Goal: Task Accomplishment & Management: Use online tool/utility

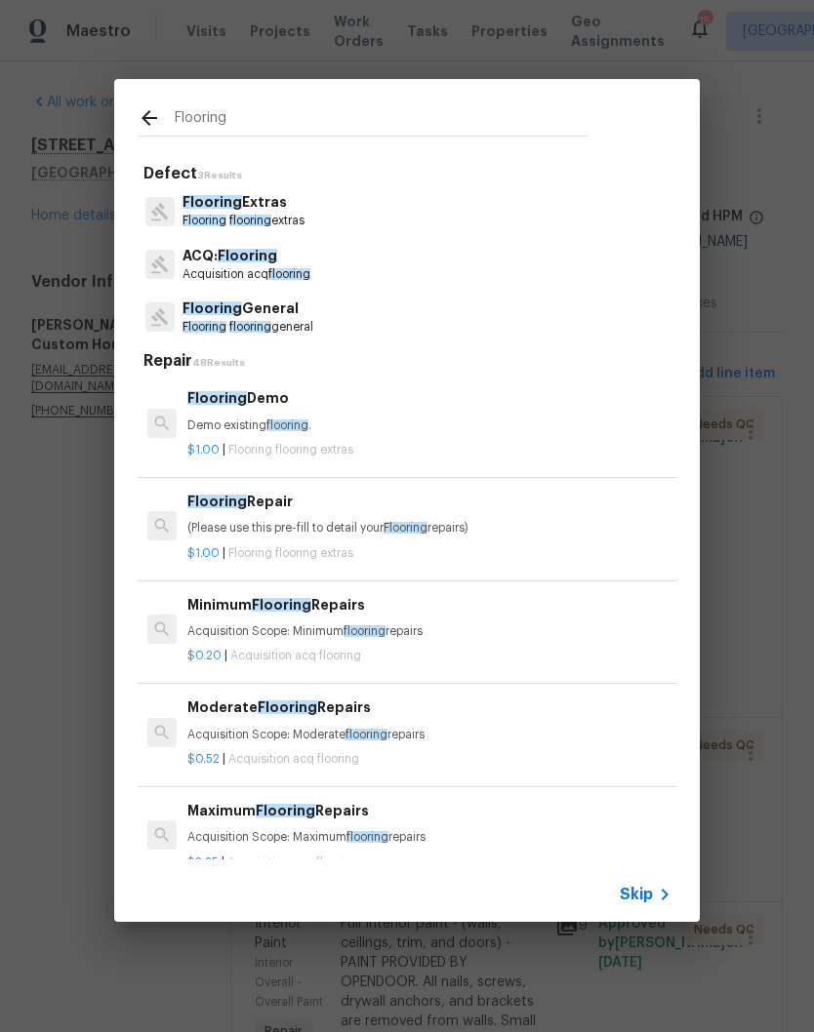
click at [153, 127] on icon at bounding box center [149, 117] width 23 height 23
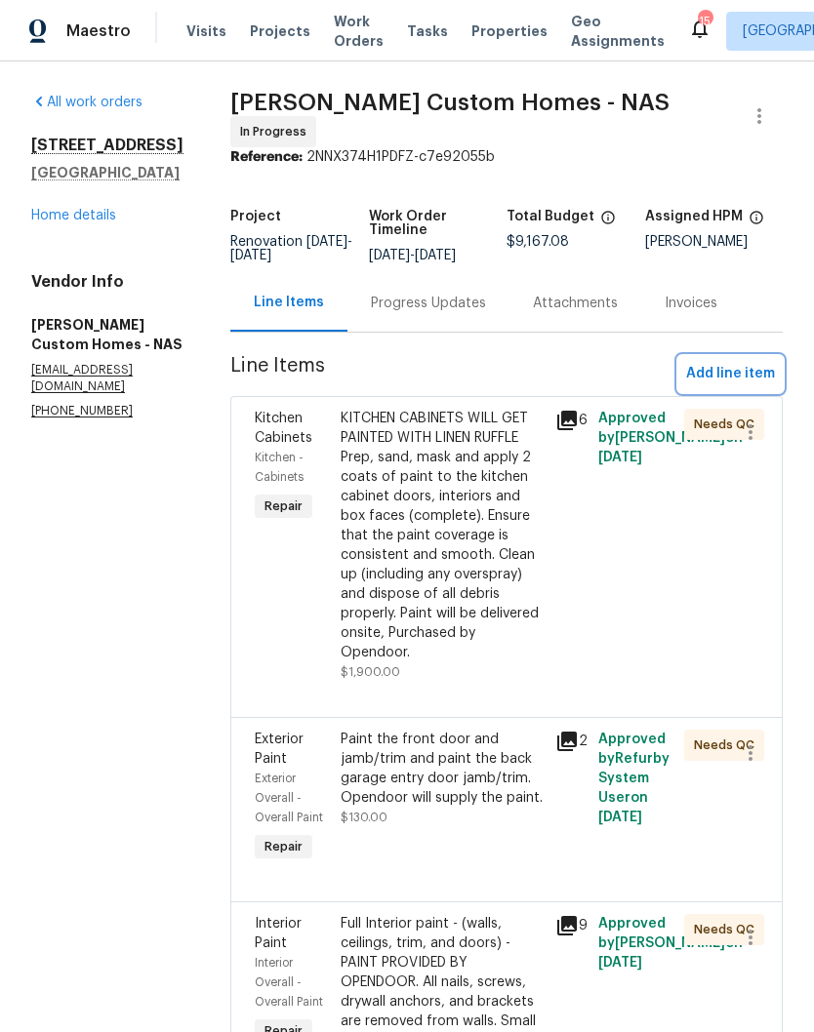
click at [752, 374] on span "Add line item" at bounding box center [730, 374] width 89 height 24
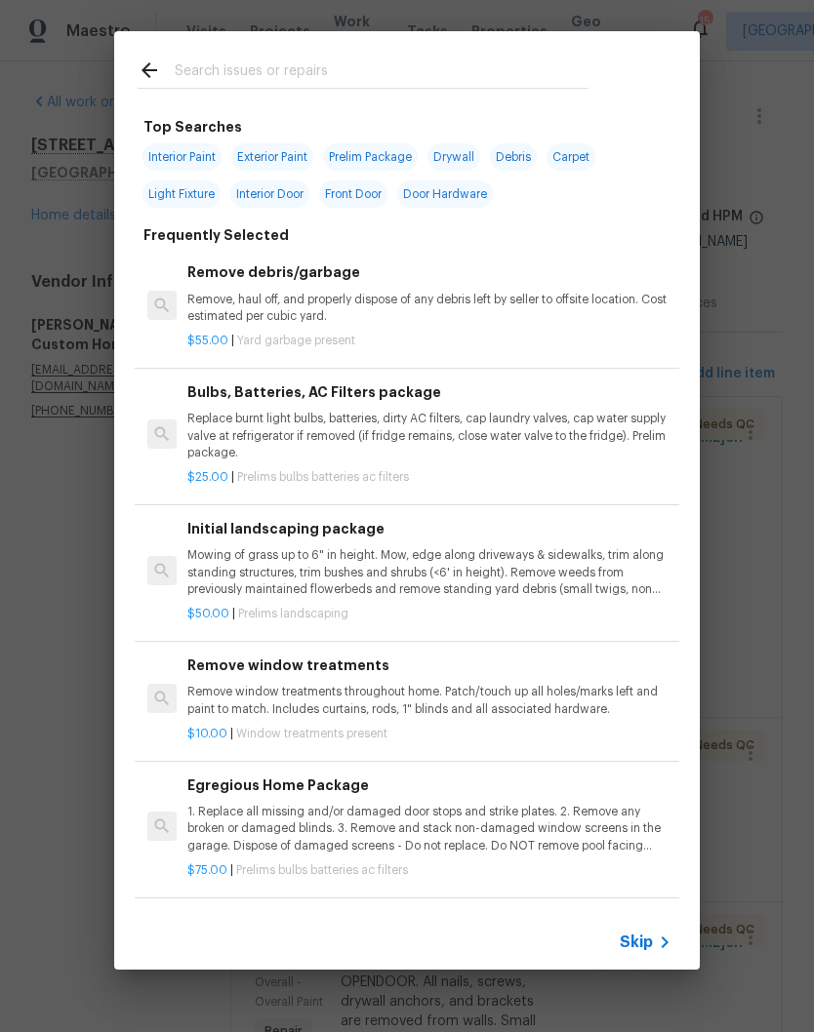
click at [350, 60] on input "text" at bounding box center [382, 73] width 414 height 29
type input "Floring"
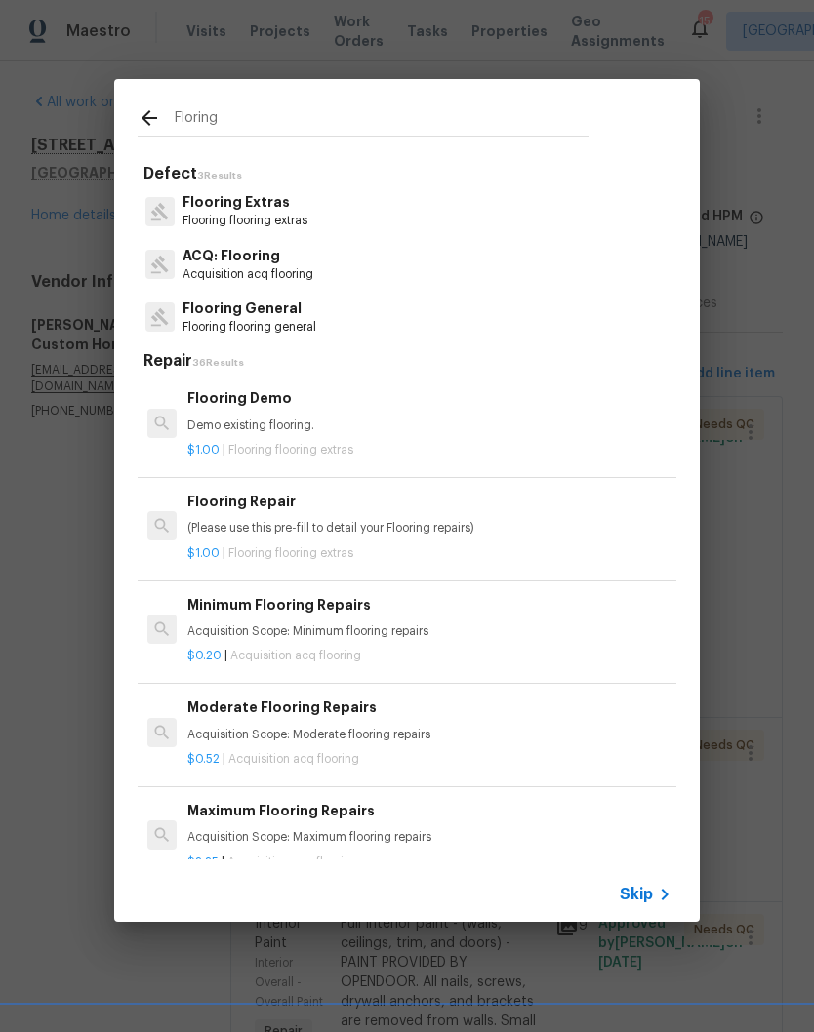
click at [268, 207] on p "Flooring Extras" at bounding box center [244, 202] width 125 height 20
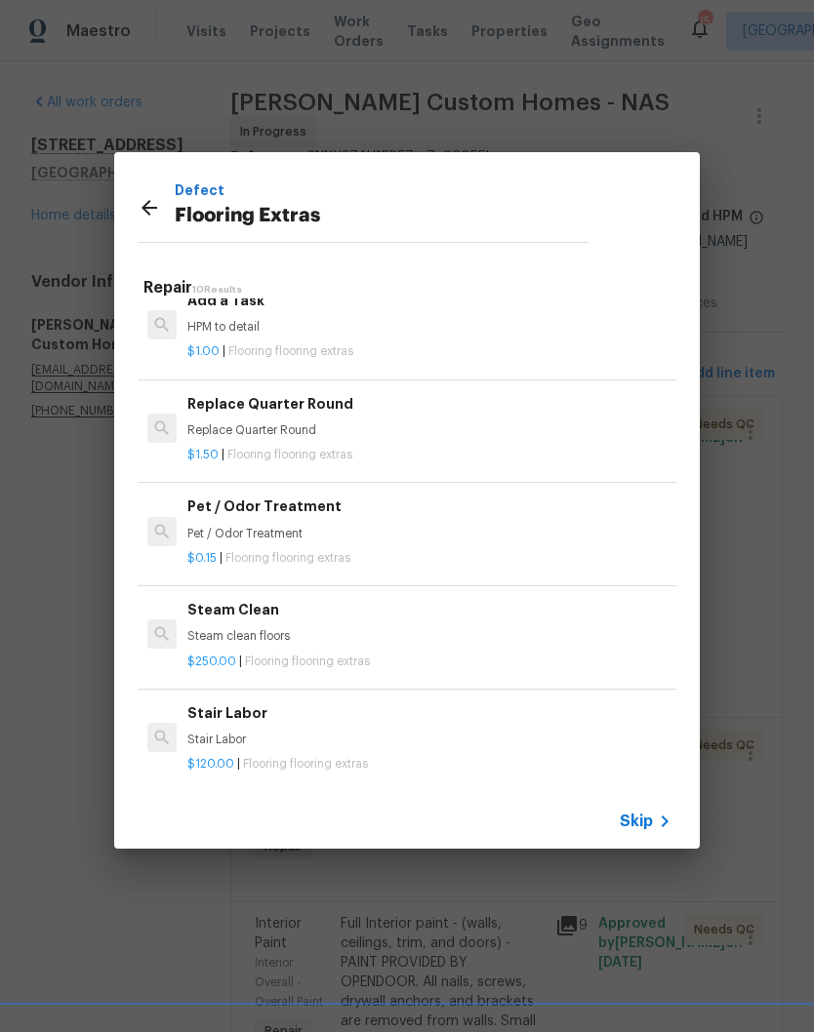
scroll to position [539, 0]
click at [338, 408] on h6 "Replace Quarter Round" at bounding box center [429, 404] width 484 height 21
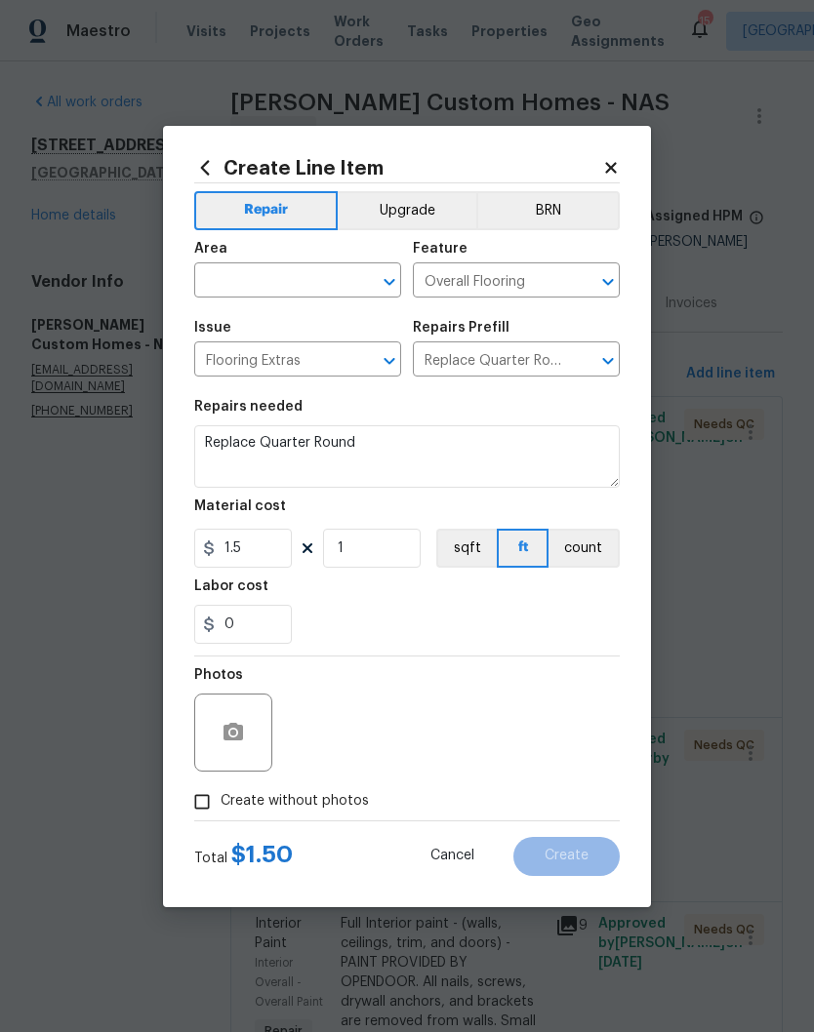
click at [331, 278] on input "text" at bounding box center [270, 282] width 152 height 30
click at [251, 326] on li "Kitchen" at bounding box center [297, 325] width 207 height 32
type input "Kitchen"
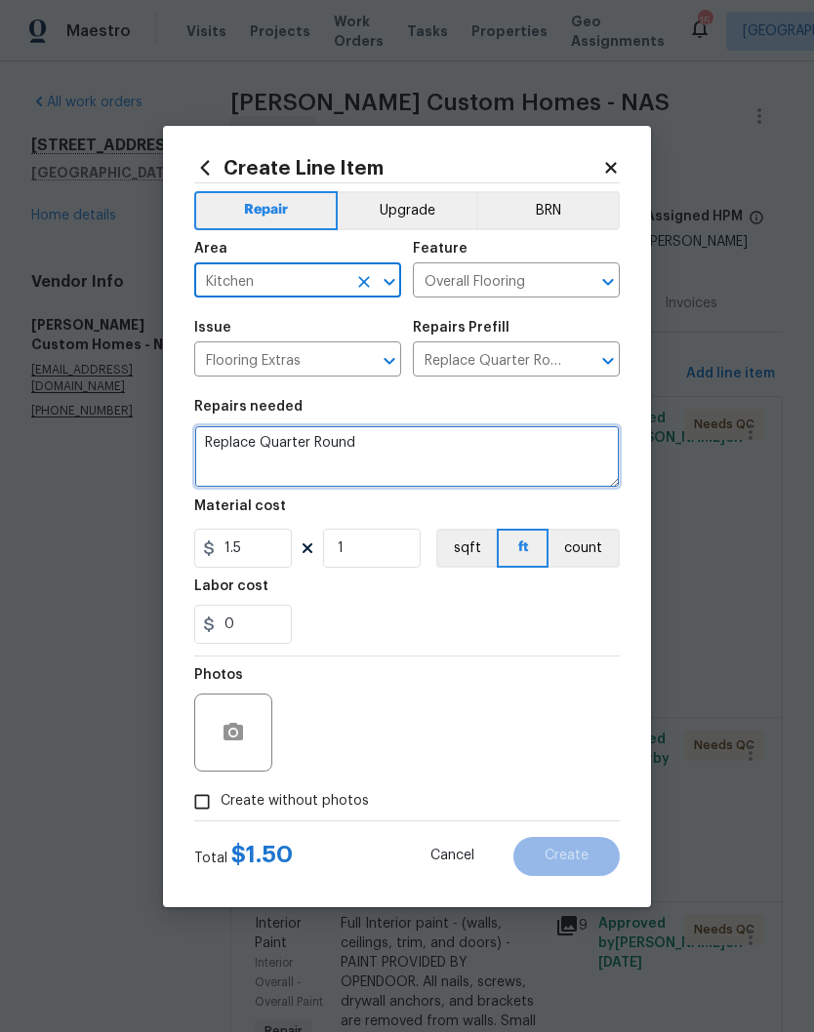
click at [420, 444] on textarea "Replace Quarter Round" at bounding box center [406, 456] width 425 height 62
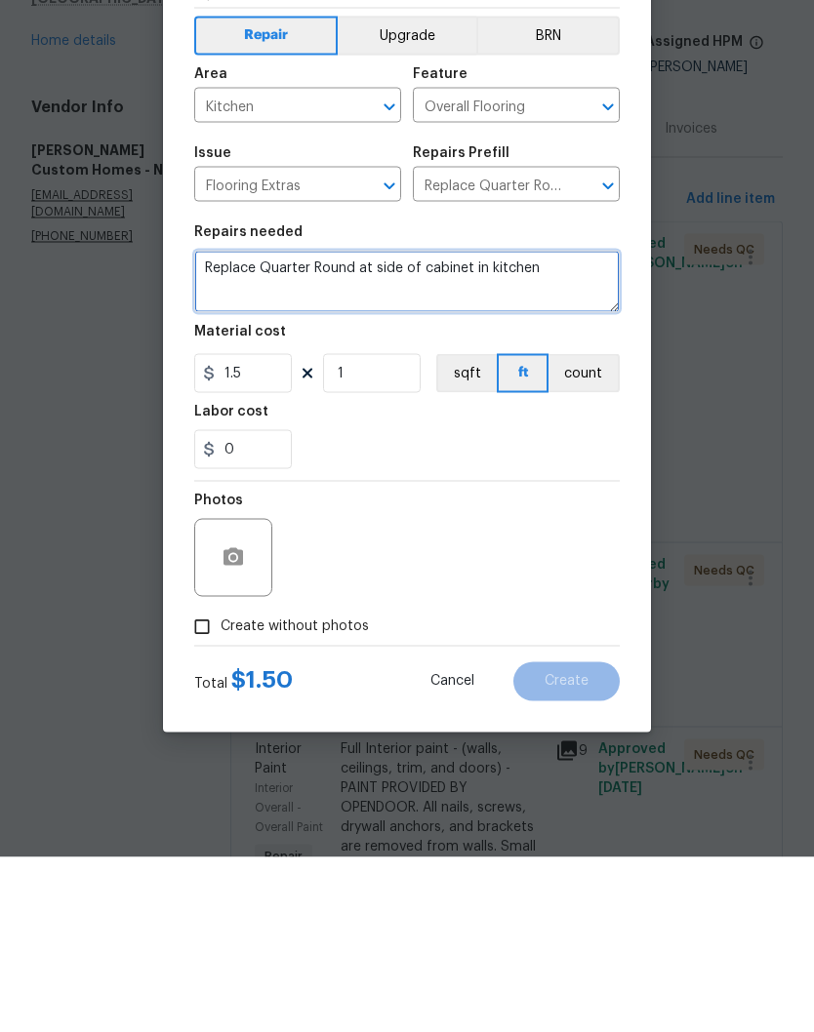
type textarea "Replace Quarter Round at side of cabinet in kitchen"
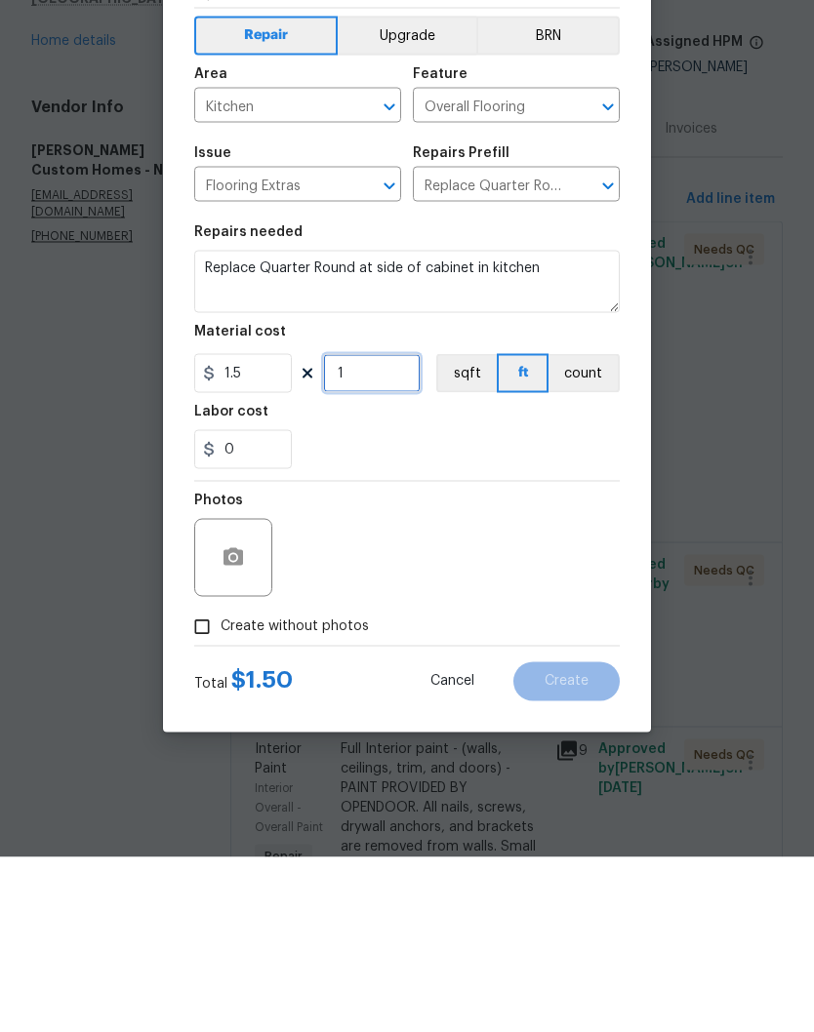
click at [380, 529] on input "1" at bounding box center [372, 548] width 98 height 39
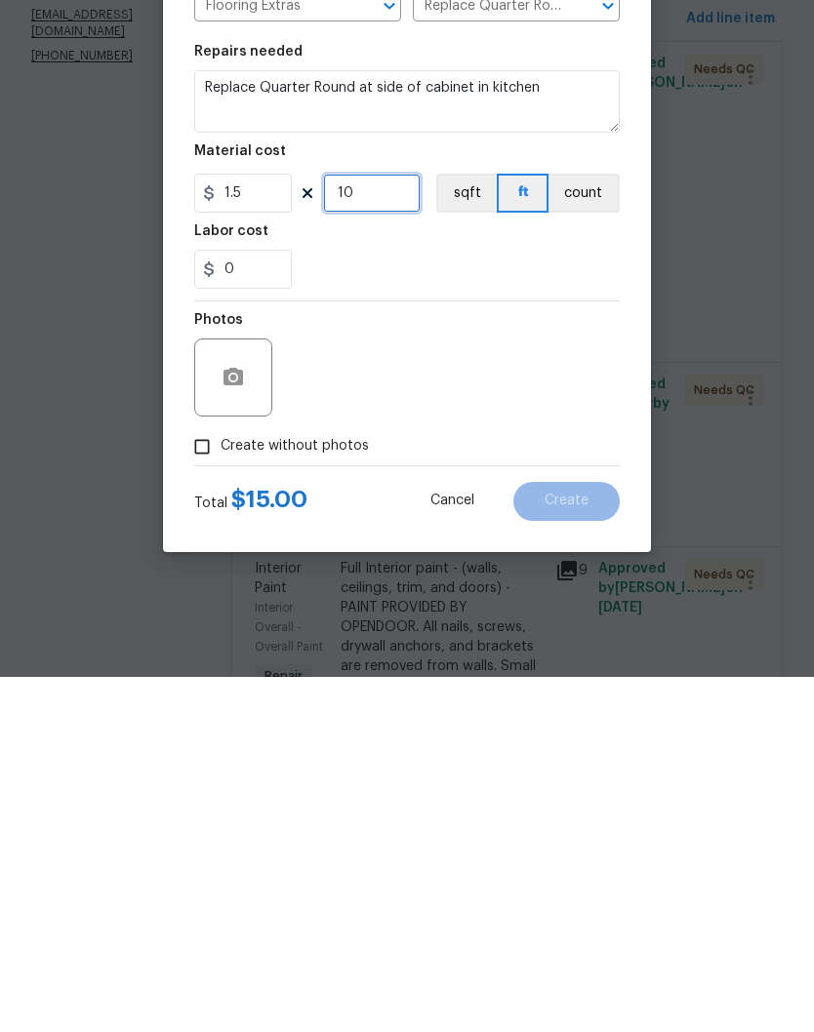
type input "10"
click at [255, 709] on button "button" at bounding box center [233, 732] width 47 height 47
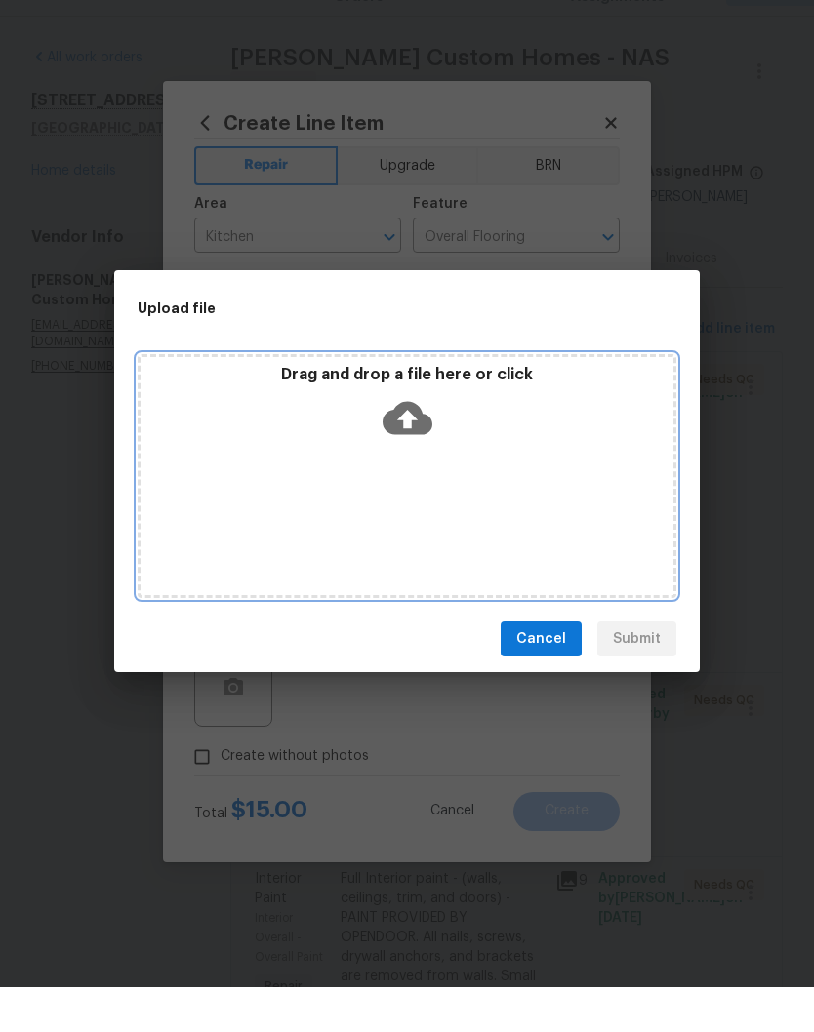
click at [464, 451] on div "Drag and drop a file here or click" at bounding box center [407, 521] width 538 height 244
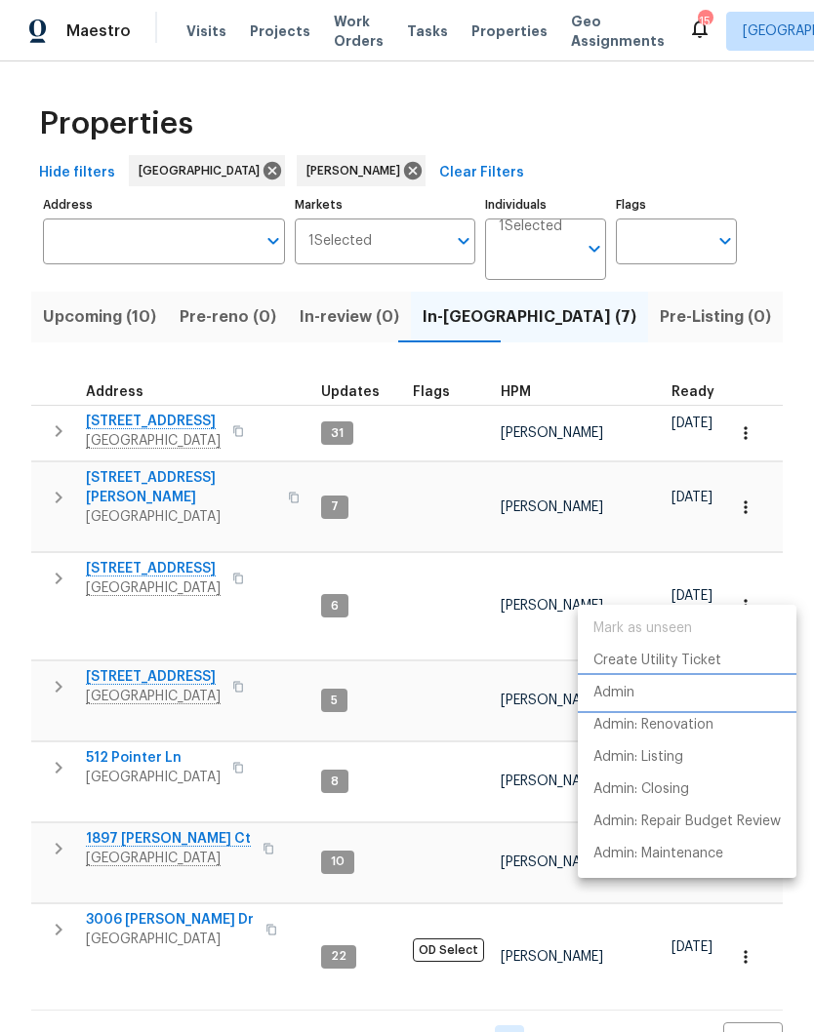
click at [629, 690] on p "Admin" at bounding box center [613, 693] width 41 height 20
click at [163, 564] on div at bounding box center [407, 516] width 814 height 1032
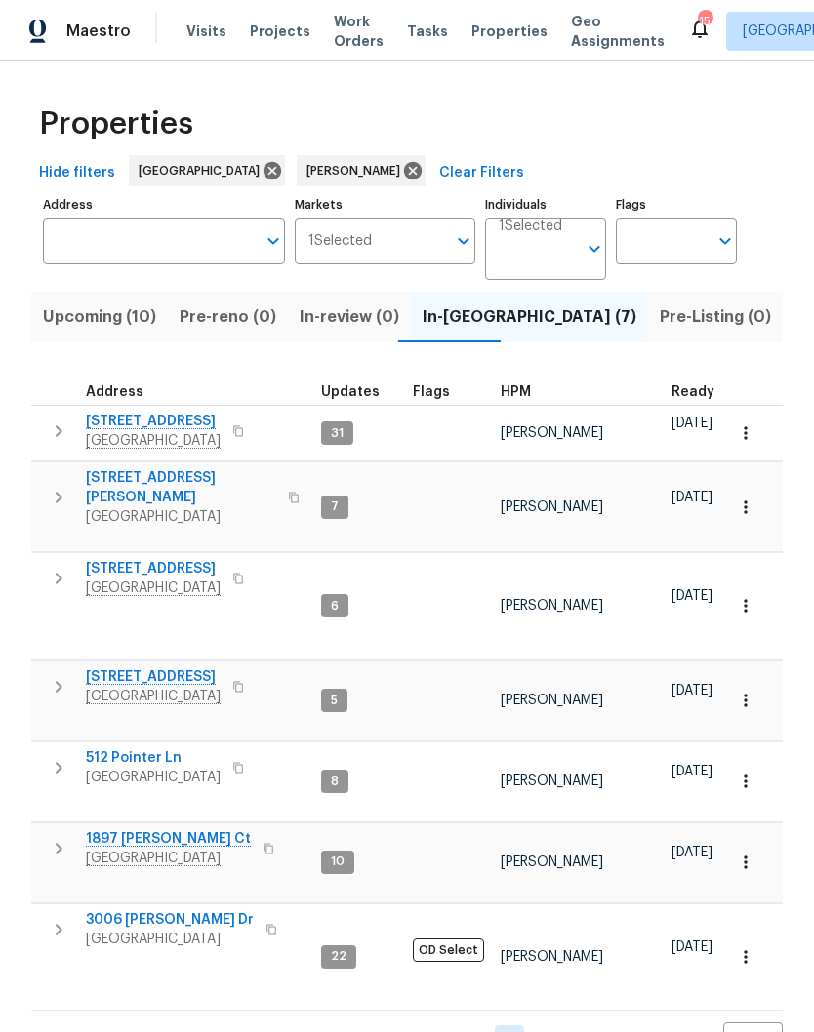
click at [165, 559] on span "[STREET_ADDRESS]" at bounding box center [153, 569] width 135 height 20
click at [564, 254] on input "Individuals" at bounding box center [538, 257] width 78 height 46
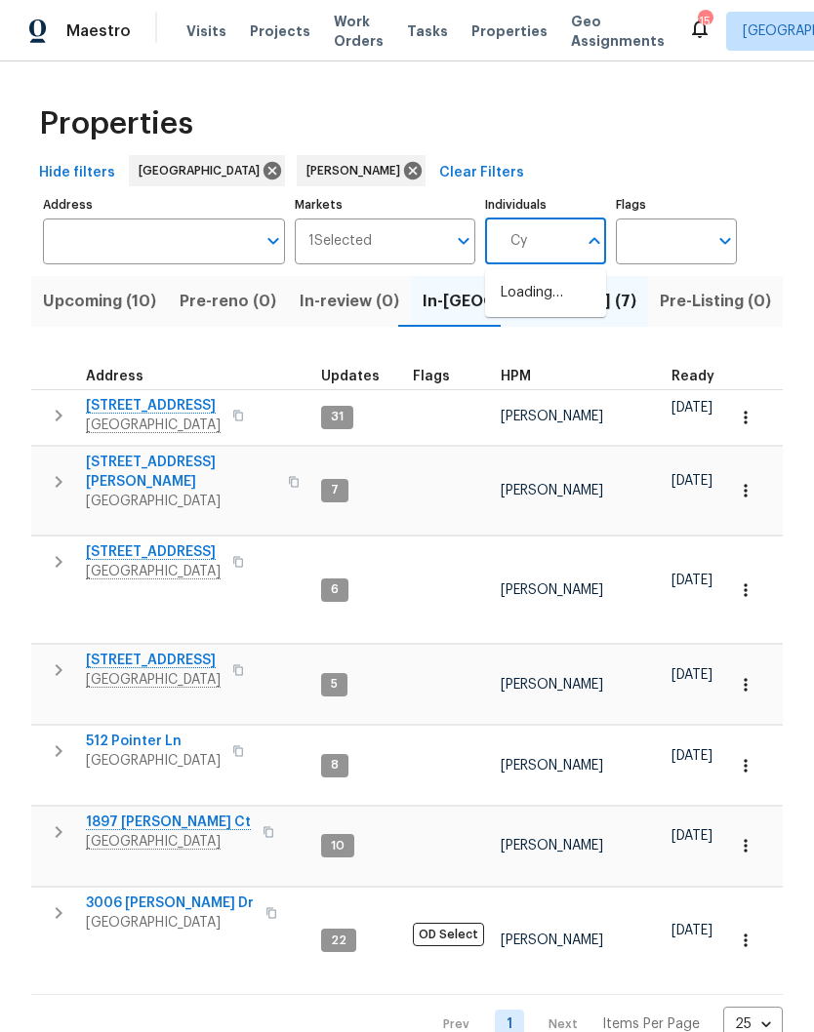
type input "C"
type input "Brianna bidco"
click at [520, 307] on input "checkbox" at bounding box center [520, 303] width 41 height 41
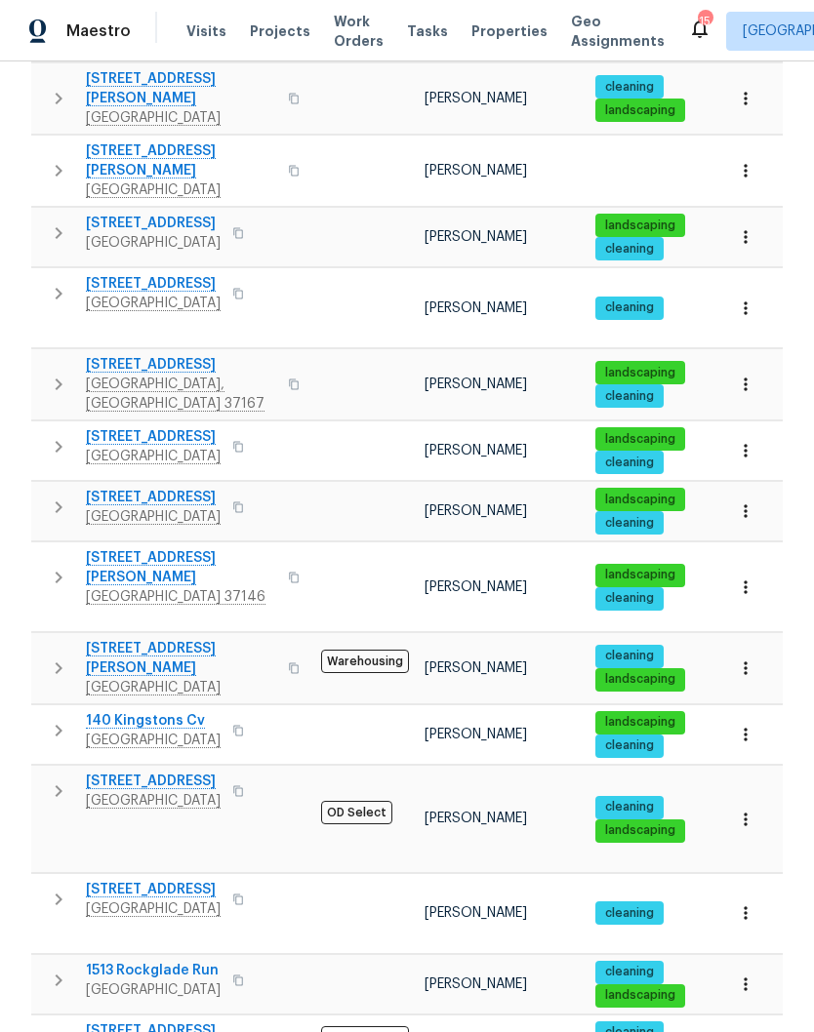
scroll to position [538, 0]
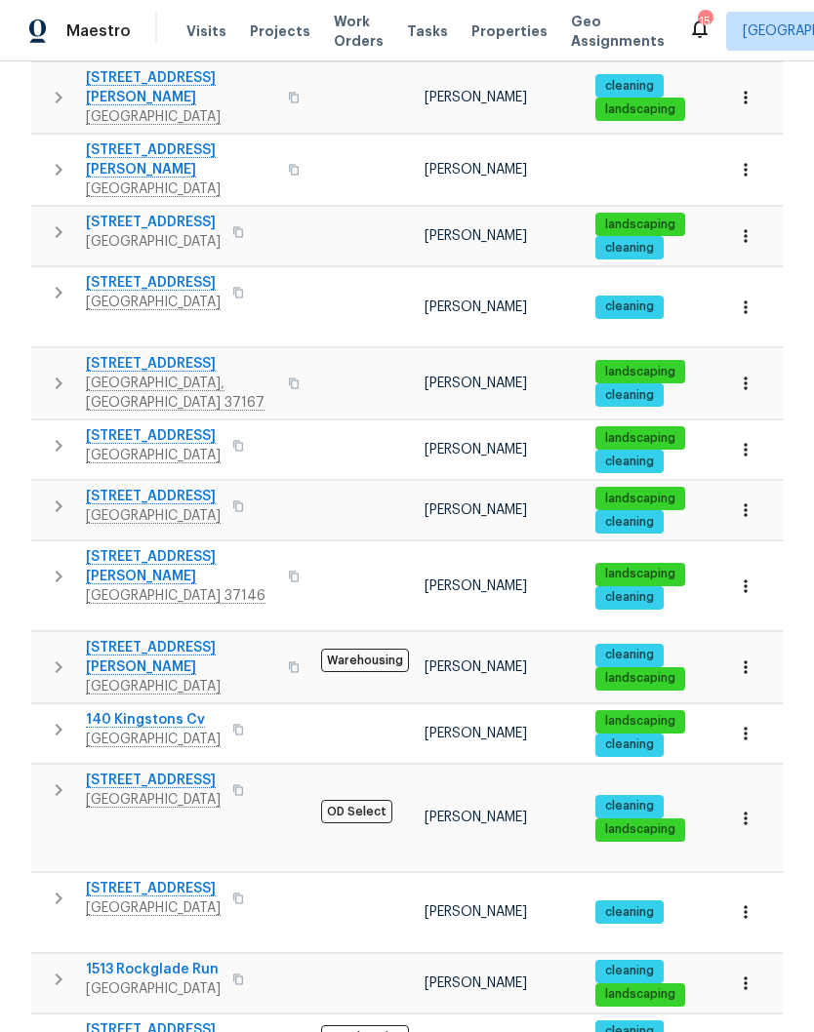
click at [179, 771] on span "6112 Gardendale Dr" at bounding box center [153, 781] width 135 height 20
click at [740, 809] on icon "button" at bounding box center [746, 819] width 20 height 20
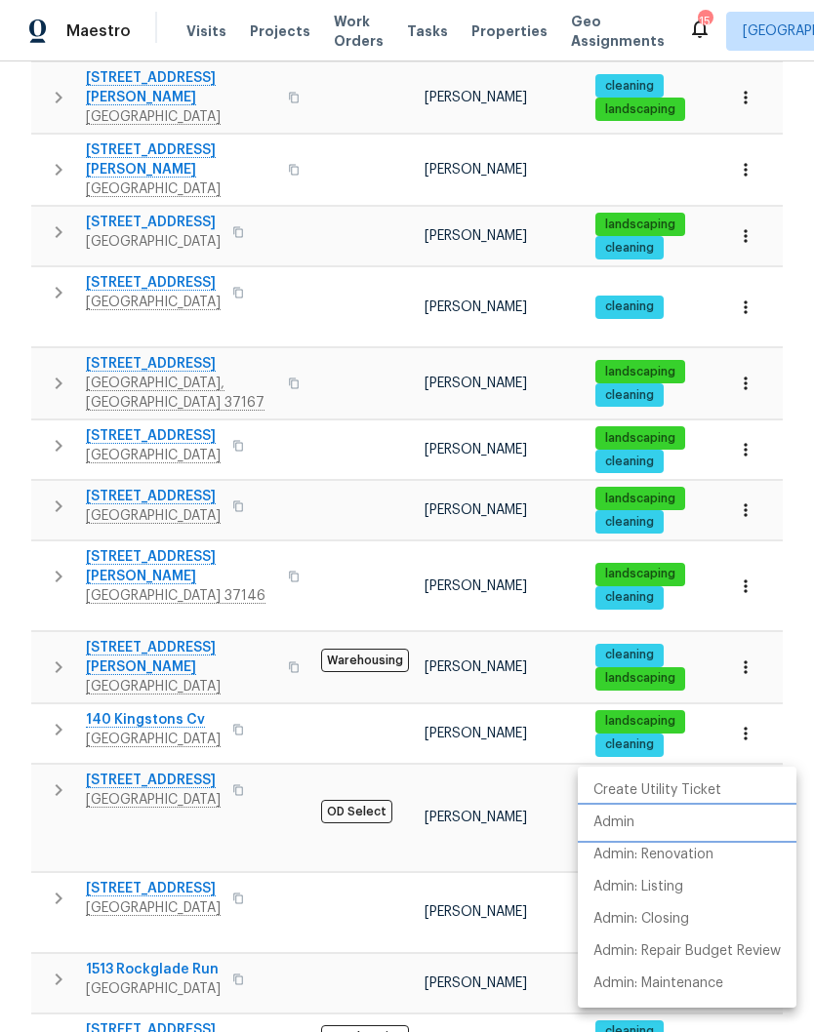
click at [625, 824] on p "Admin" at bounding box center [613, 823] width 41 height 20
click at [368, 807] on div at bounding box center [407, 516] width 814 height 1032
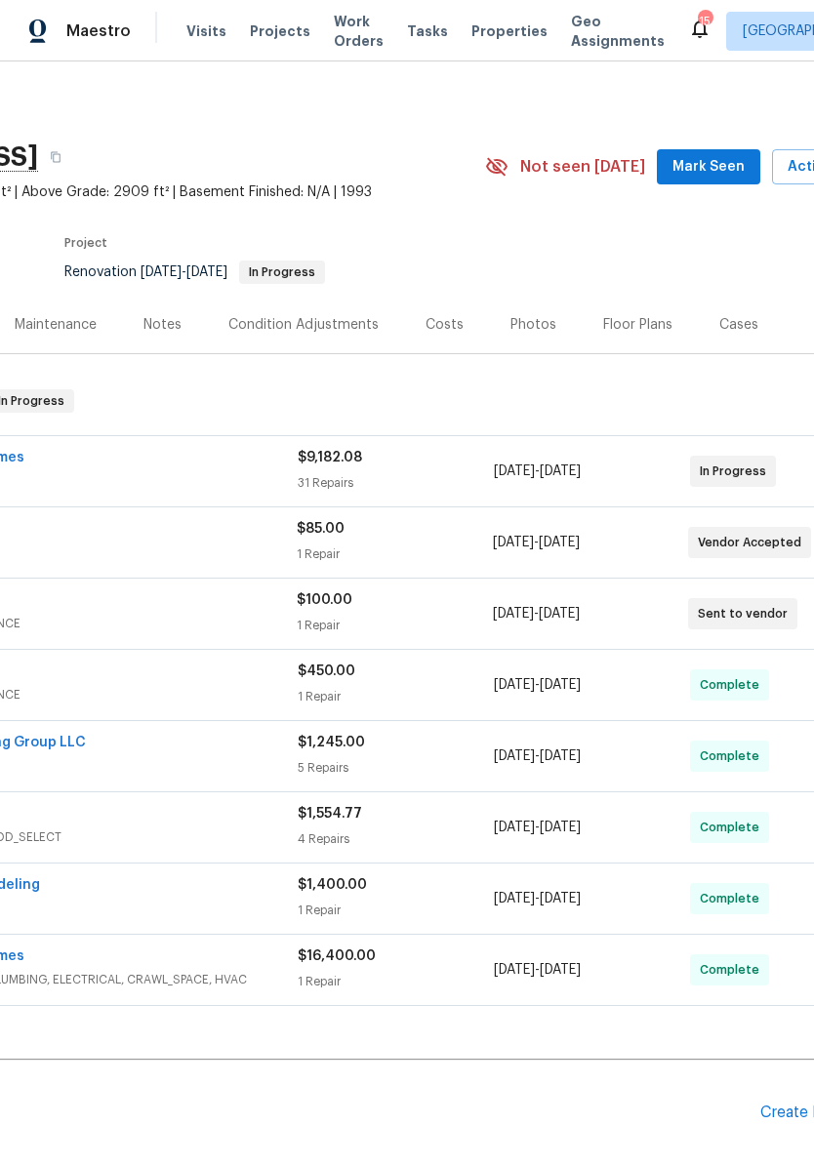
scroll to position [0, 224]
click at [693, 170] on span "Mark Seen" at bounding box center [706, 167] width 72 height 24
click at [447, 320] on div "Costs" at bounding box center [442, 325] width 38 height 20
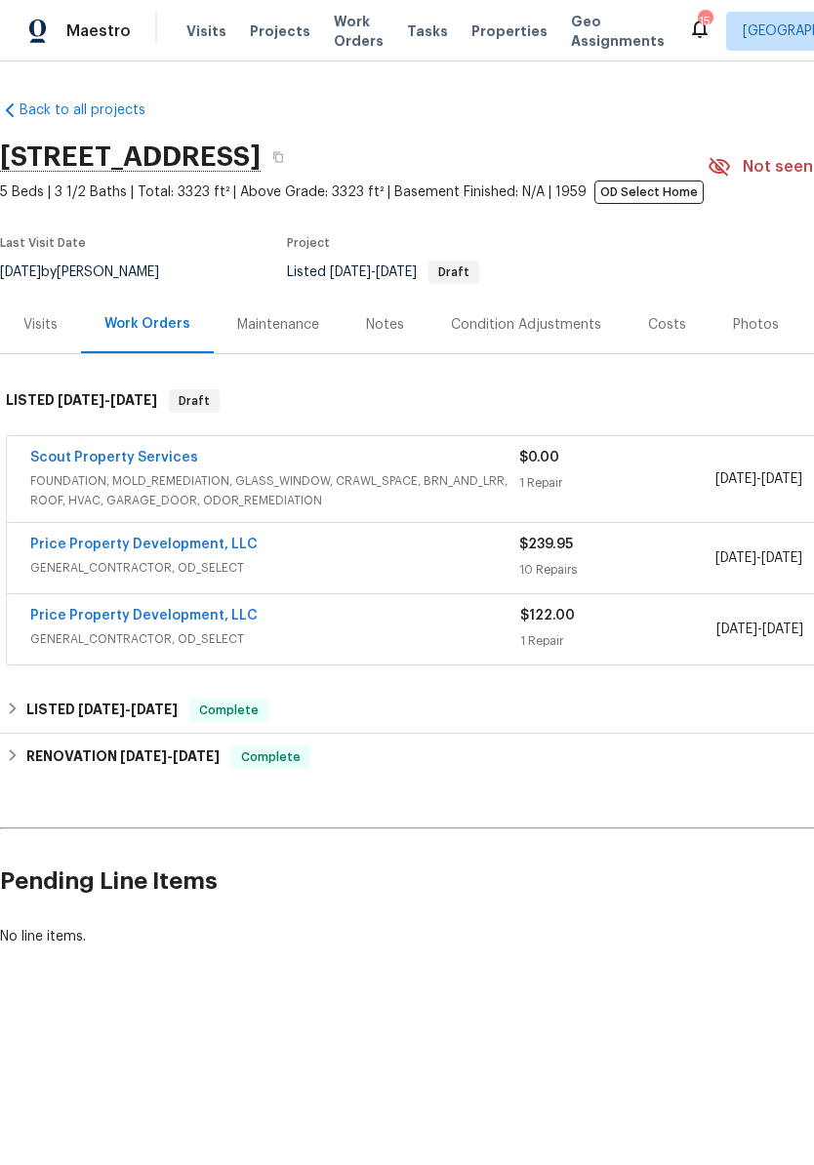
click at [207, 551] on link "Price Property Development, LLC" at bounding box center [143, 545] width 227 height 14
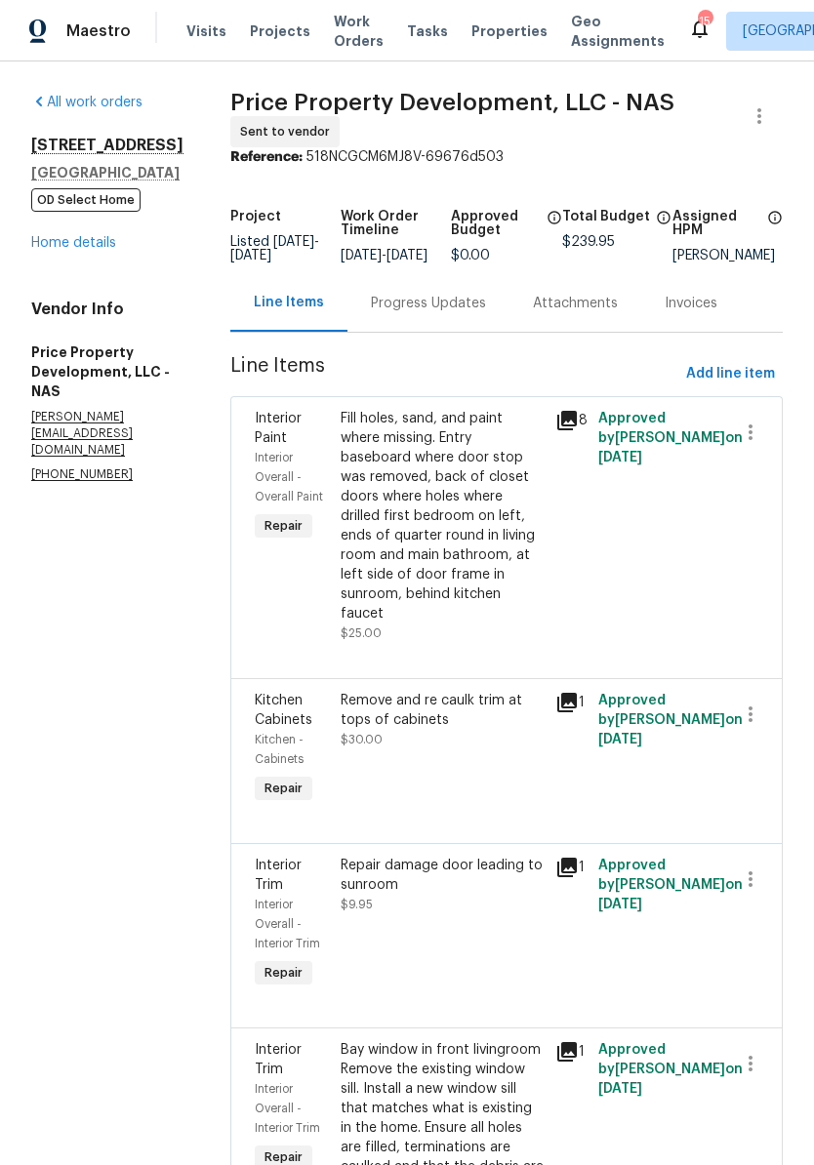
click at [526, 438] on div "Fill holes, sand, and paint where missing. Entry baseboard where door stop was …" at bounding box center [441, 516] width 203 height 215
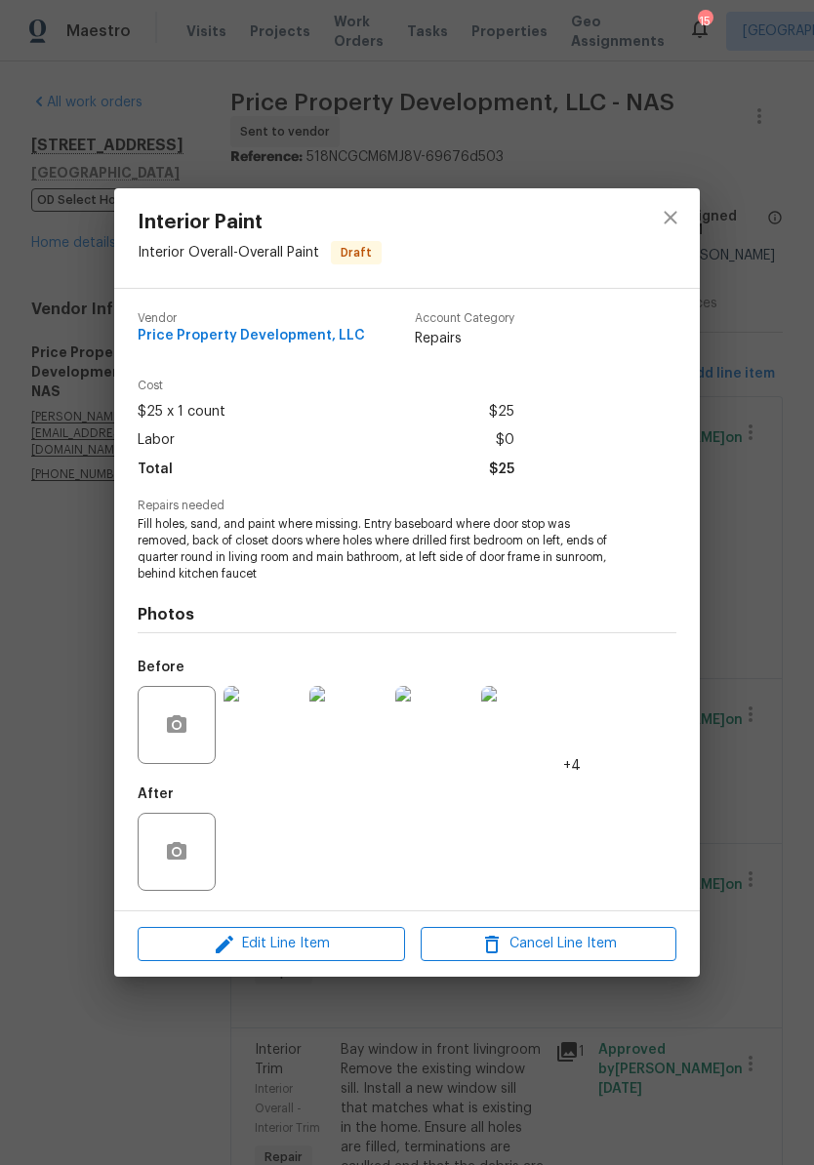
click at [286, 725] on img at bounding box center [262, 725] width 78 height 78
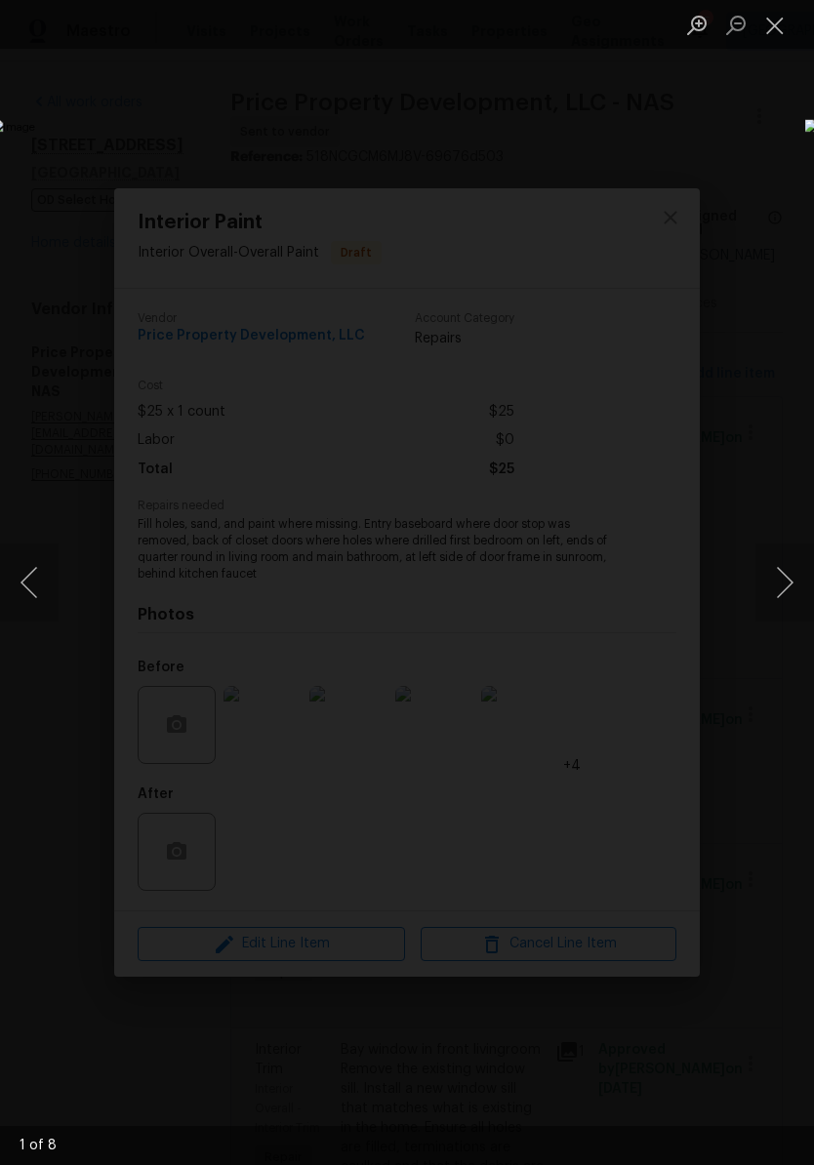
click at [791, 587] on button "Next image" at bounding box center [784, 582] width 59 height 78
click at [792, 590] on button "Next image" at bounding box center [784, 582] width 59 height 78
click at [790, 591] on button "Next image" at bounding box center [784, 582] width 59 height 78
click at [791, 583] on button "Next image" at bounding box center [784, 582] width 59 height 78
click at [790, 586] on button "Next image" at bounding box center [784, 582] width 59 height 78
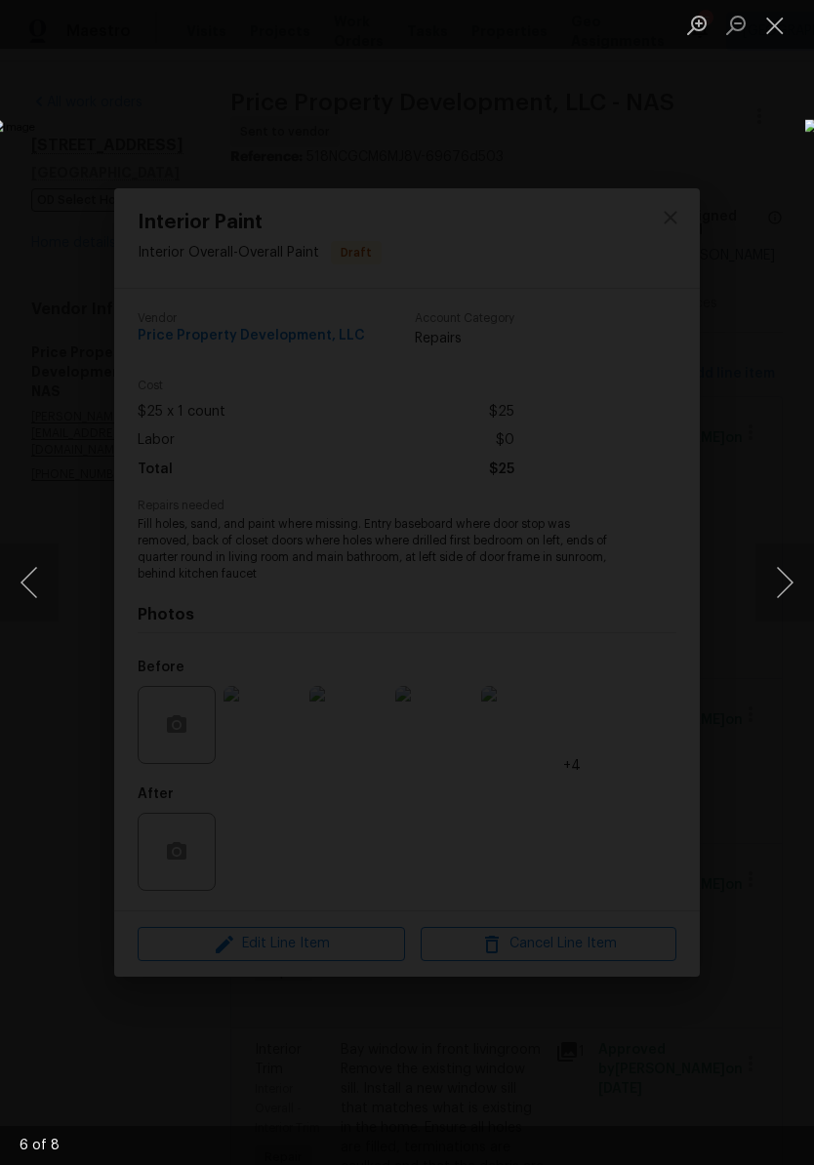
click at [790, 586] on button "Next image" at bounding box center [784, 582] width 59 height 78
click at [781, 30] on button "Close lightbox" at bounding box center [774, 25] width 39 height 34
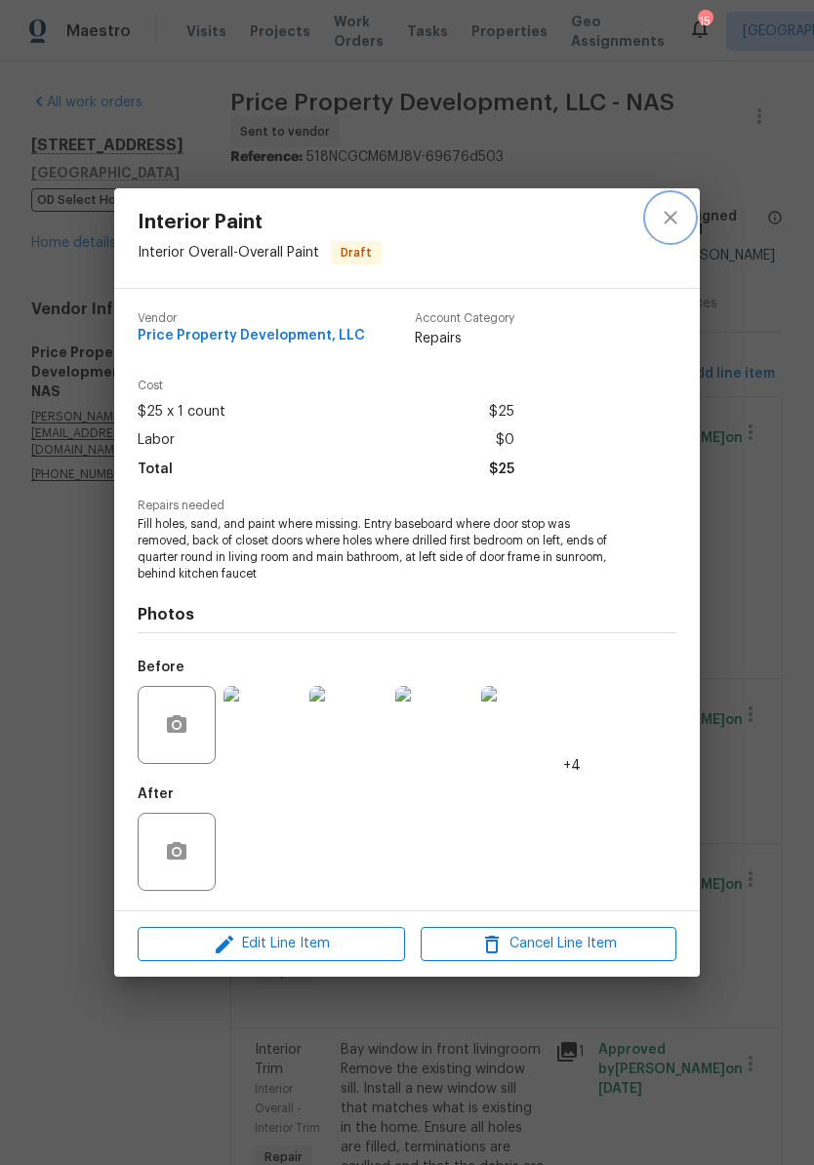
click at [679, 221] on icon "close" at bounding box center [669, 217] width 23 height 23
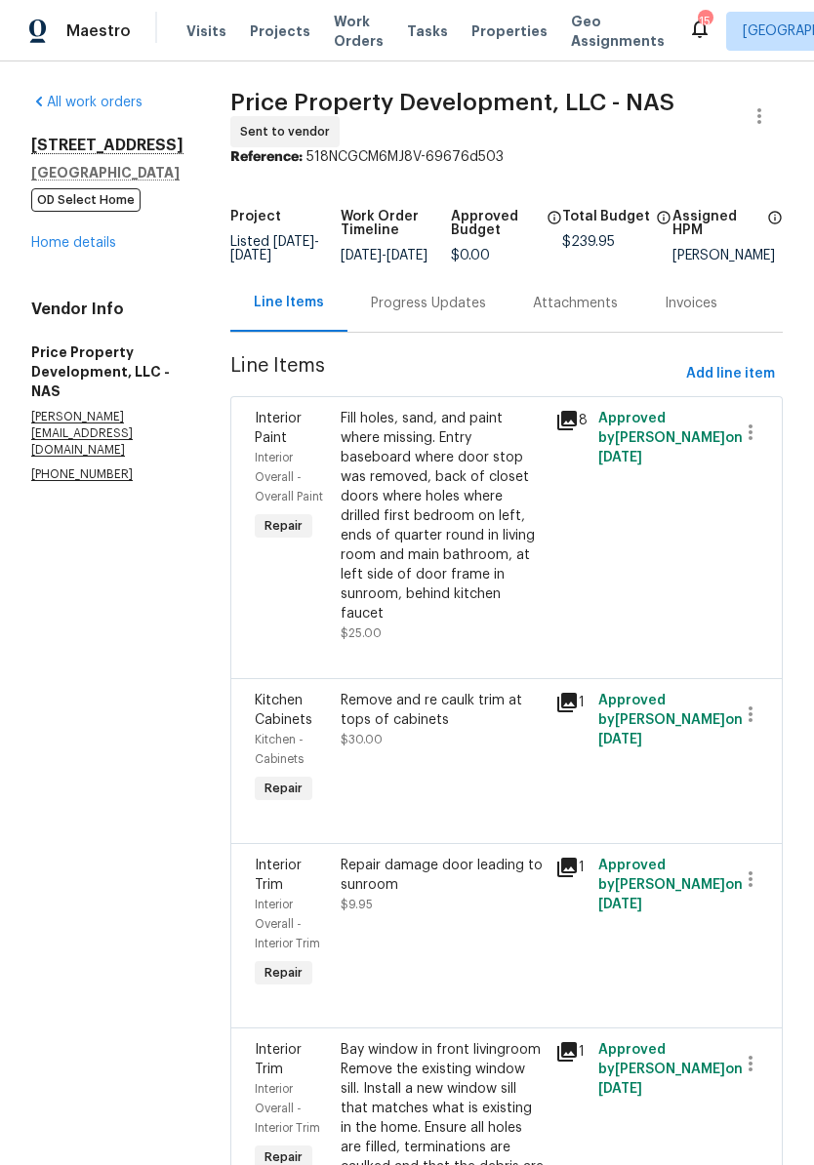
click at [504, 726] on div "Remove and re caulk trim at tops of cabinets" at bounding box center [441, 710] width 203 height 39
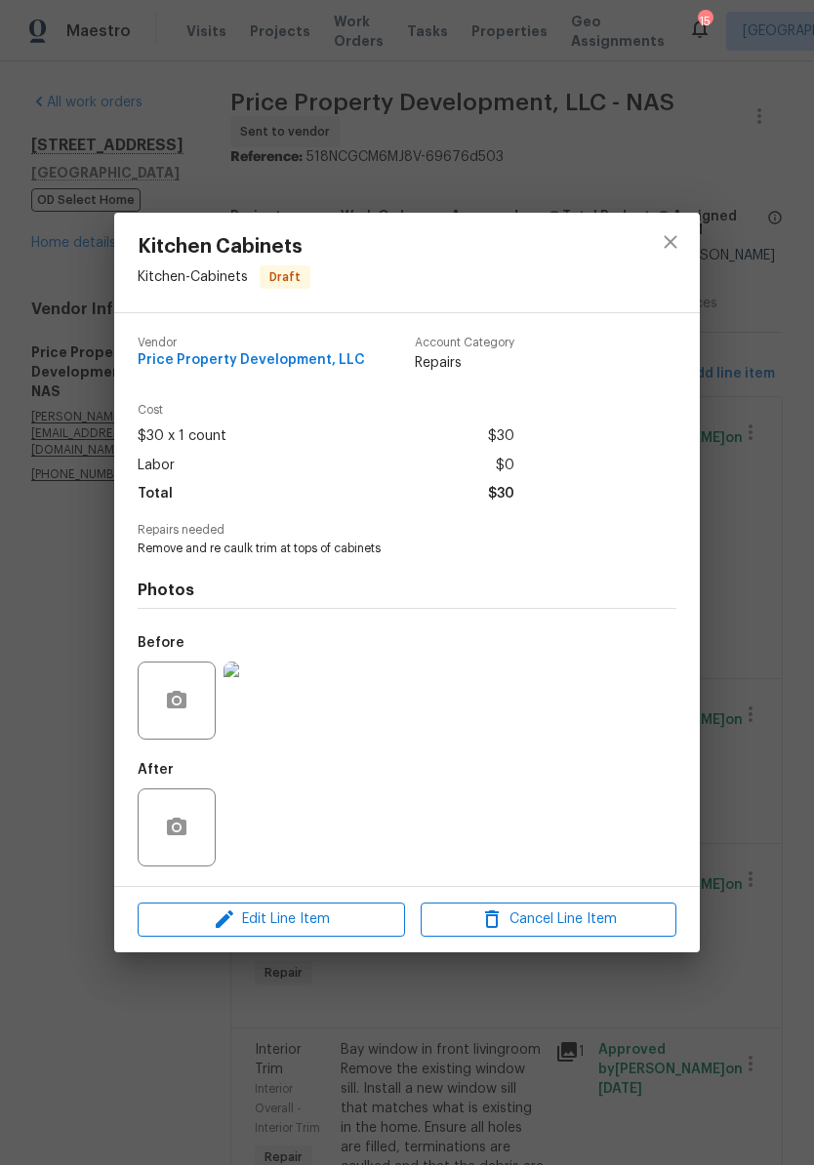
click at [286, 706] on img at bounding box center [262, 700] width 78 height 78
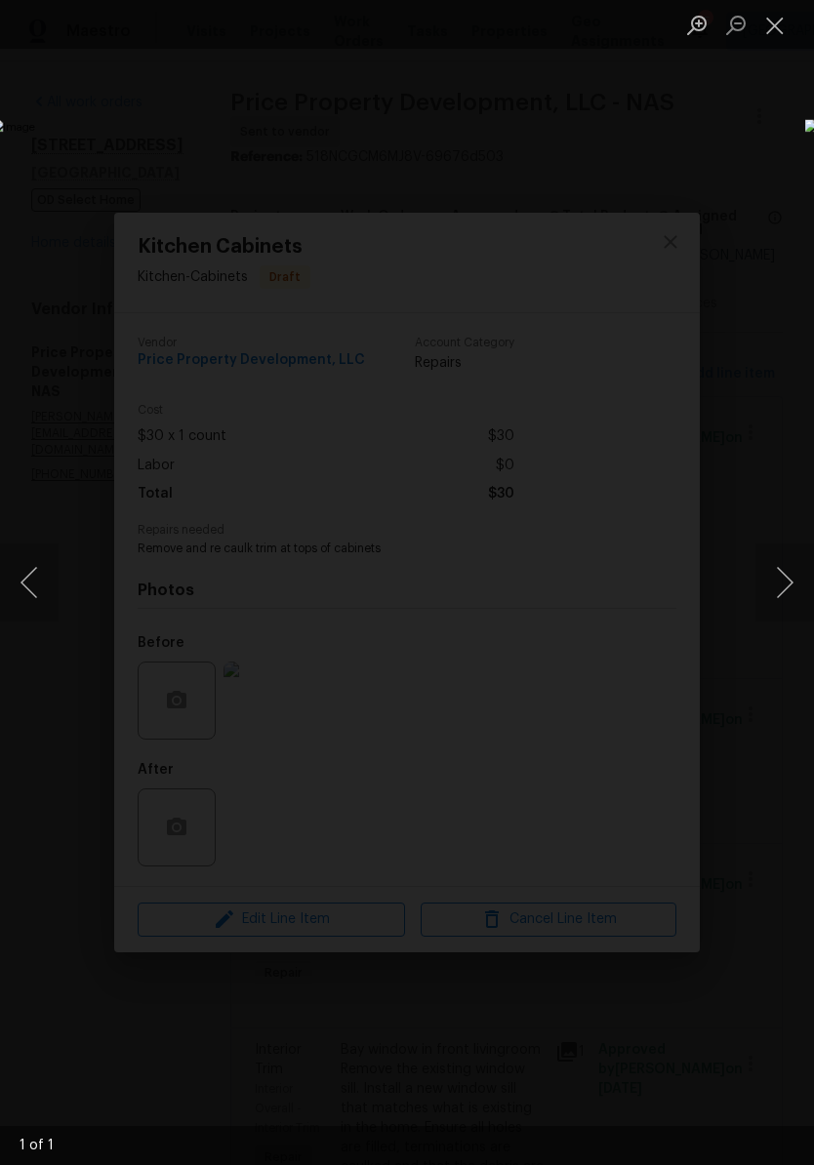
click at [776, 35] on button "Close lightbox" at bounding box center [774, 25] width 39 height 34
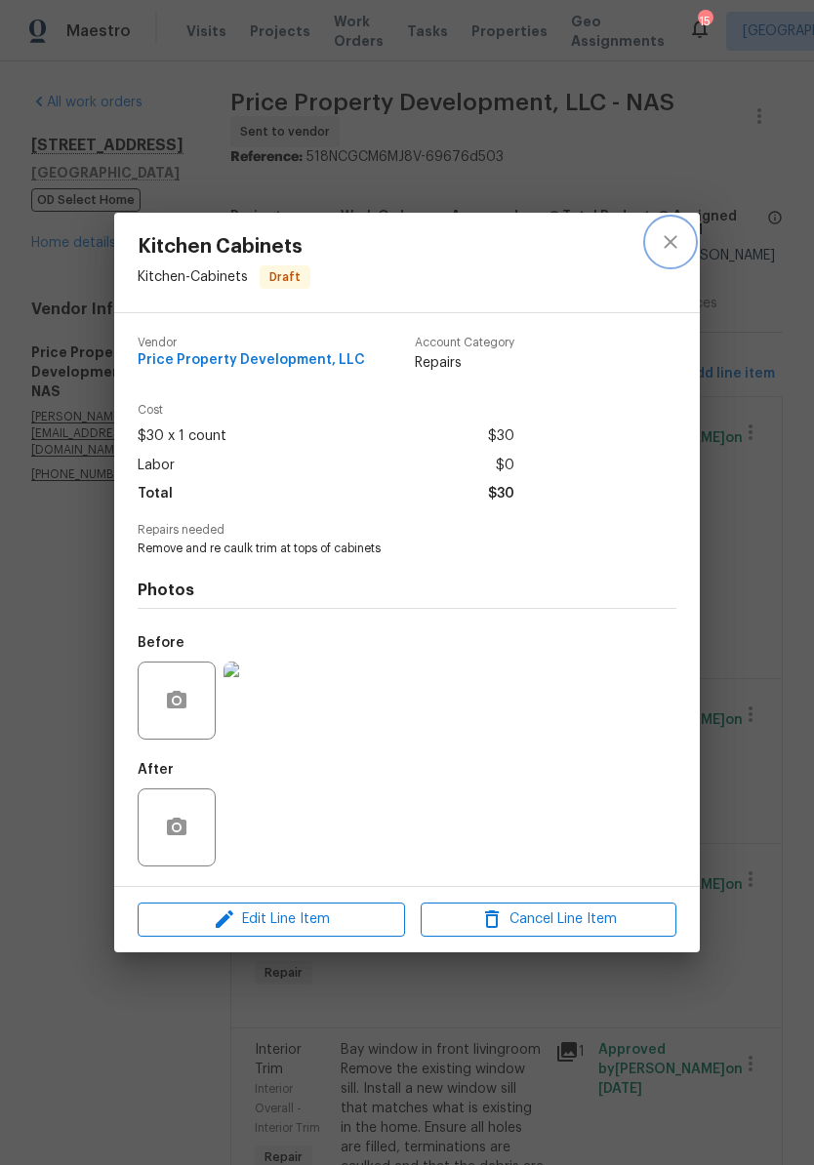
click at [679, 247] on icon "close" at bounding box center [669, 241] width 23 height 23
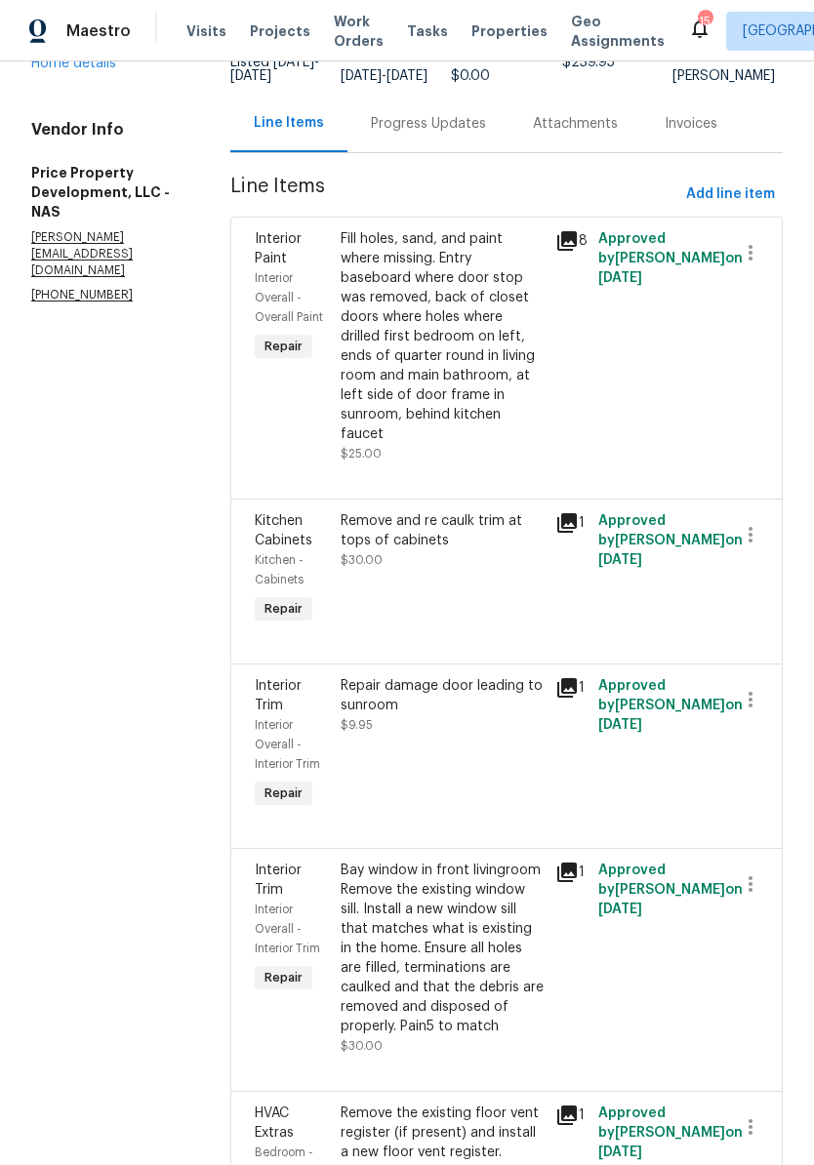
scroll to position [189, 0]
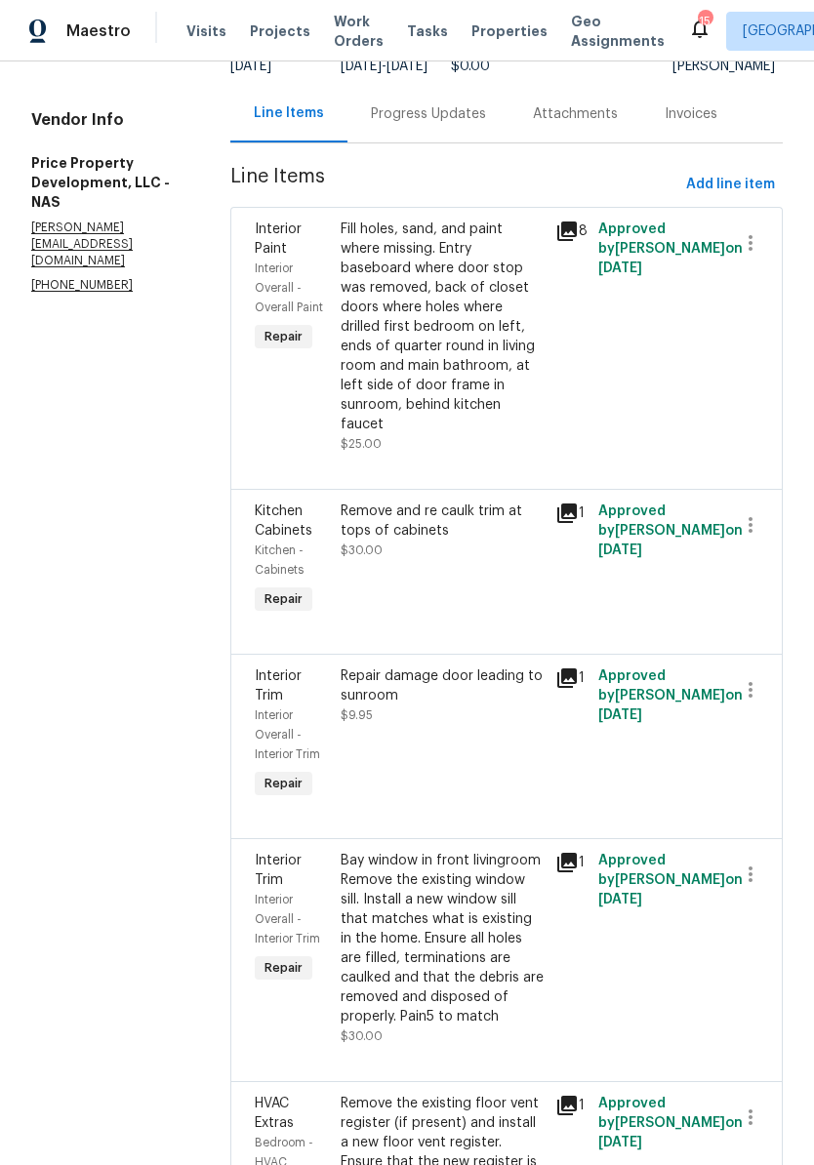
click at [535, 701] on div "Repair damage door leading to sunroom" at bounding box center [441, 685] width 203 height 39
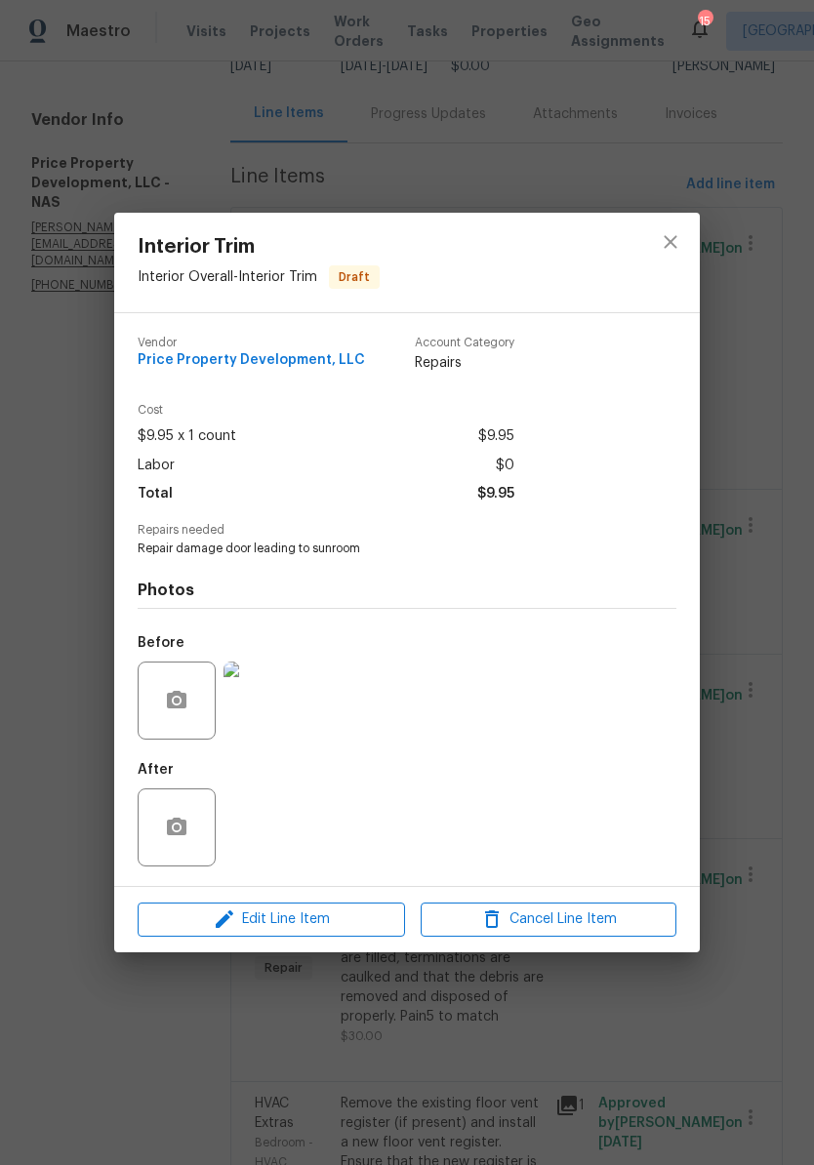
click at [277, 713] on img at bounding box center [262, 700] width 78 height 78
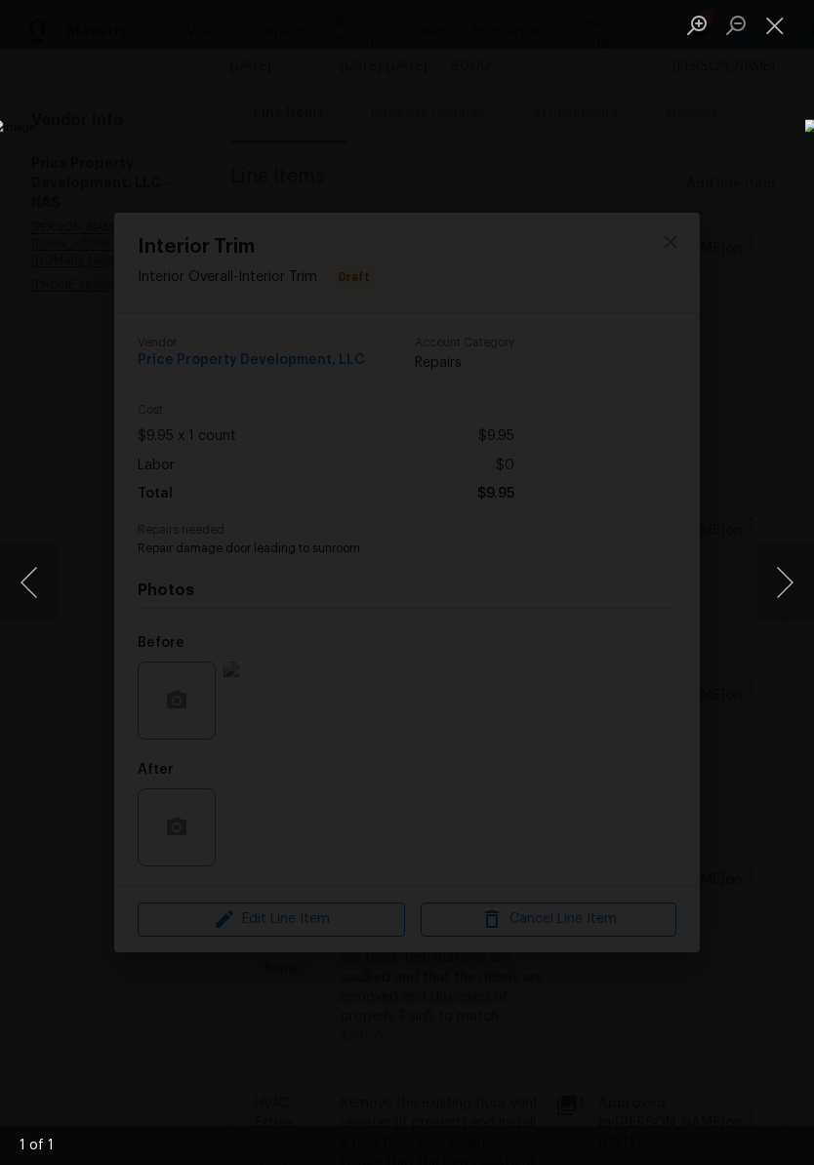
click at [775, 30] on button "Close lightbox" at bounding box center [774, 25] width 39 height 34
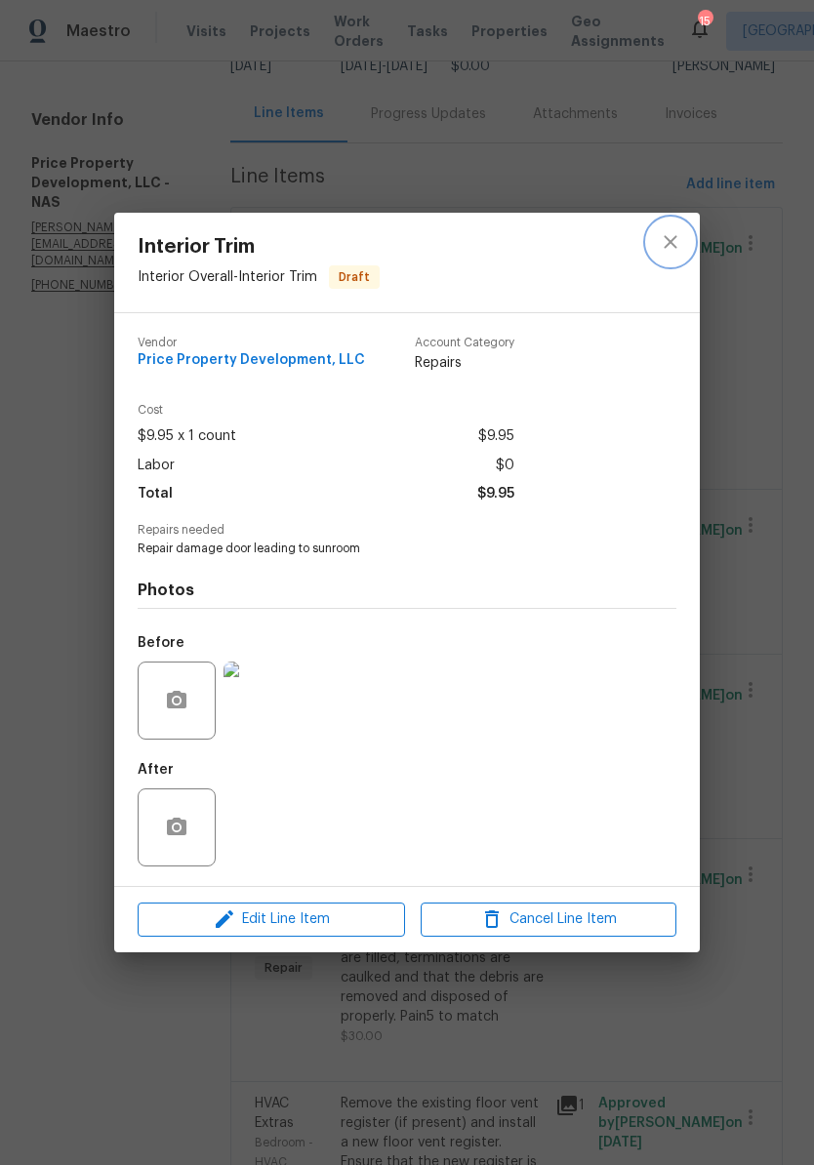
click at [685, 235] on button "close" at bounding box center [670, 242] width 47 height 47
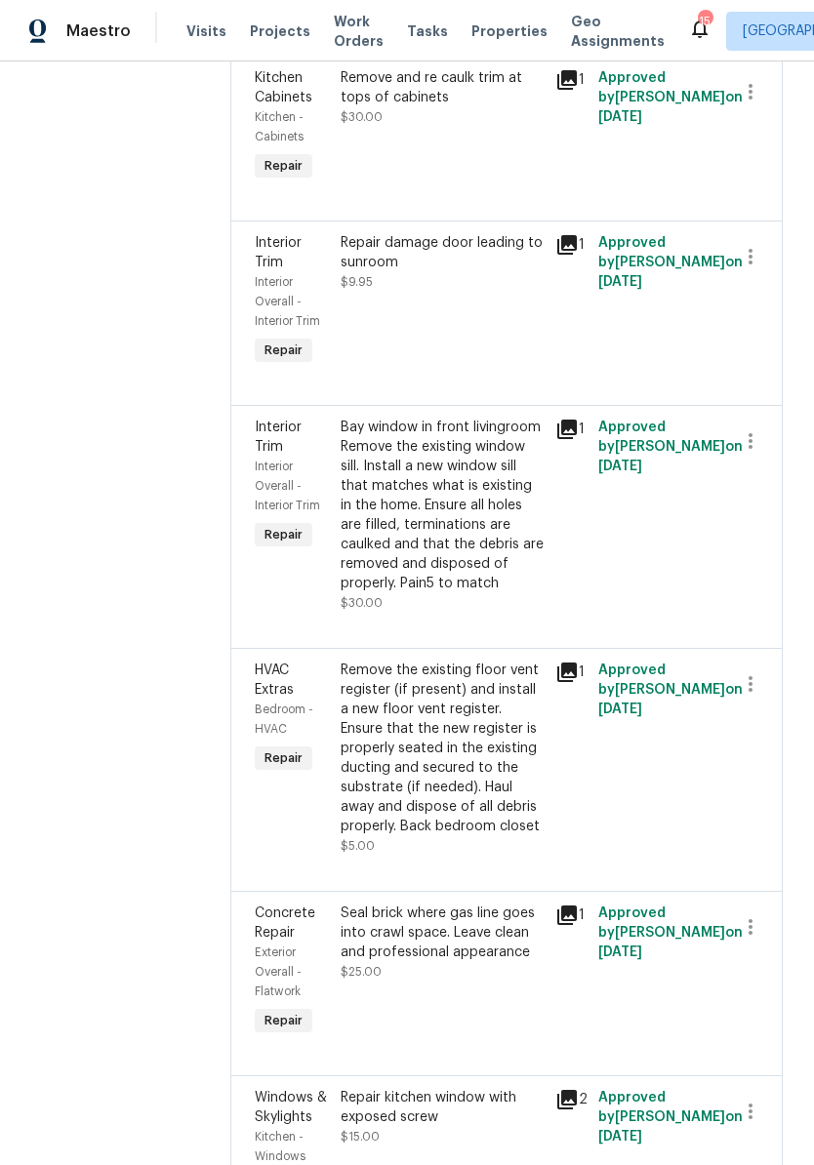
scroll to position [623, 0]
click at [538, 478] on div "Bay window in front livingroom Remove the existing window sill. Install a new w…" at bounding box center [441, 505] width 203 height 176
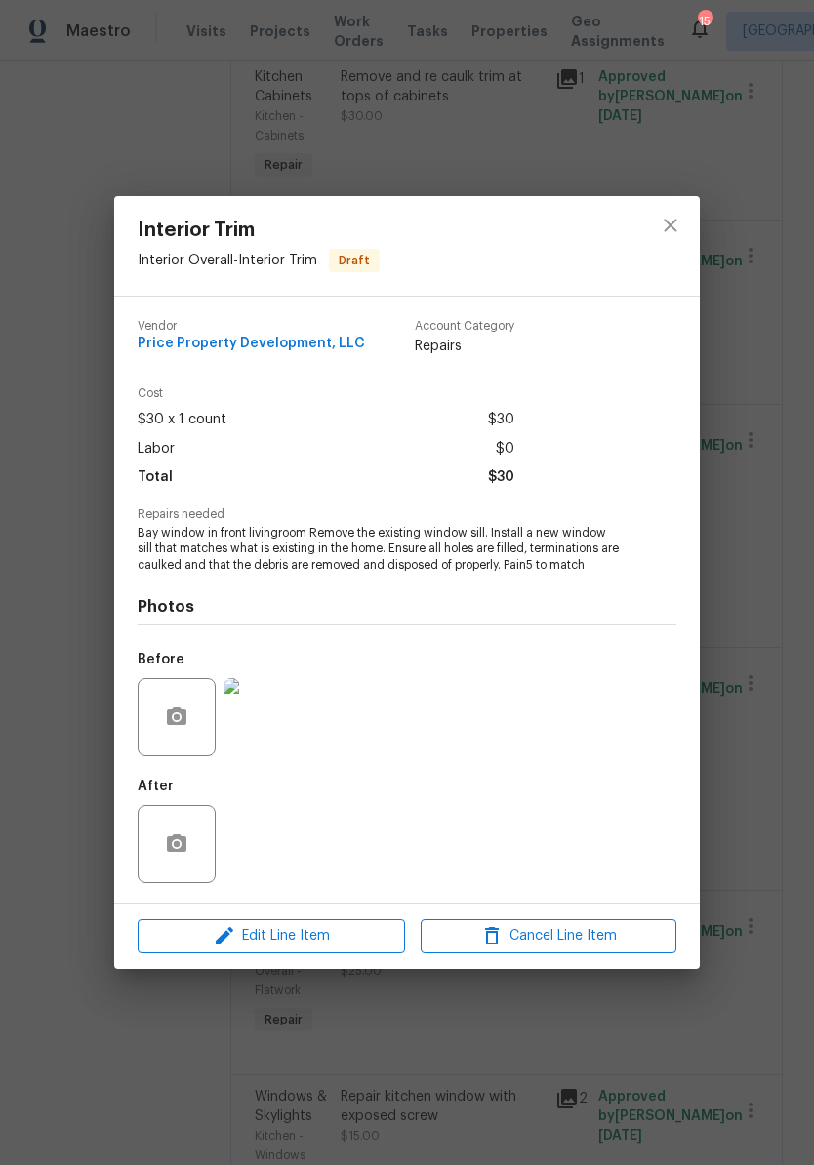
click at [279, 718] on img at bounding box center [262, 717] width 78 height 78
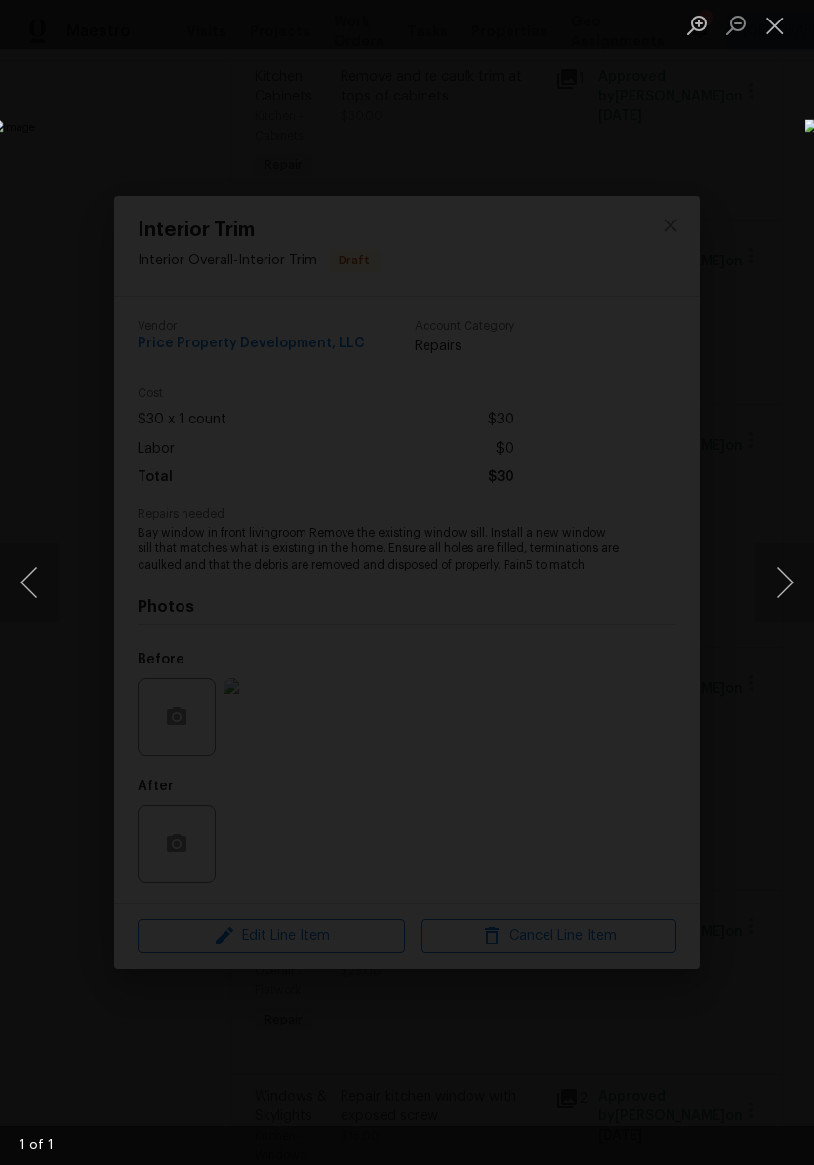
click at [786, 28] on button "Close lightbox" at bounding box center [774, 25] width 39 height 34
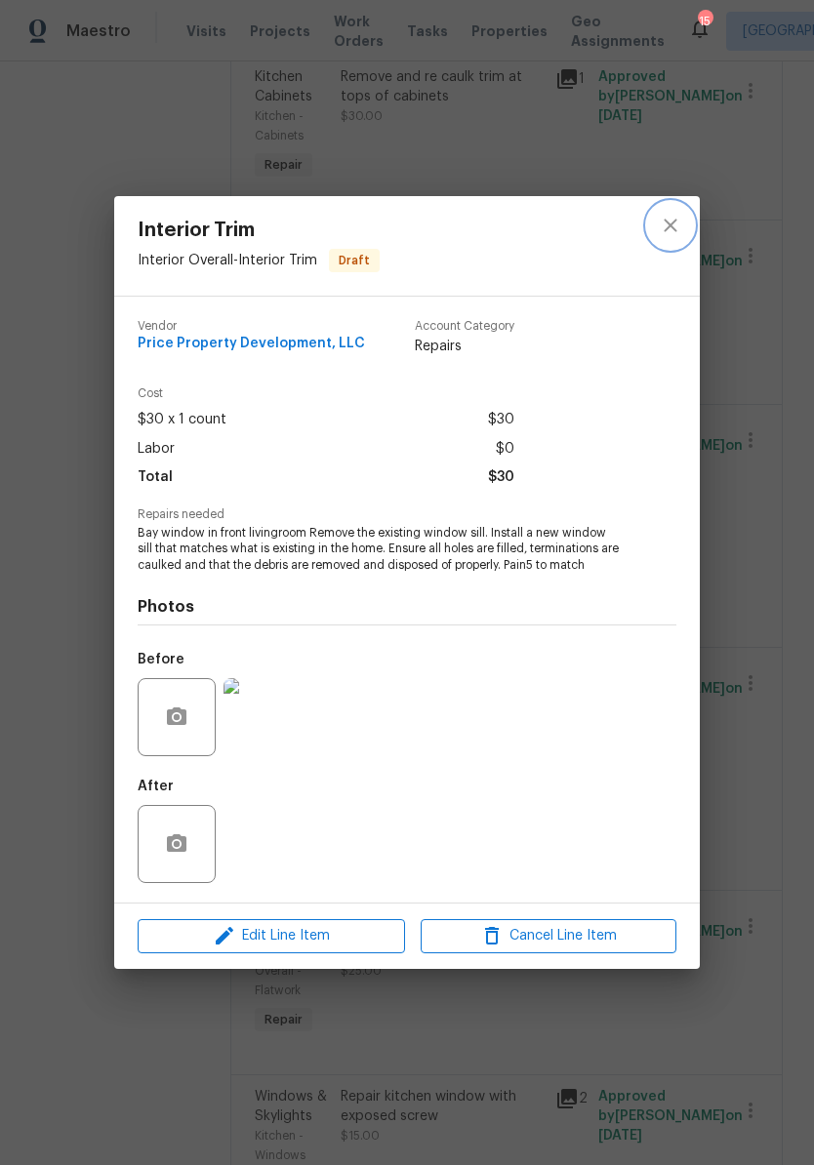
click at [682, 228] on button "close" at bounding box center [670, 225] width 47 height 47
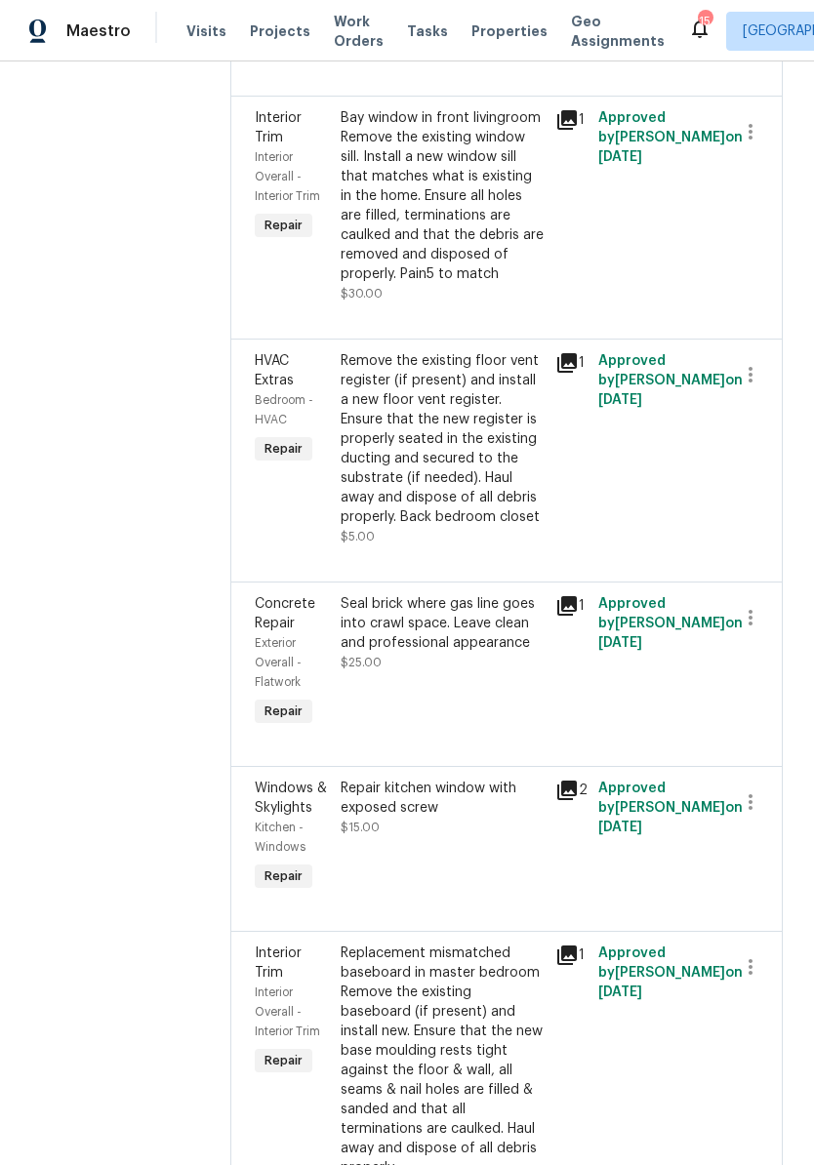
scroll to position [935, 0]
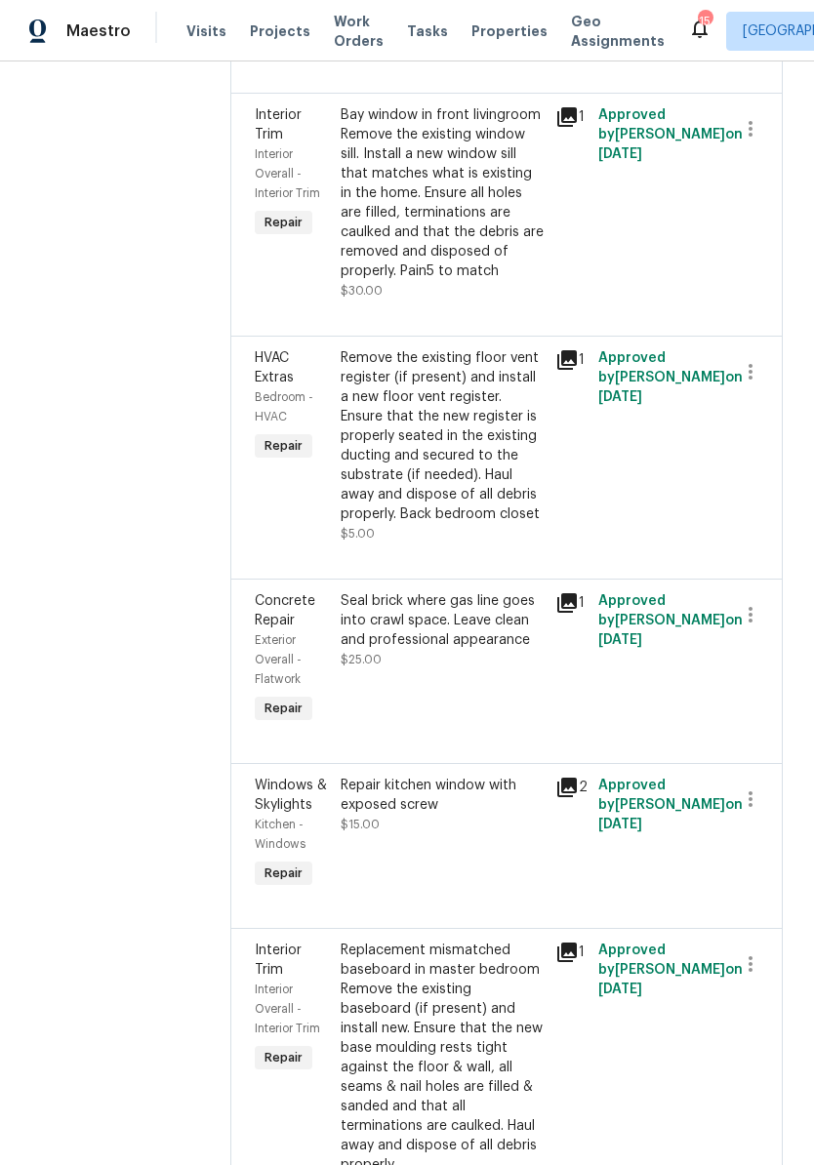
click at [529, 451] on div "Remove the existing floor vent register (if present) and install a new floor ve…" at bounding box center [441, 436] width 203 height 176
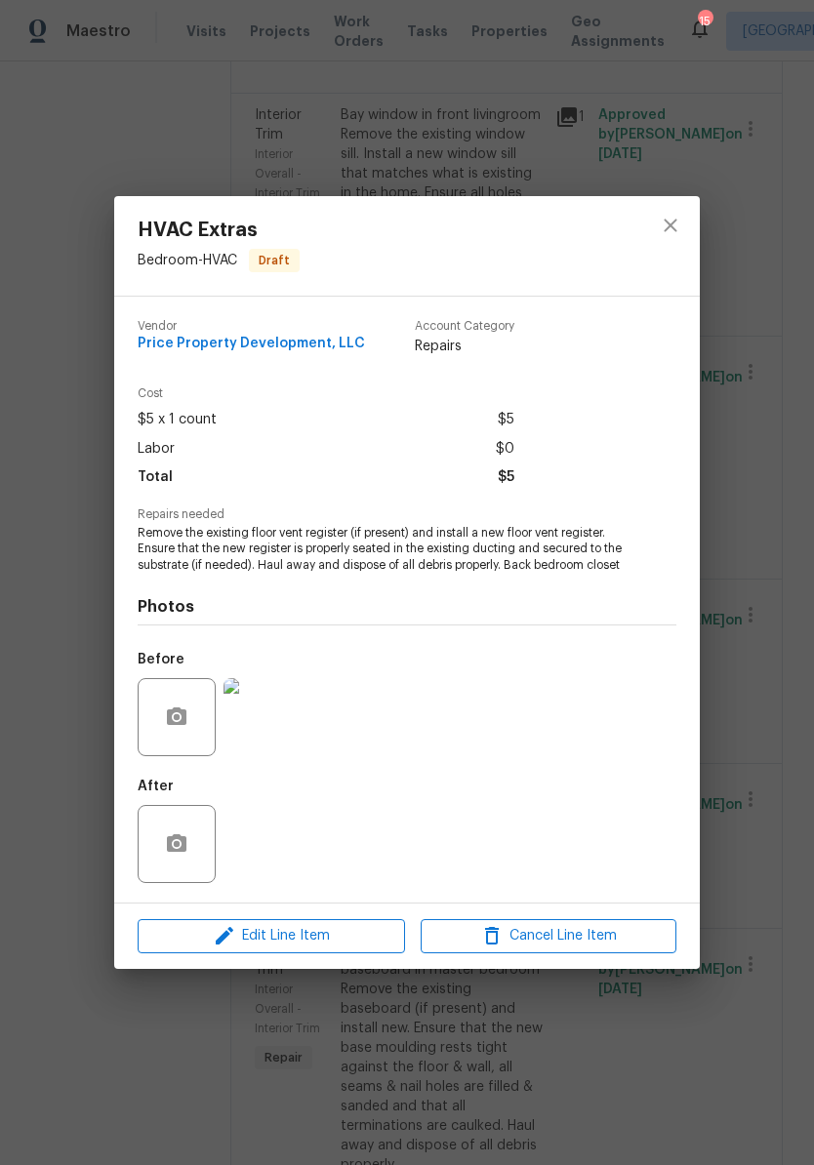
click at [274, 729] on img at bounding box center [262, 717] width 78 height 78
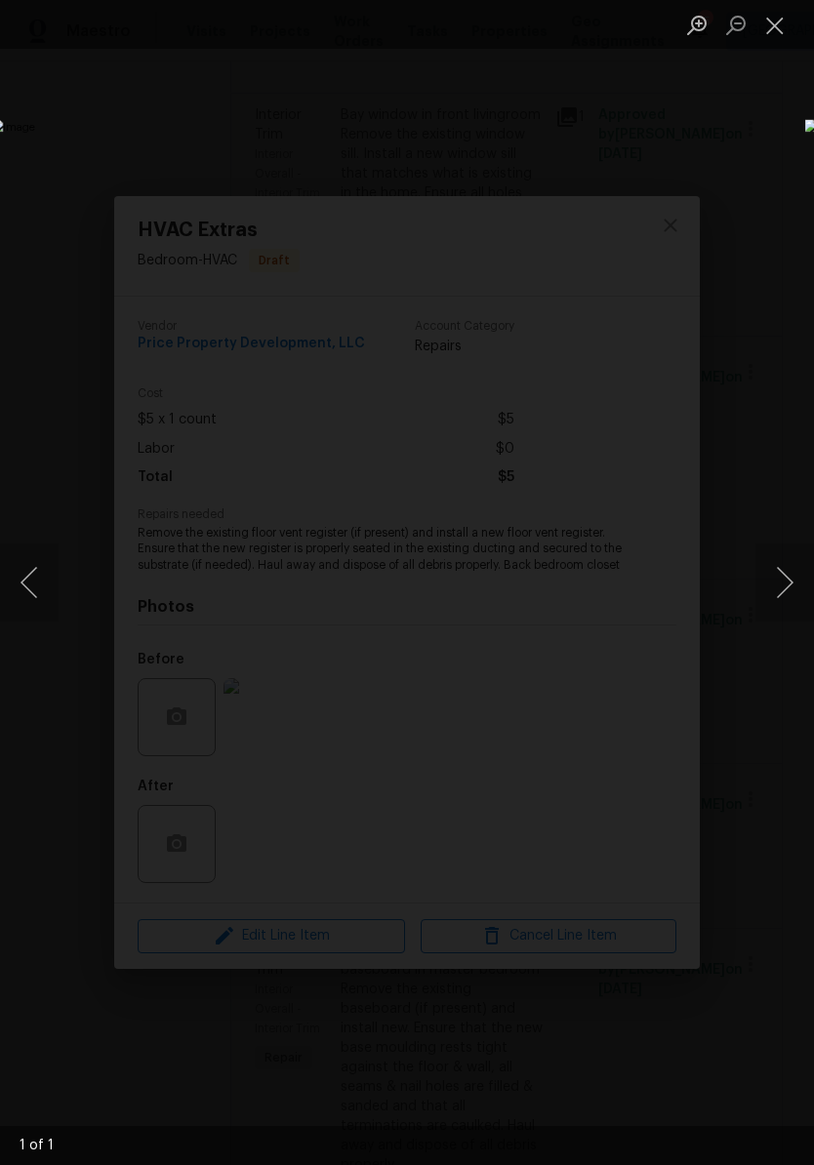
click at [782, 26] on button "Close lightbox" at bounding box center [774, 25] width 39 height 34
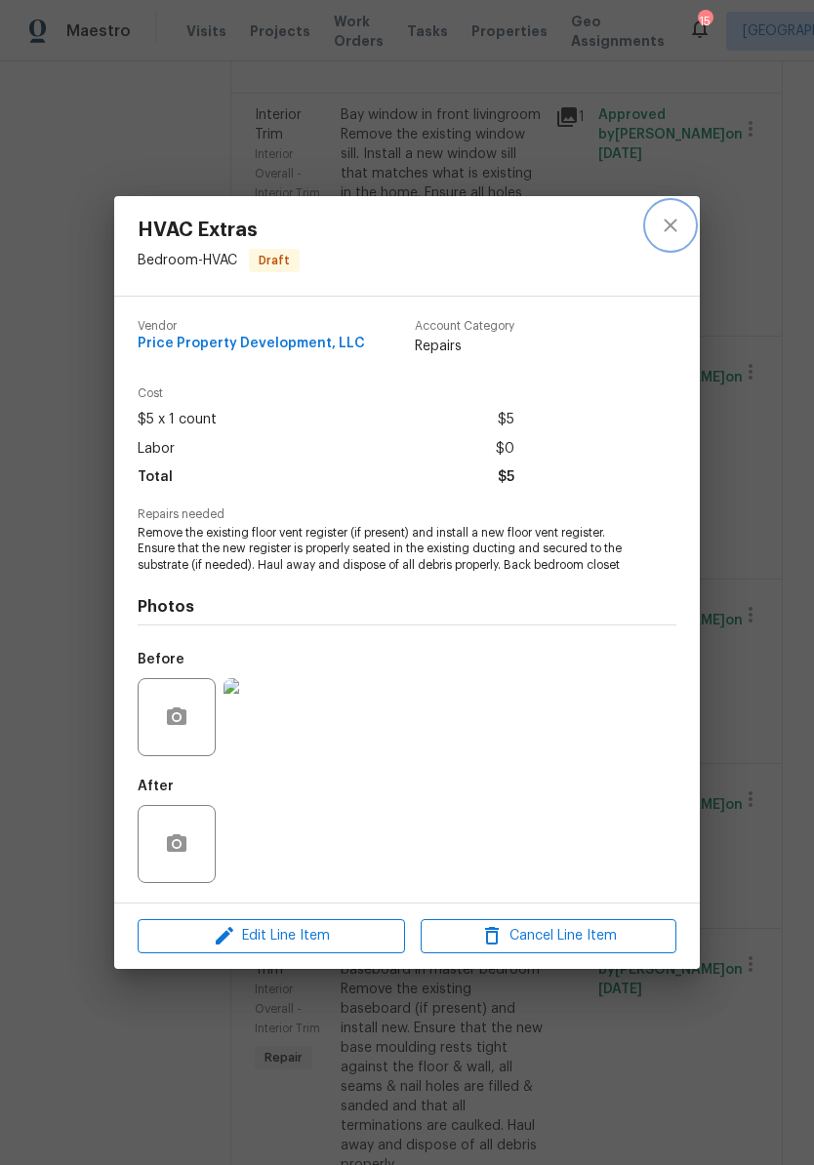
click at [671, 224] on icon "close" at bounding box center [669, 225] width 23 height 23
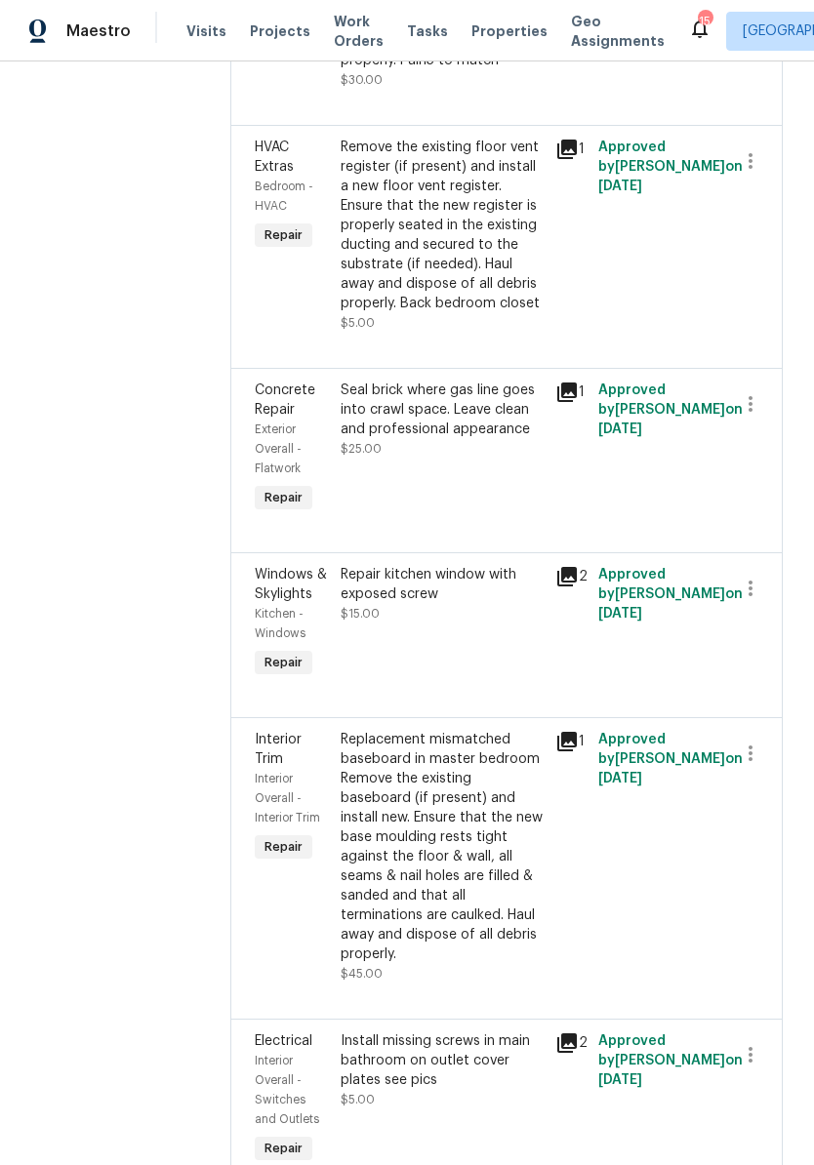
scroll to position [1219, 0]
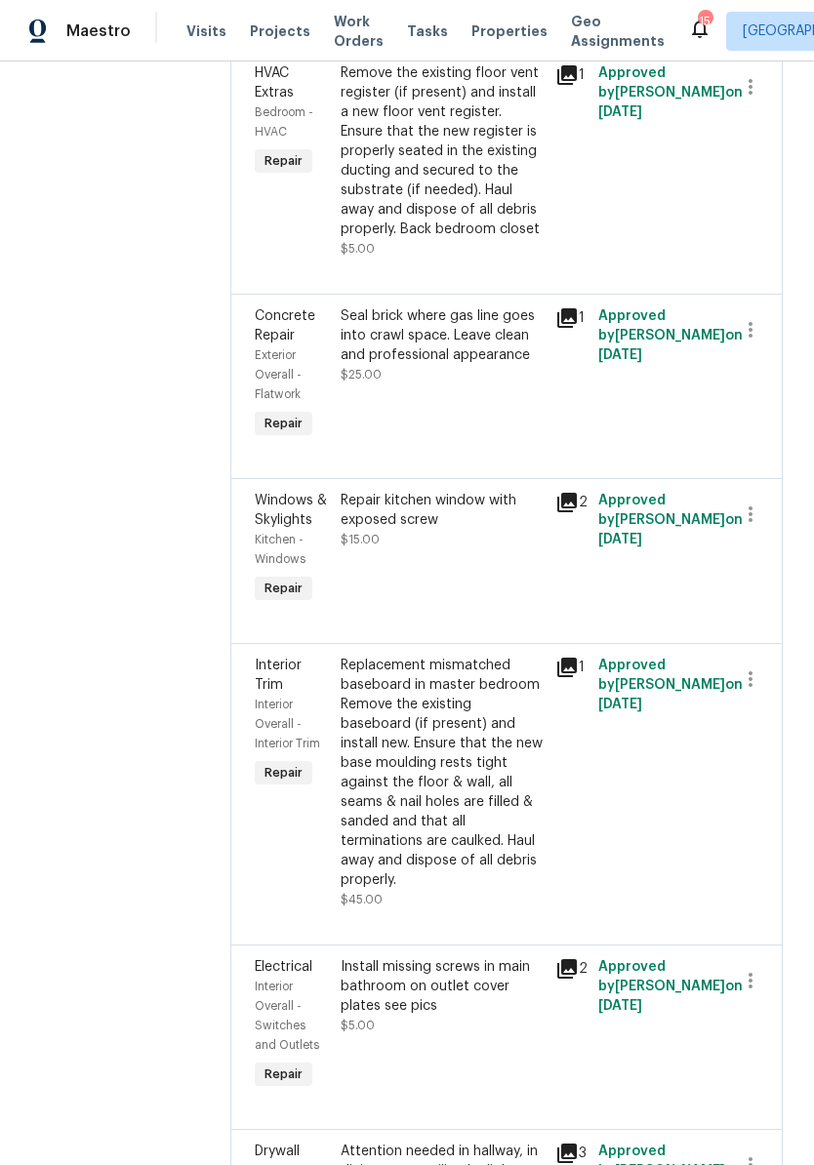
click at [543, 365] on div "Seal brick where gas line goes into crawl space. Leave clean and professional a…" at bounding box center [441, 335] width 203 height 59
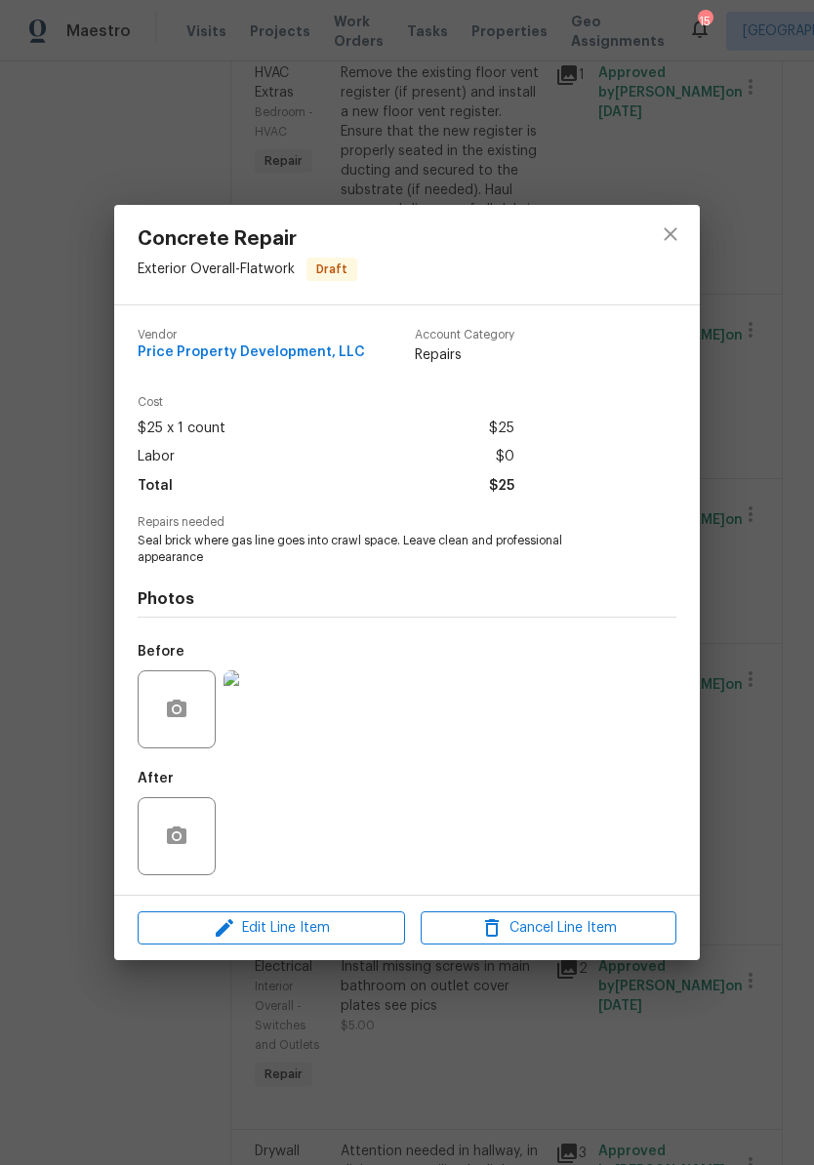
click at [284, 709] on img at bounding box center [262, 709] width 78 height 78
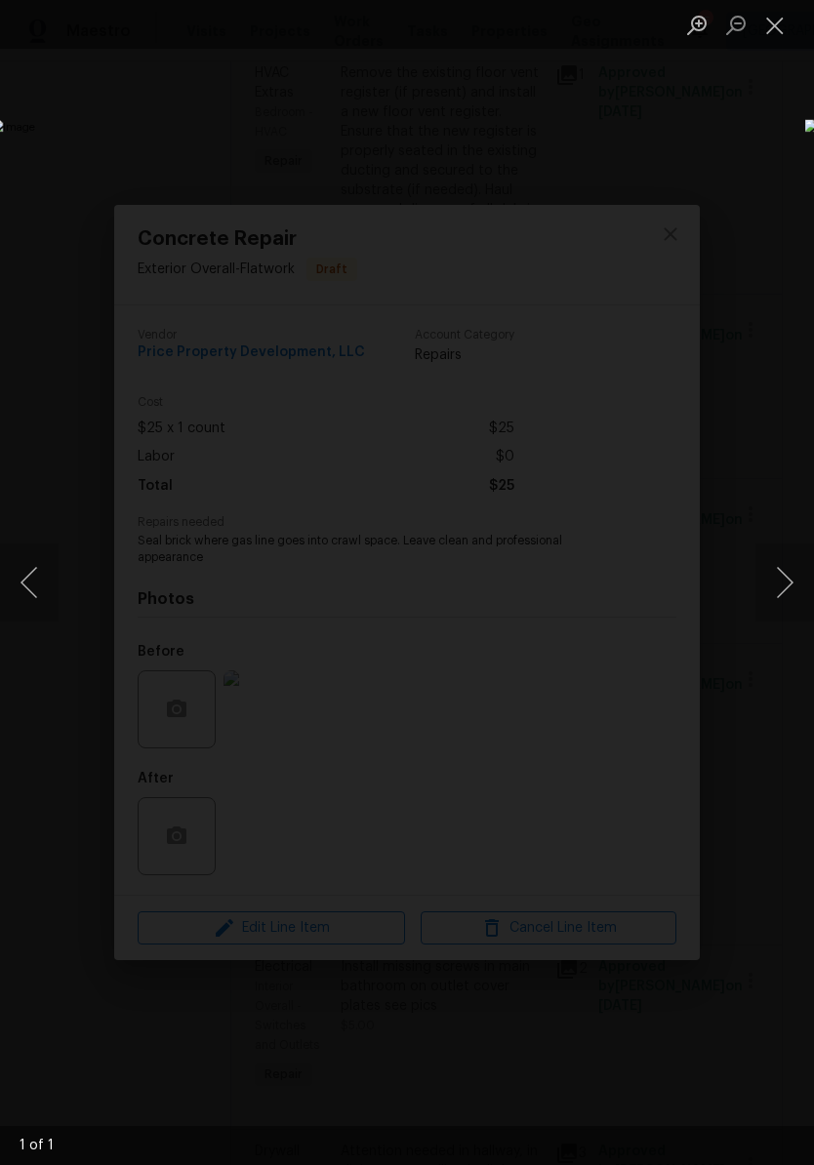
click at [781, 31] on button "Close lightbox" at bounding box center [774, 25] width 39 height 34
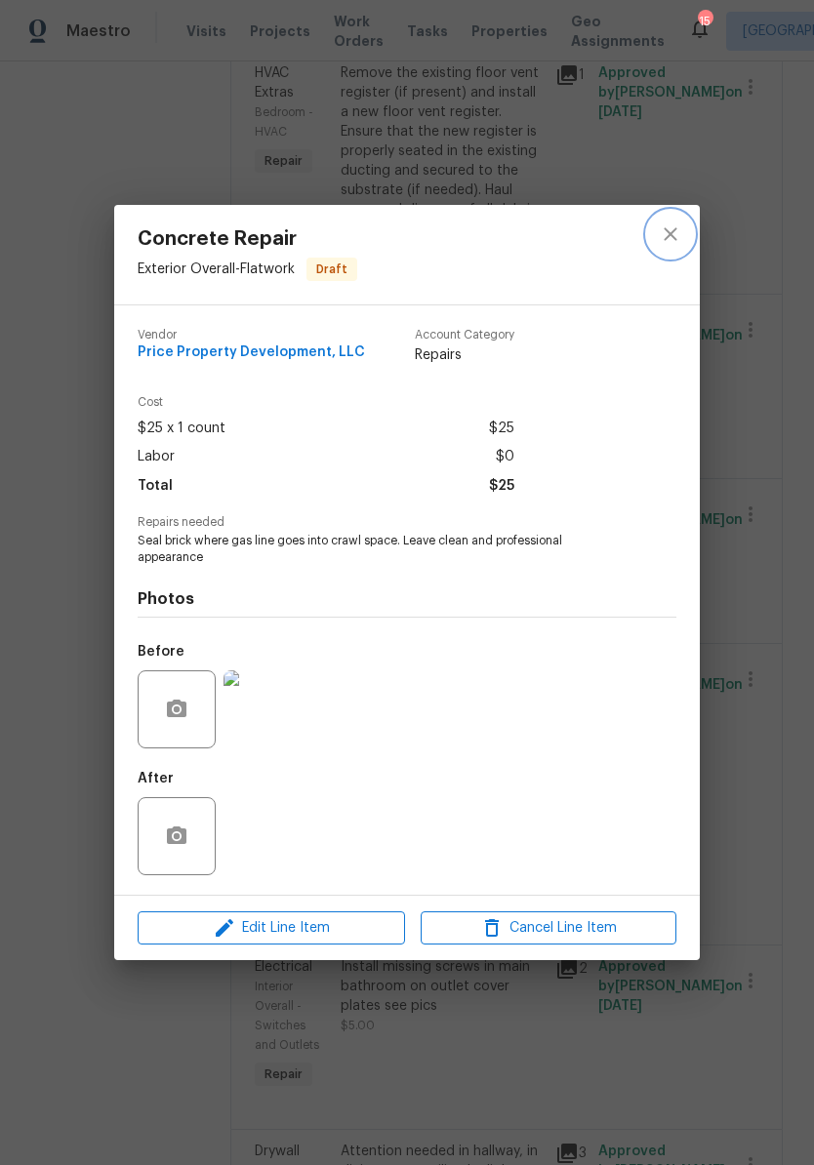
click at [678, 236] on icon "close" at bounding box center [669, 233] width 23 height 23
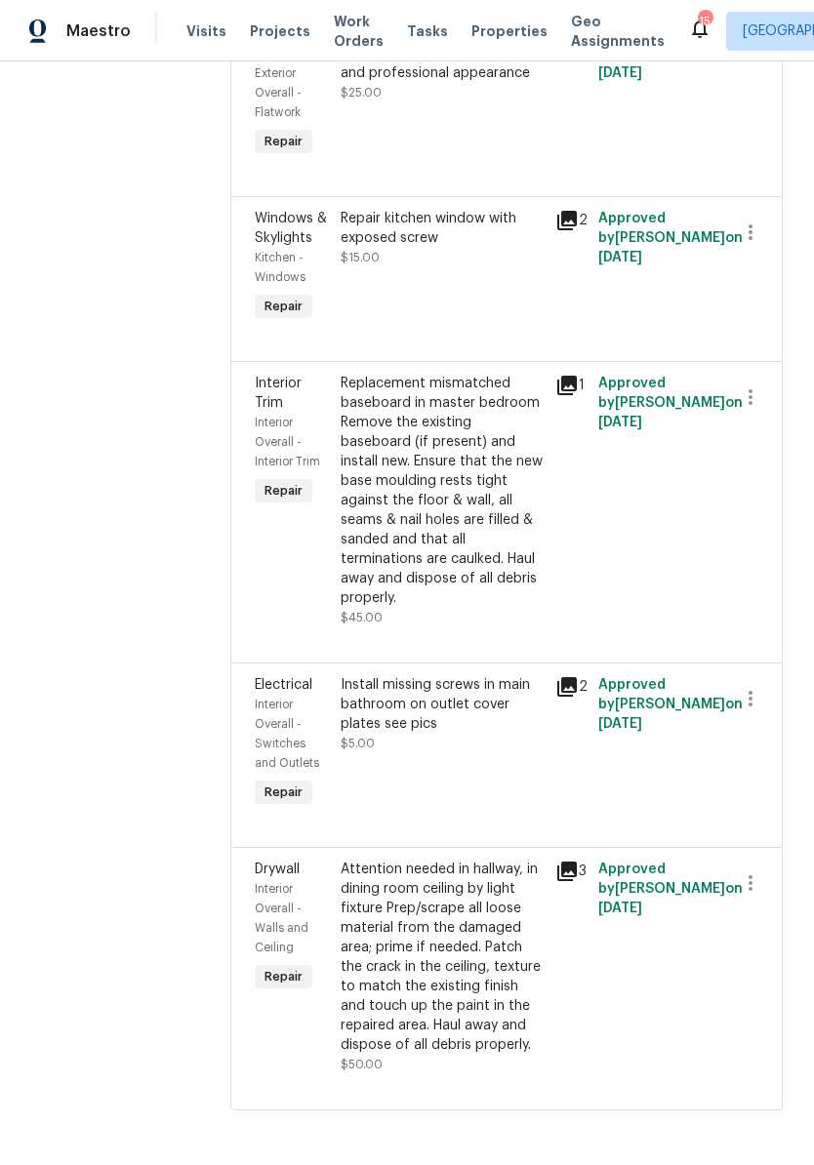
scroll to position [1610, 0]
click at [515, 225] on div "Repair kitchen window with exposed screw" at bounding box center [441, 228] width 203 height 39
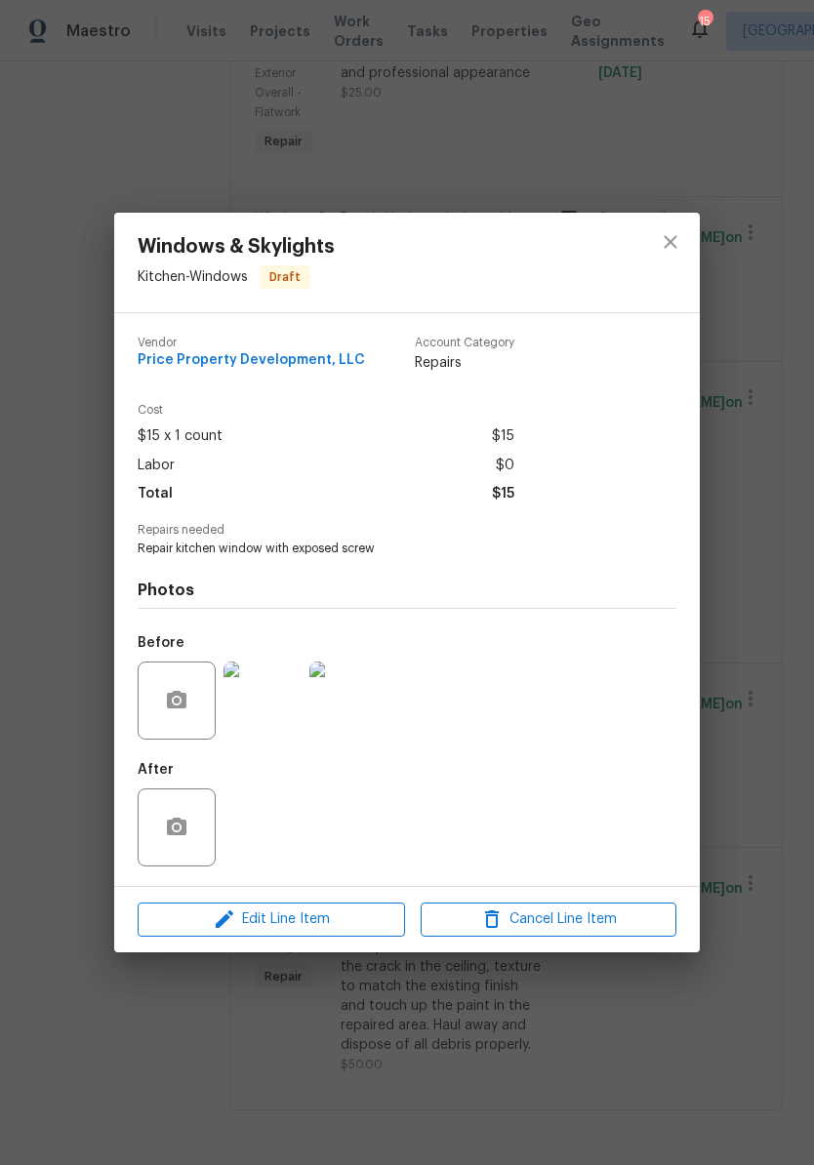
click at [277, 701] on img at bounding box center [262, 700] width 78 height 78
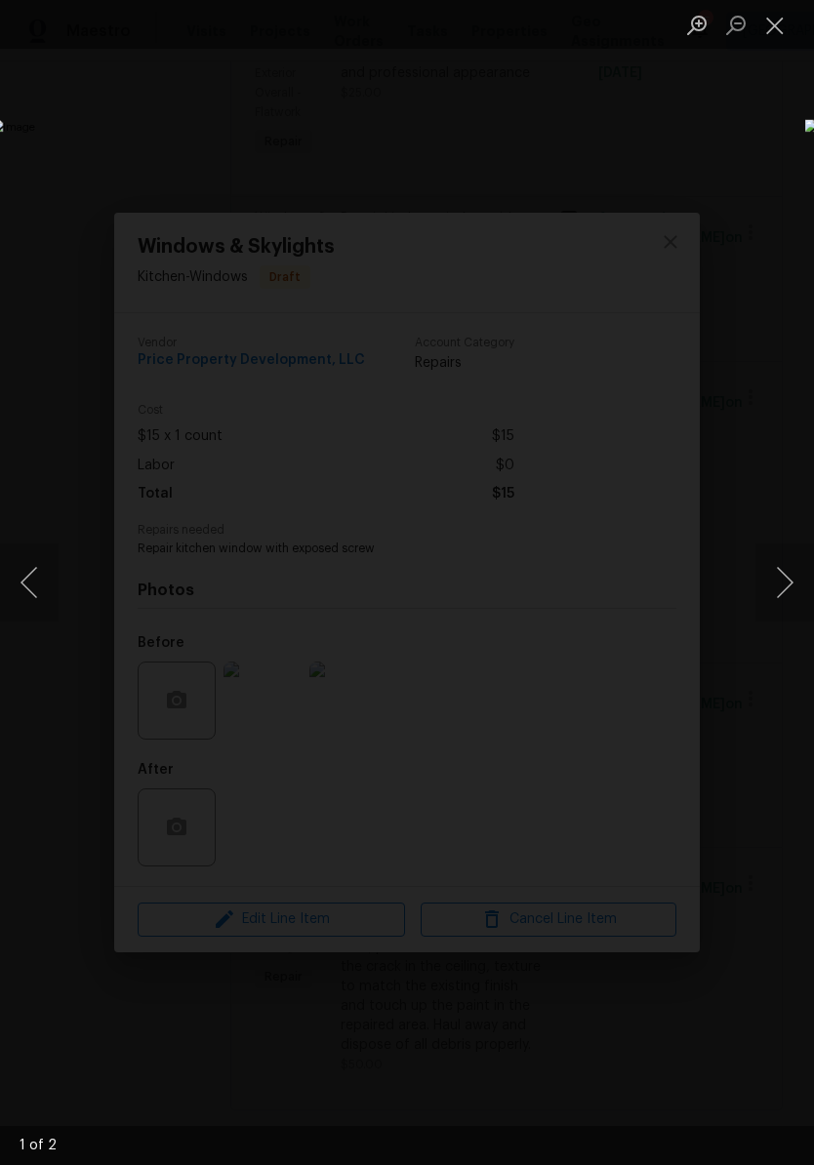
click at [782, 31] on button "Close lightbox" at bounding box center [774, 25] width 39 height 34
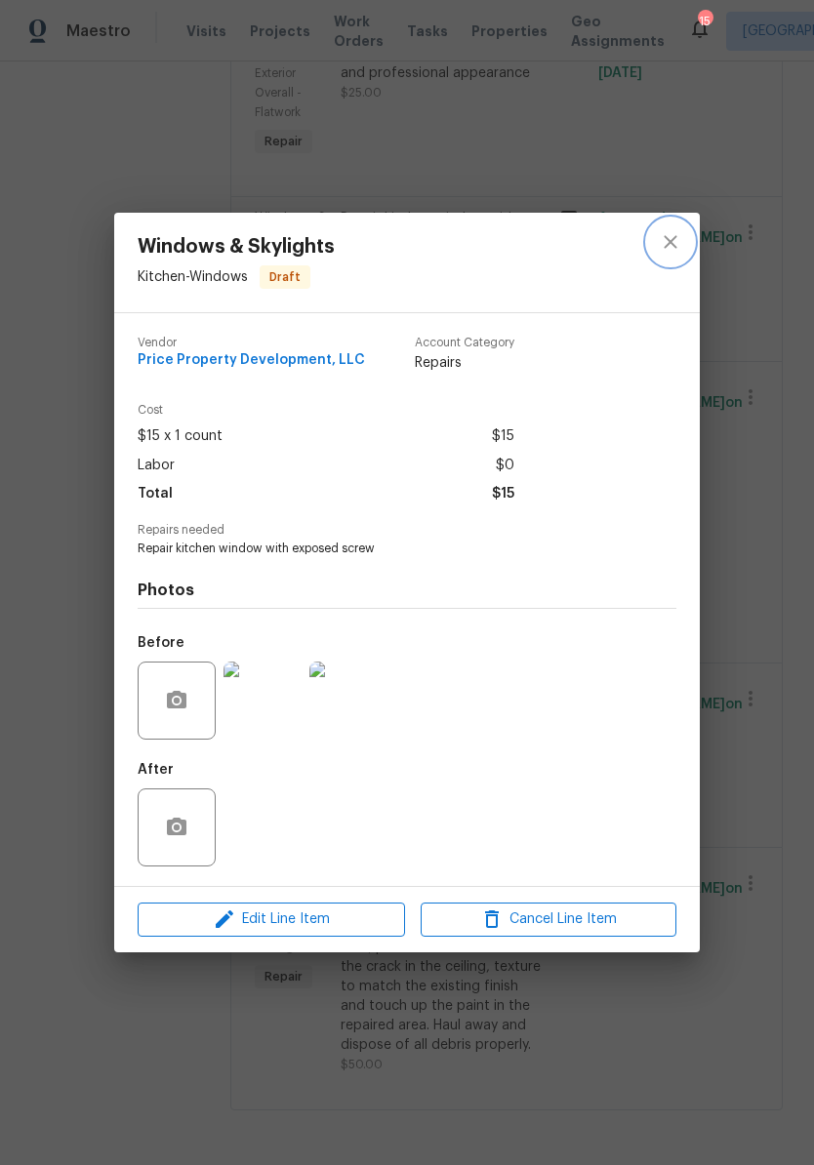
click at [676, 245] on icon "close" at bounding box center [669, 242] width 13 height 13
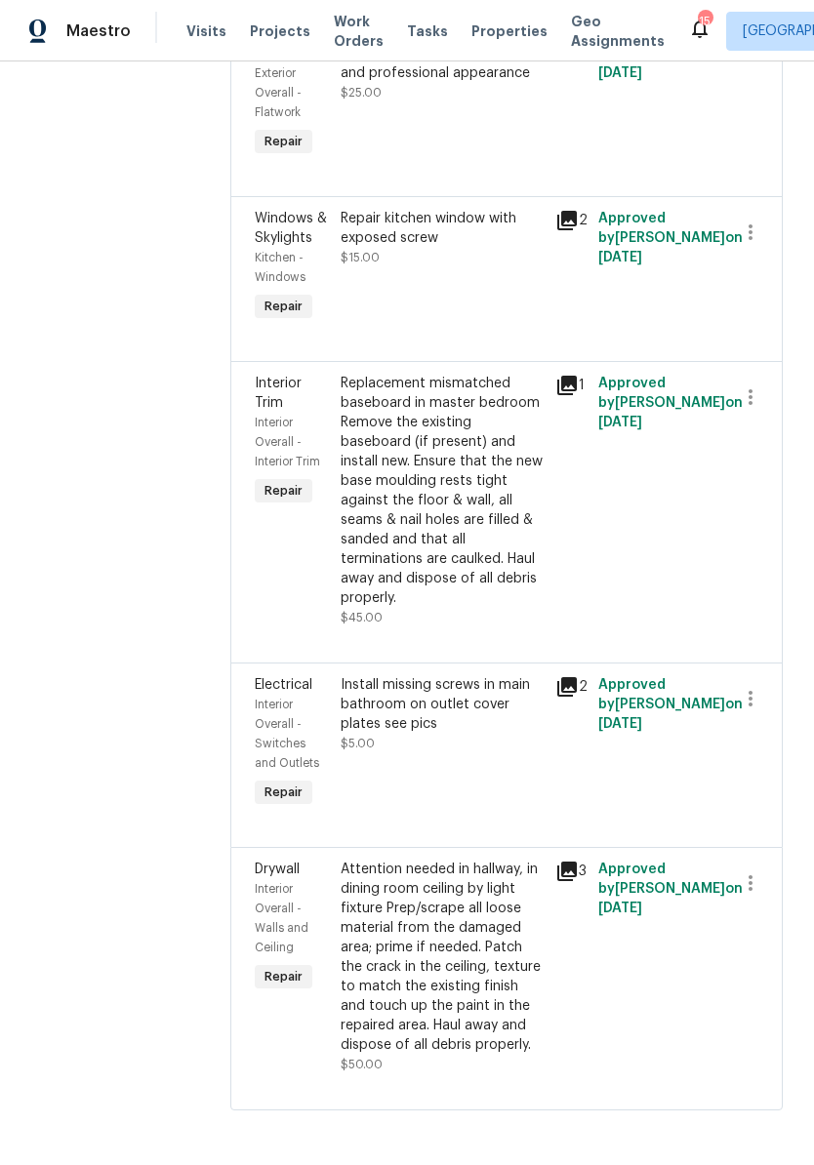
scroll to position [1730, 0]
click at [532, 675] on div "Install missing screws in main bathroom on outlet cover plates see pics" at bounding box center [441, 704] width 203 height 59
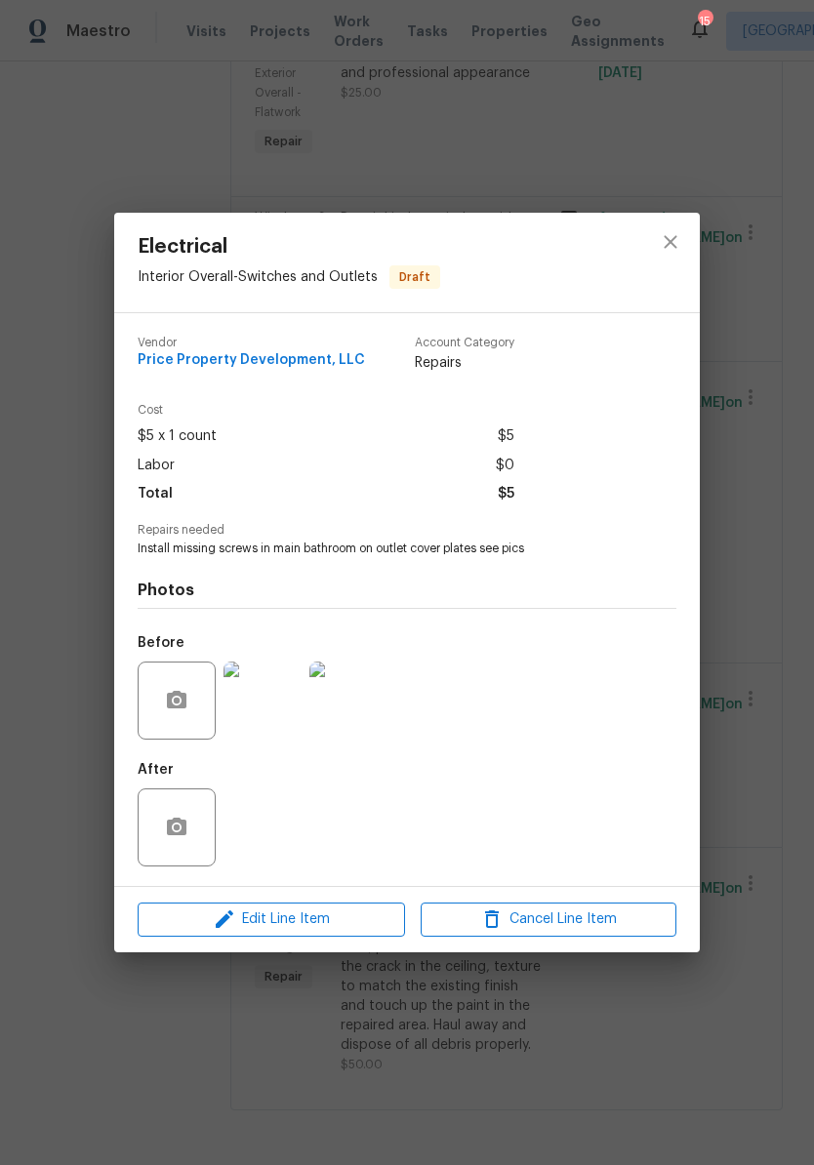
click at [277, 708] on img at bounding box center [262, 700] width 78 height 78
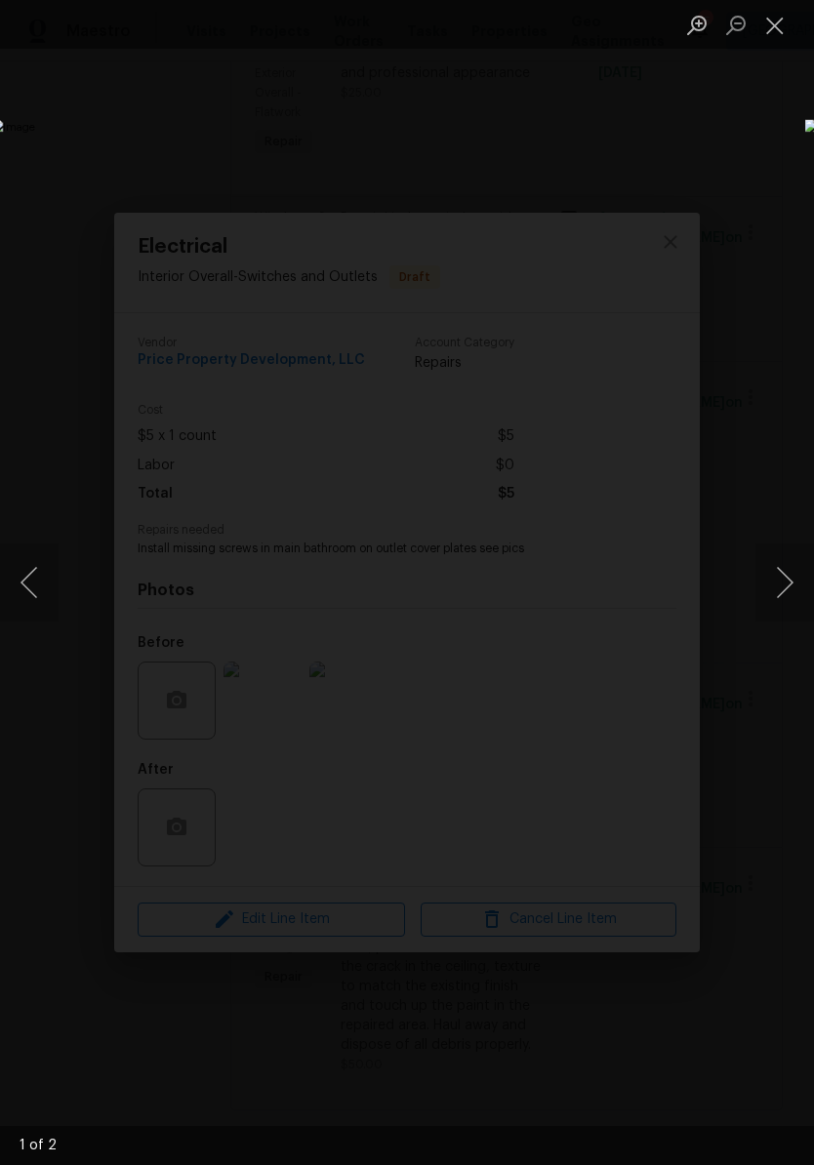
click at [784, 30] on button "Close lightbox" at bounding box center [774, 25] width 39 height 34
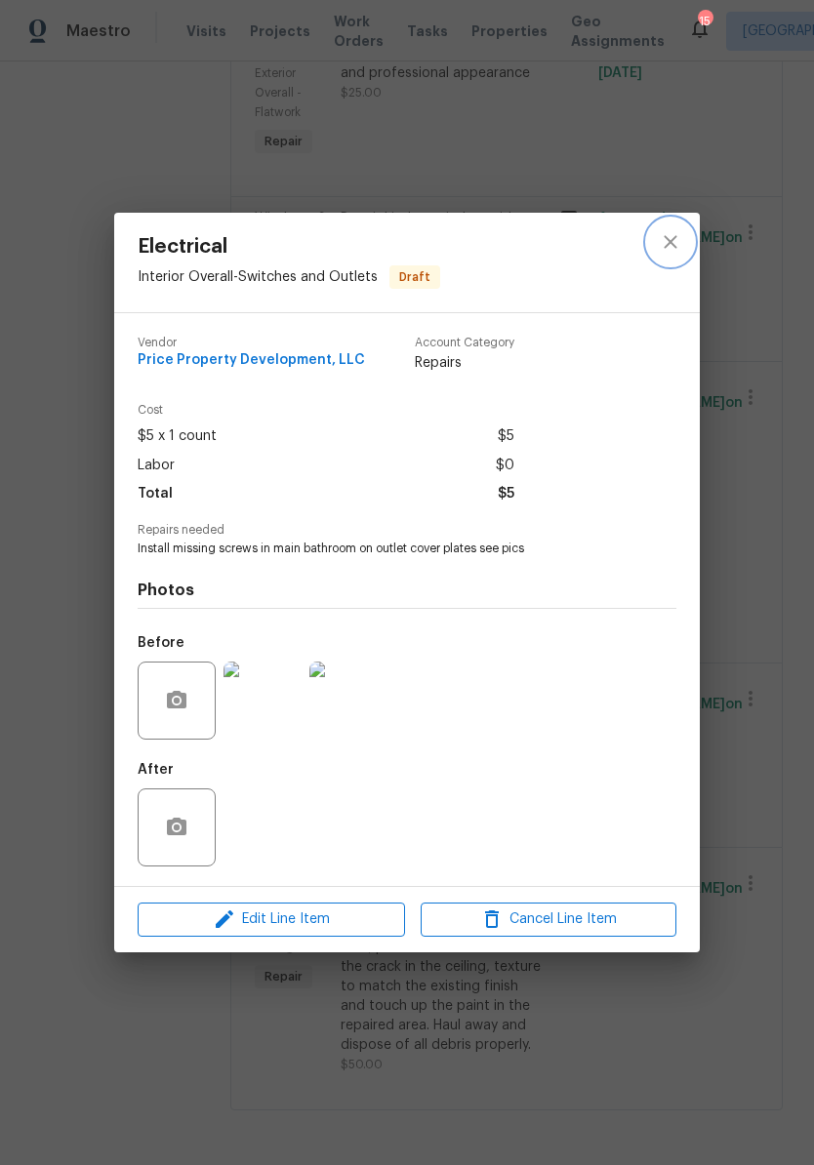
click at [682, 248] on button "close" at bounding box center [670, 242] width 47 height 47
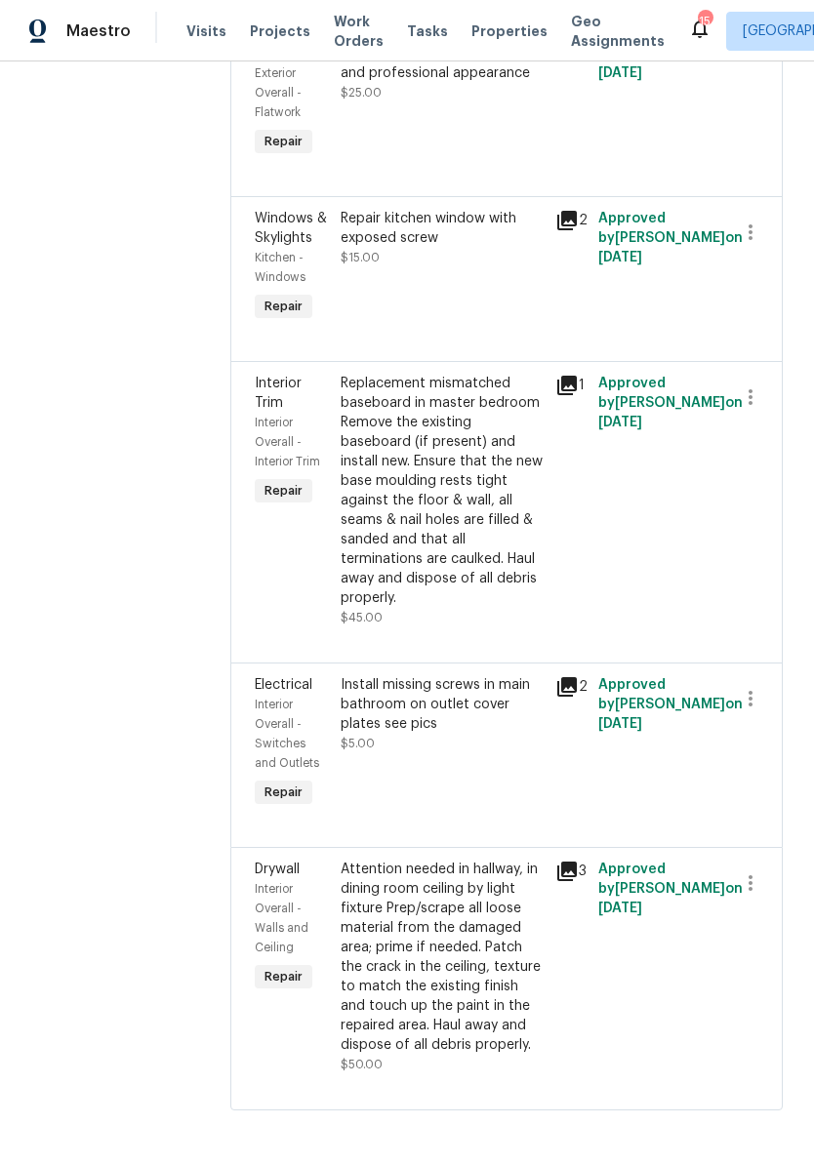
click at [491, 877] on div "Attention needed in hallway, in dining room ceiling by light fixture Prep/scrap…" at bounding box center [441, 956] width 203 height 195
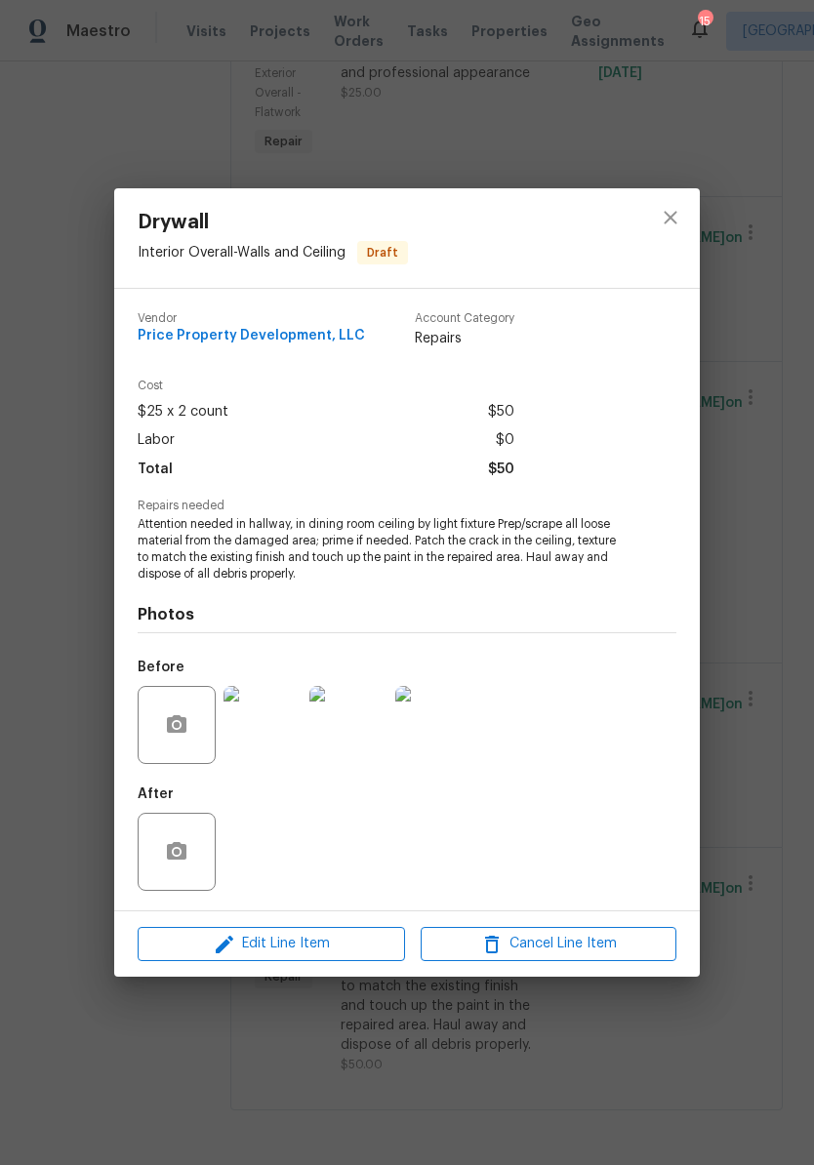
click at [282, 737] on img at bounding box center [262, 725] width 78 height 78
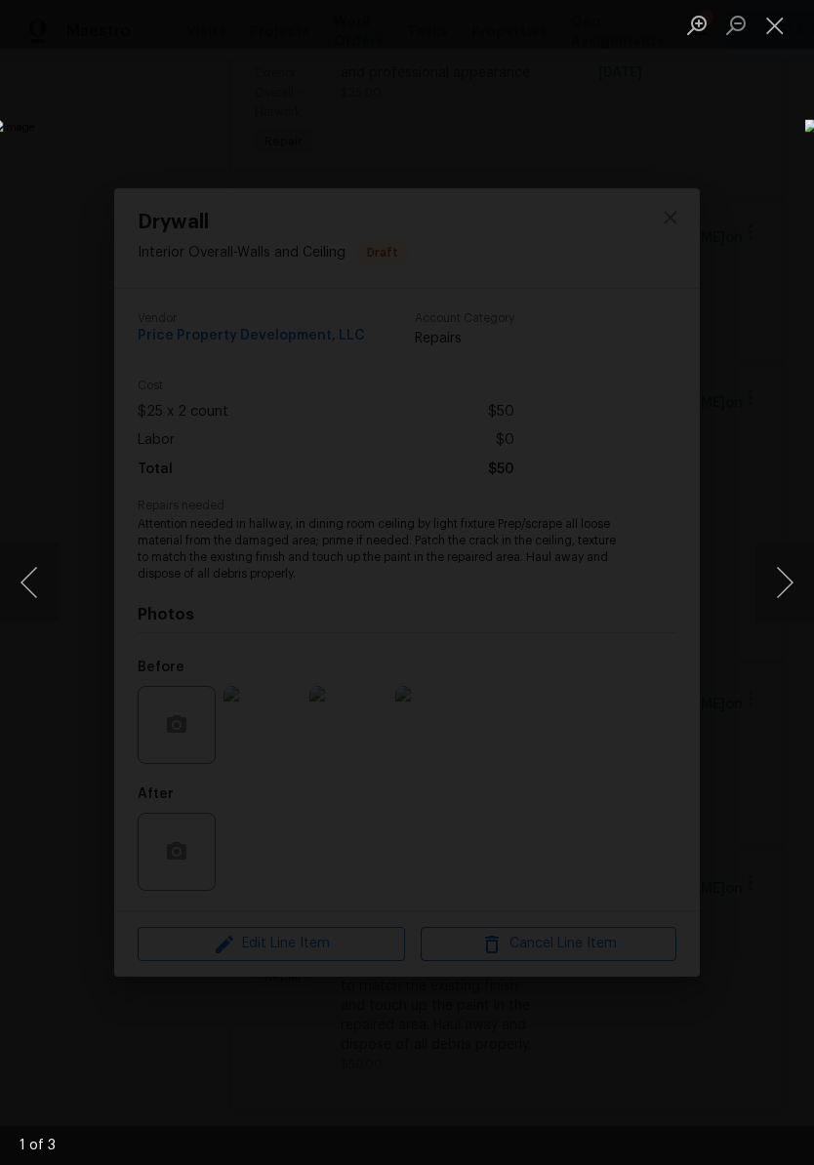
click at [792, 593] on button "Next image" at bounding box center [784, 582] width 59 height 78
click at [792, 586] on button "Next image" at bounding box center [784, 582] width 59 height 78
click at [778, 34] on button "Close lightbox" at bounding box center [774, 25] width 39 height 34
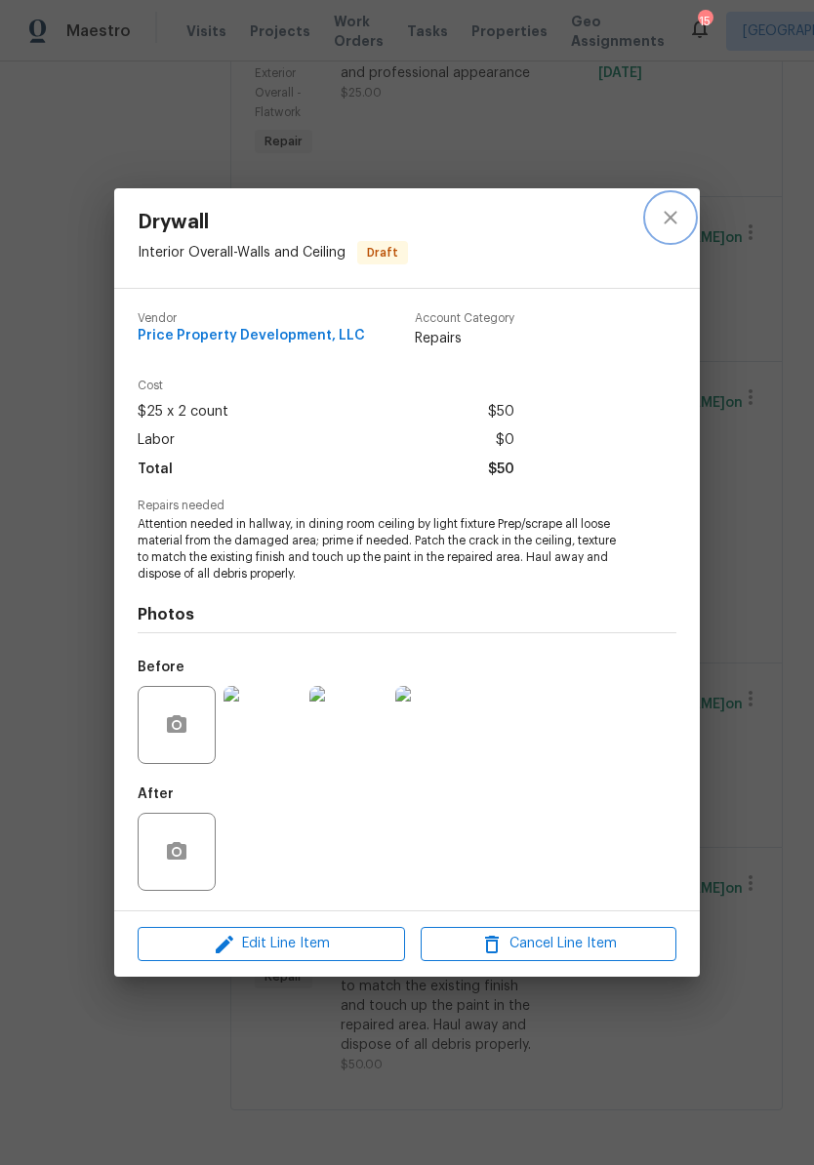
click at [680, 215] on icon "close" at bounding box center [669, 217] width 23 height 23
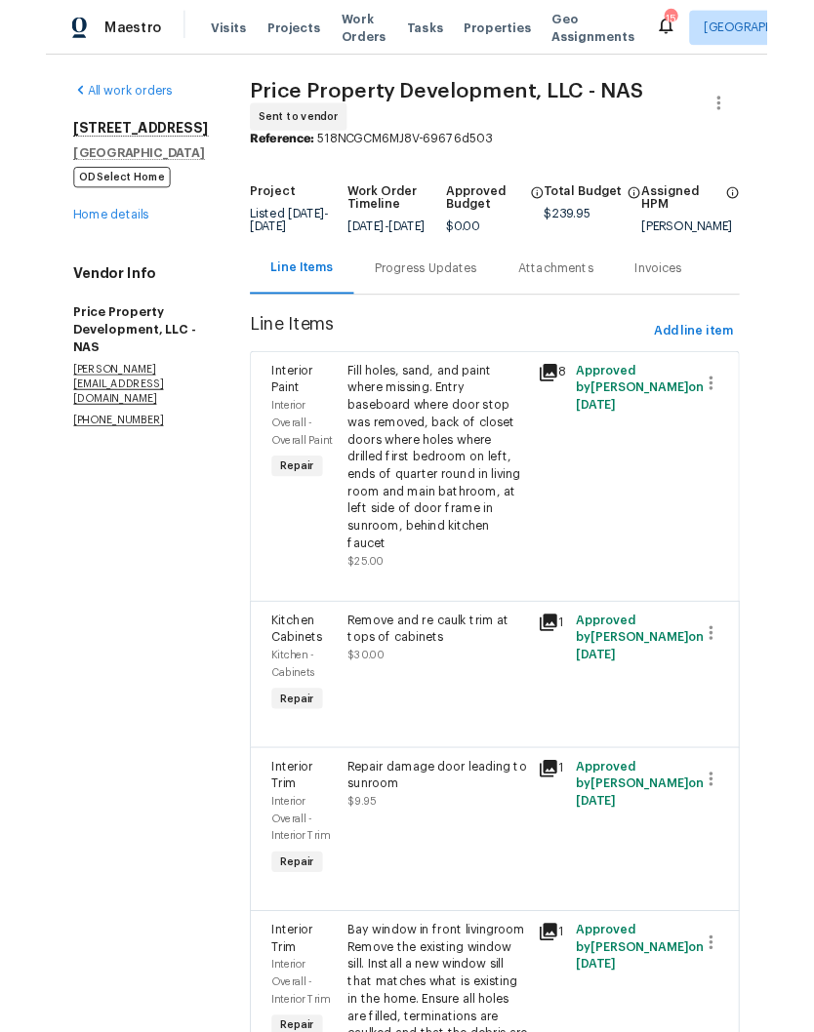
scroll to position [0, 0]
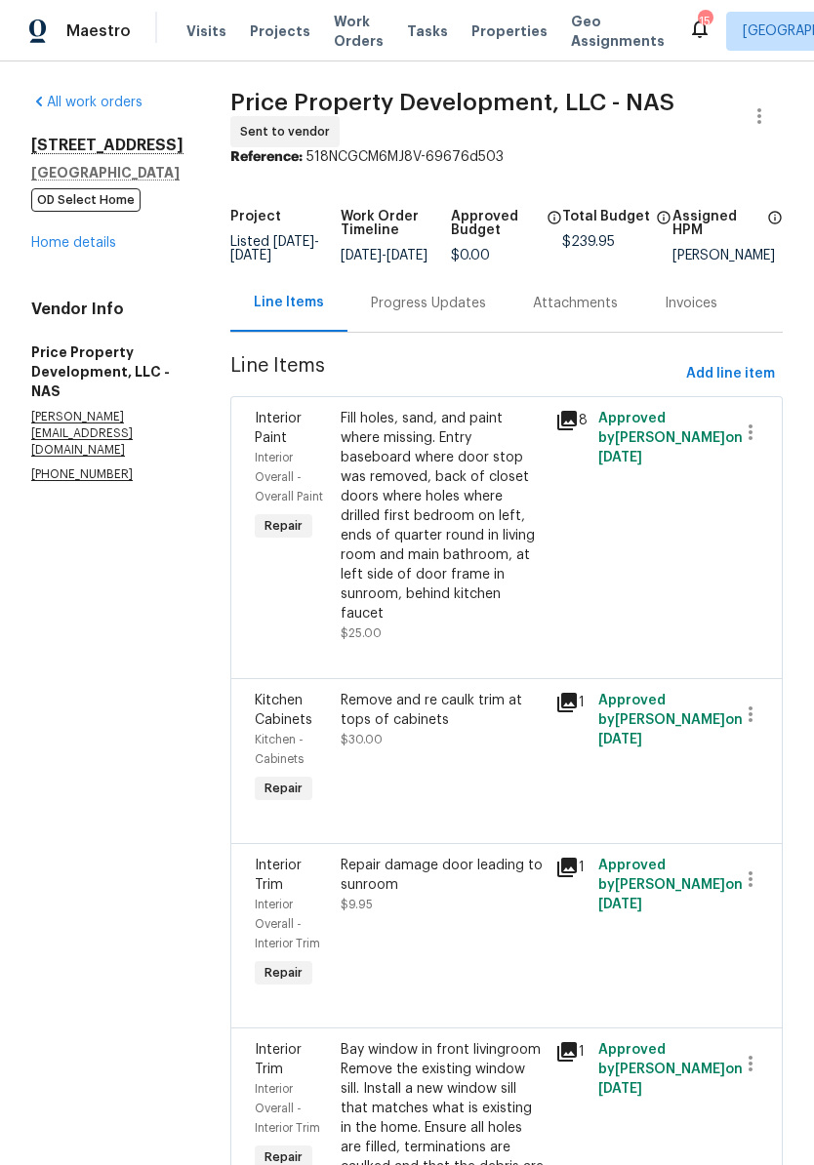
click at [105, 245] on link "Home details" at bounding box center [73, 243] width 85 height 14
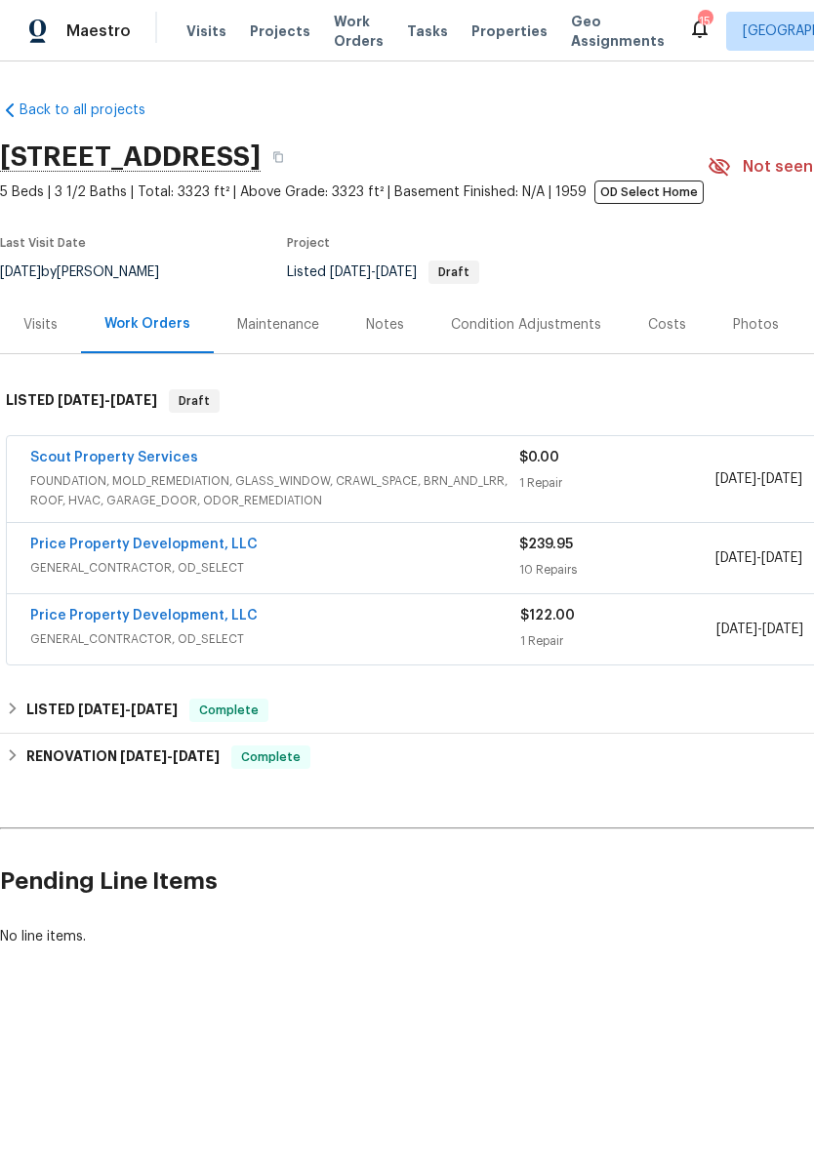
click at [185, 622] on link "Price Property Development, LLC" at bounding box center [143, 616] width 227 height 14
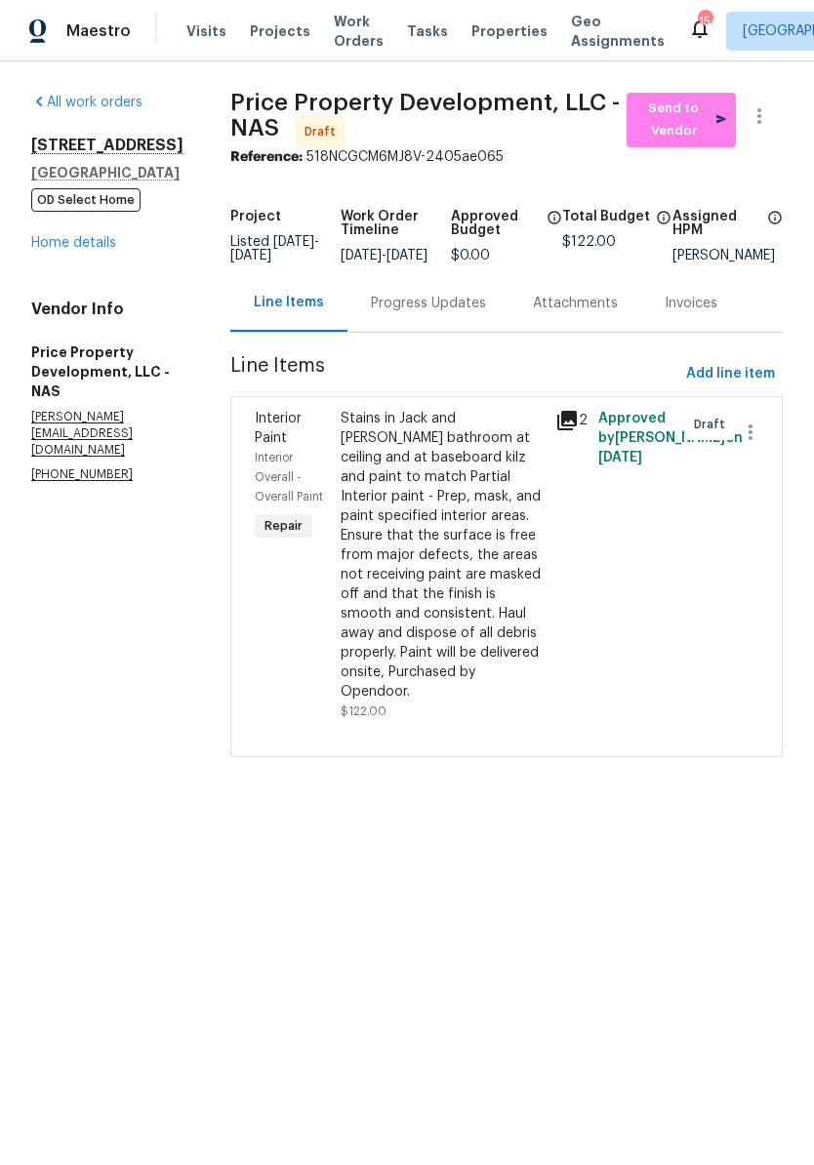
click at [510, 446] on div "Stains in Jack and Jill bathroom at ceiling and at baseboard kilz and paint to …" at bounding box center [441, 555] width 203 height 293
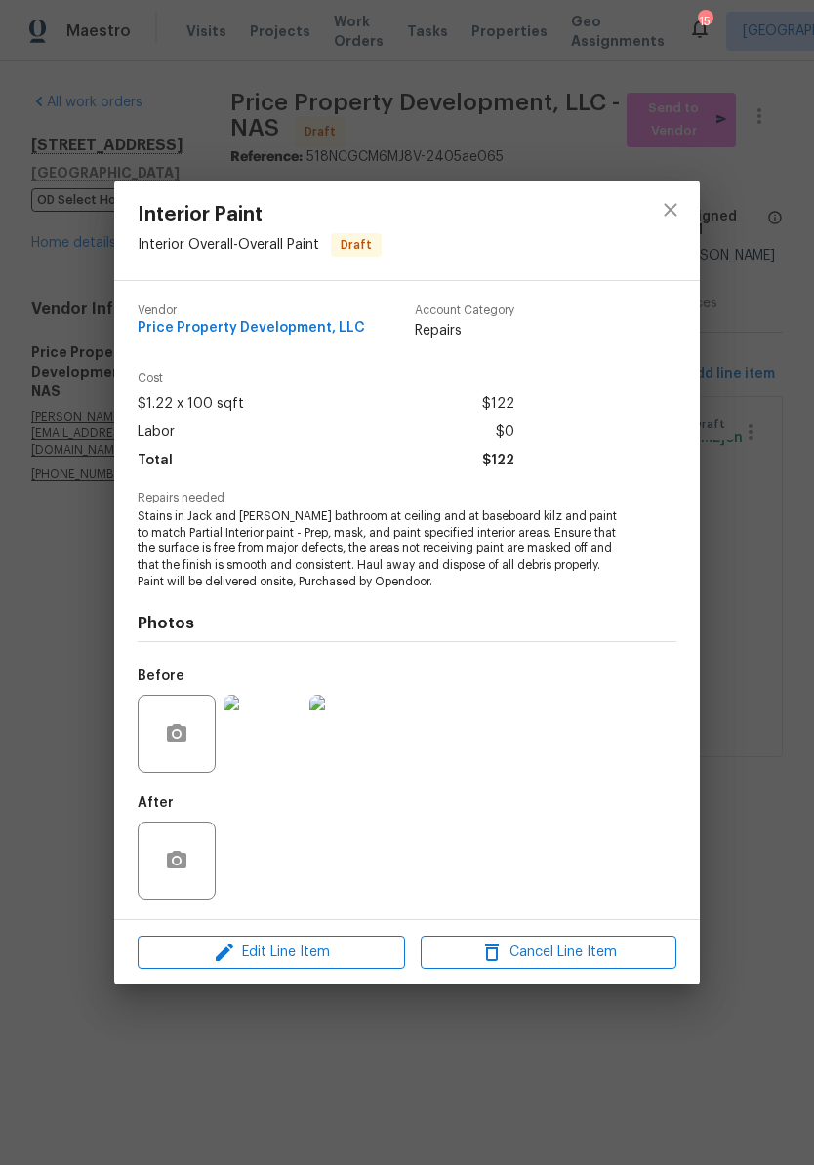
click at [275, 736] on img at bounding box center [262, 734] width 78 height 78
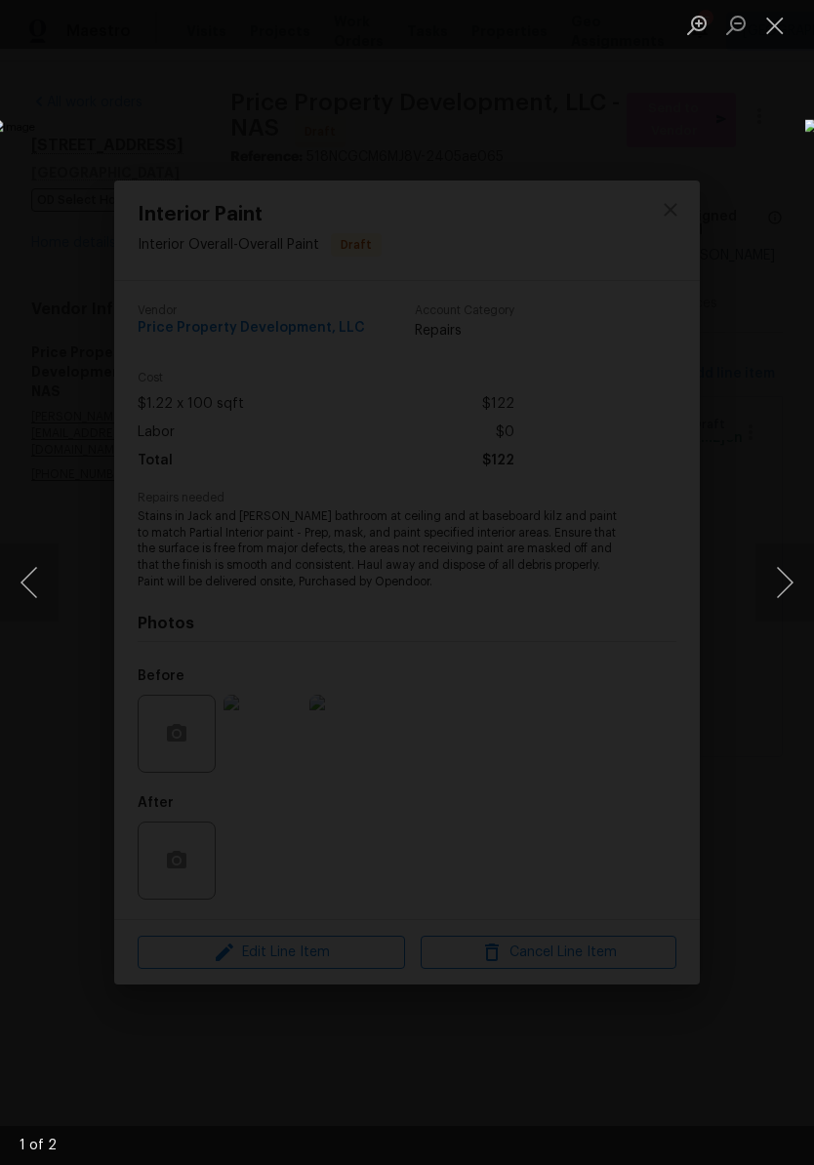
click at [779, 573] on button "Next image" at bounding box center [784, 582] width 59 height 78
click at [792, 576] on button "Next image" at bounding box center [784, 582] width 59 height 78
click at [780, 29] on button "Close lightbox" at bounding box center [774, 25] width 39 height 34
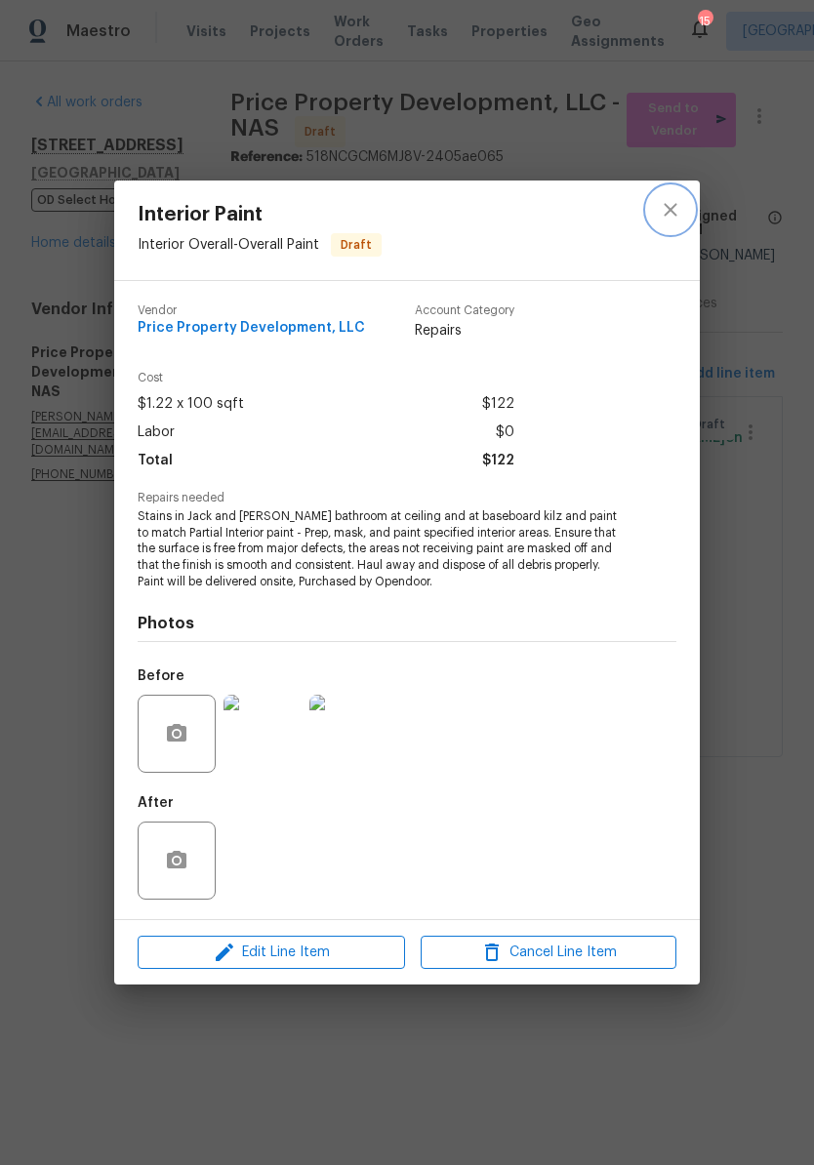
click at [678, 202] on icon "close" at bounding box center [669, 209] width 23 height 23
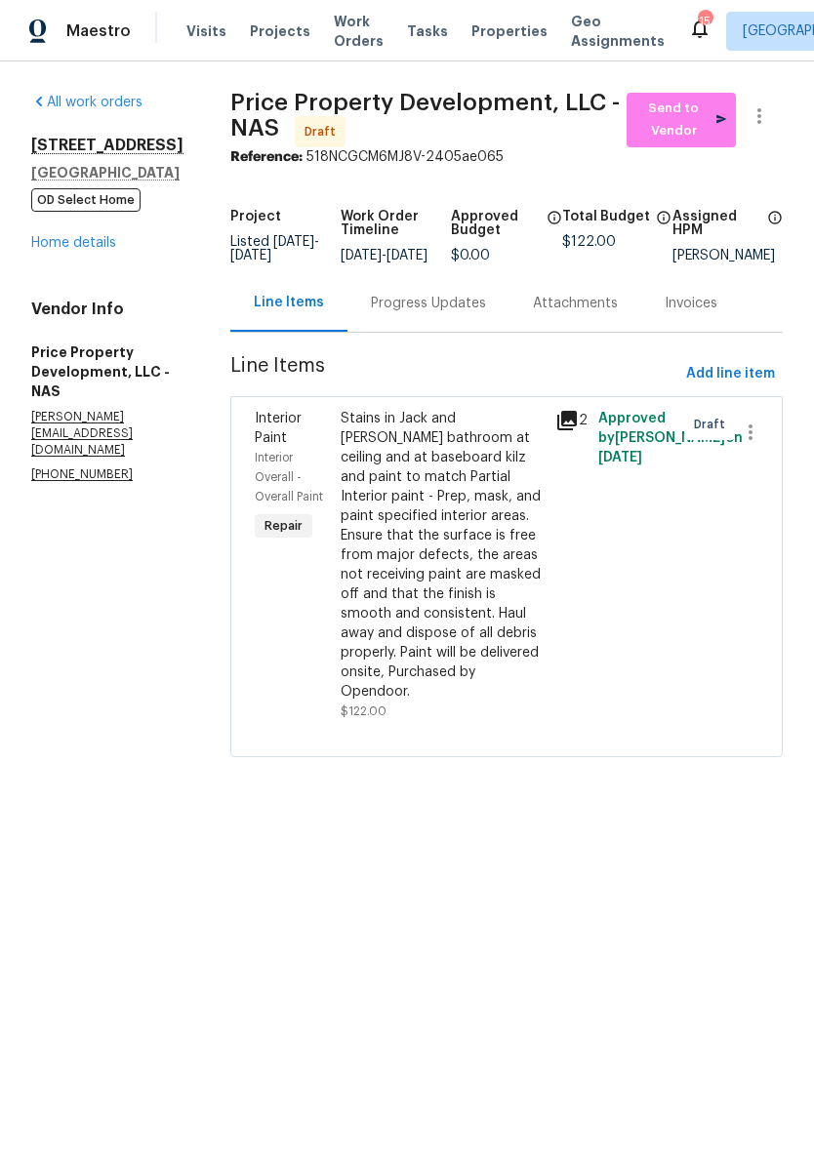
click at [94, 245] on link "Home details" at bounding box center [73, 243] width 85 height 14
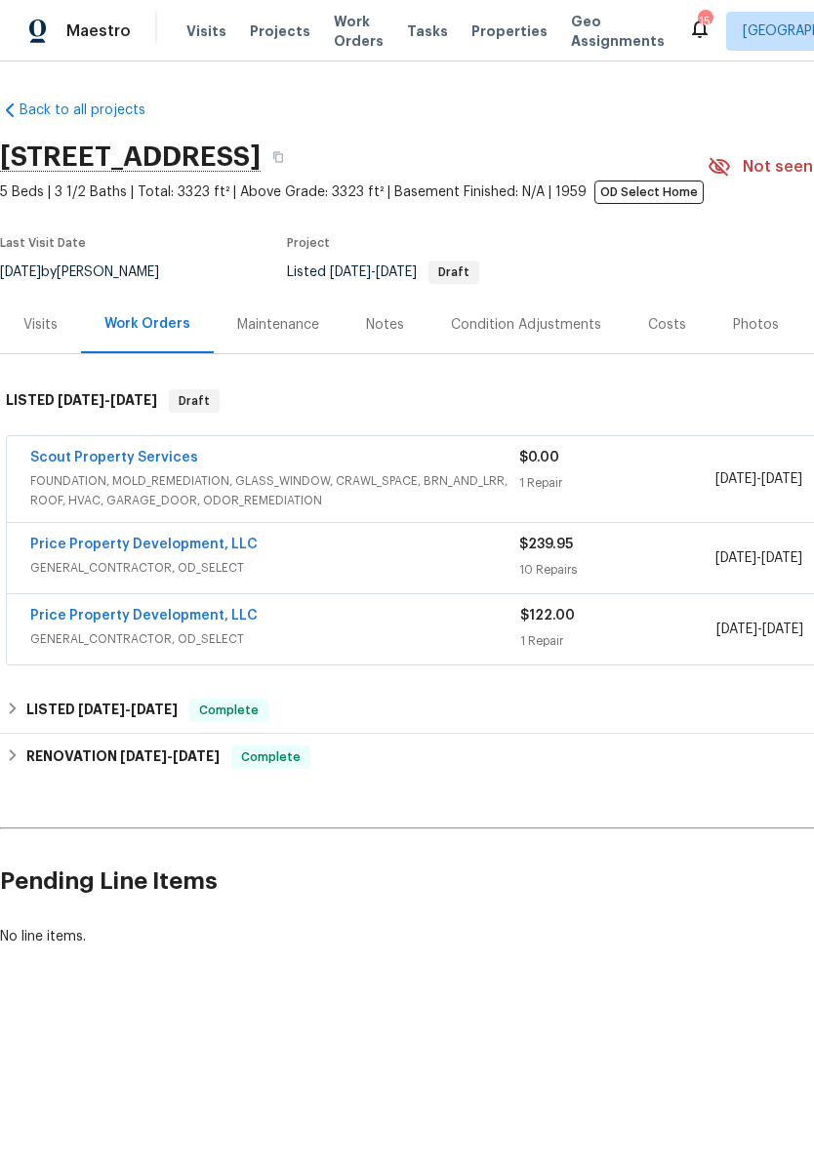
click at [198, 538] on link "Price Property Development, LLC" at bounding box center [143, 545] width 227 height 14
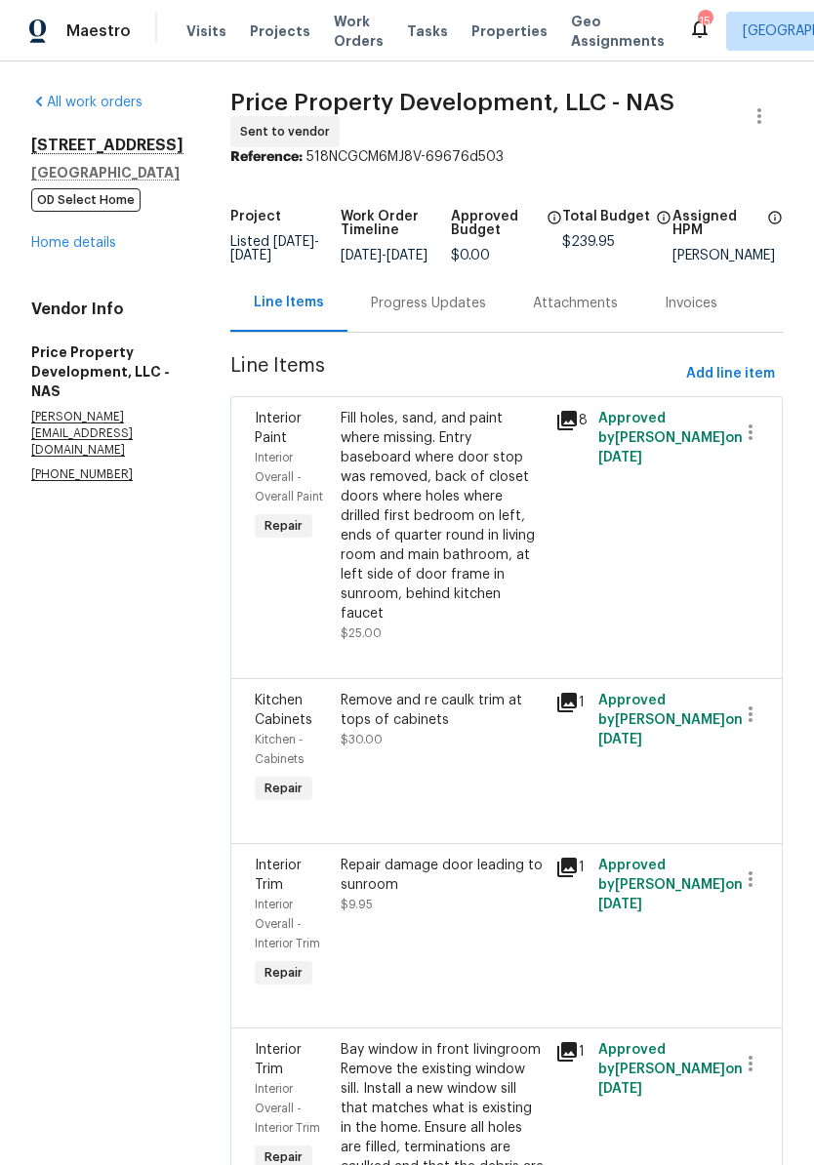
click at [98, 249] on link "Home details" at bounding box center [73, 243] width 85 height 14
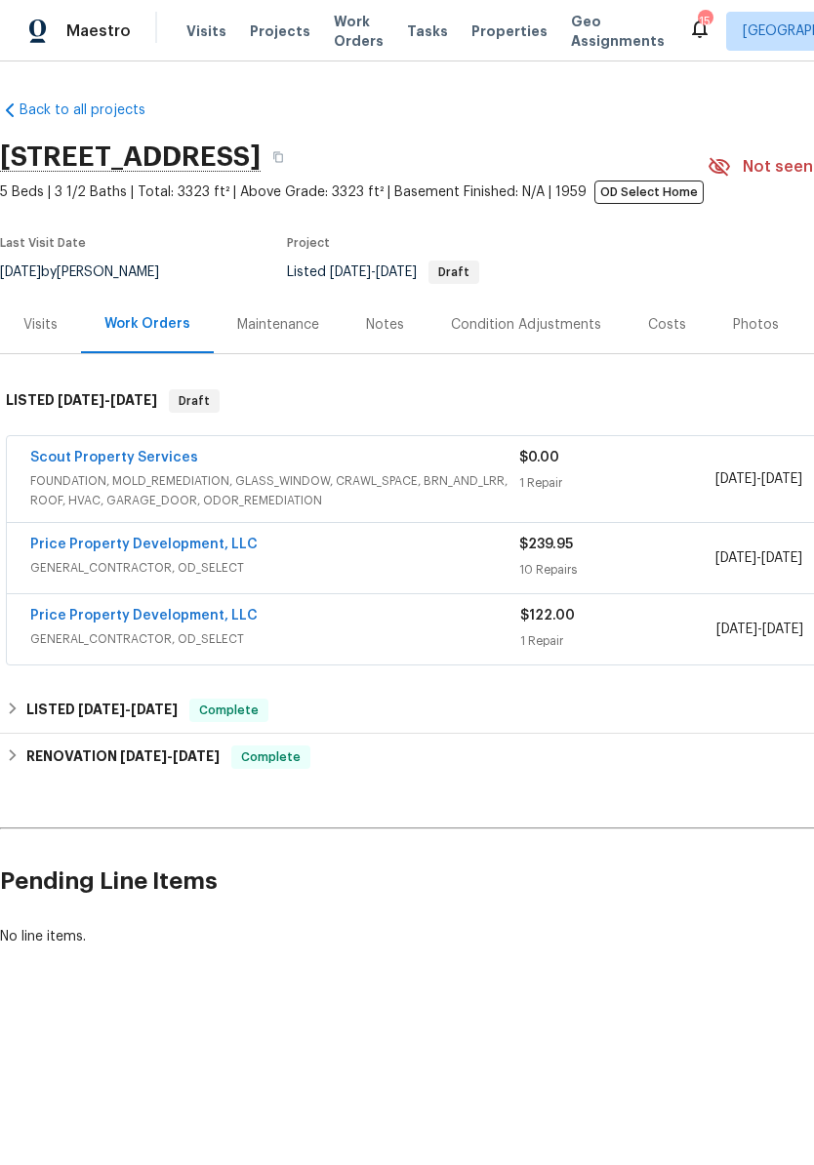
click at [159, 463] on link "Scout Property Services" at bounding box center [114, 458] width 168 height 14
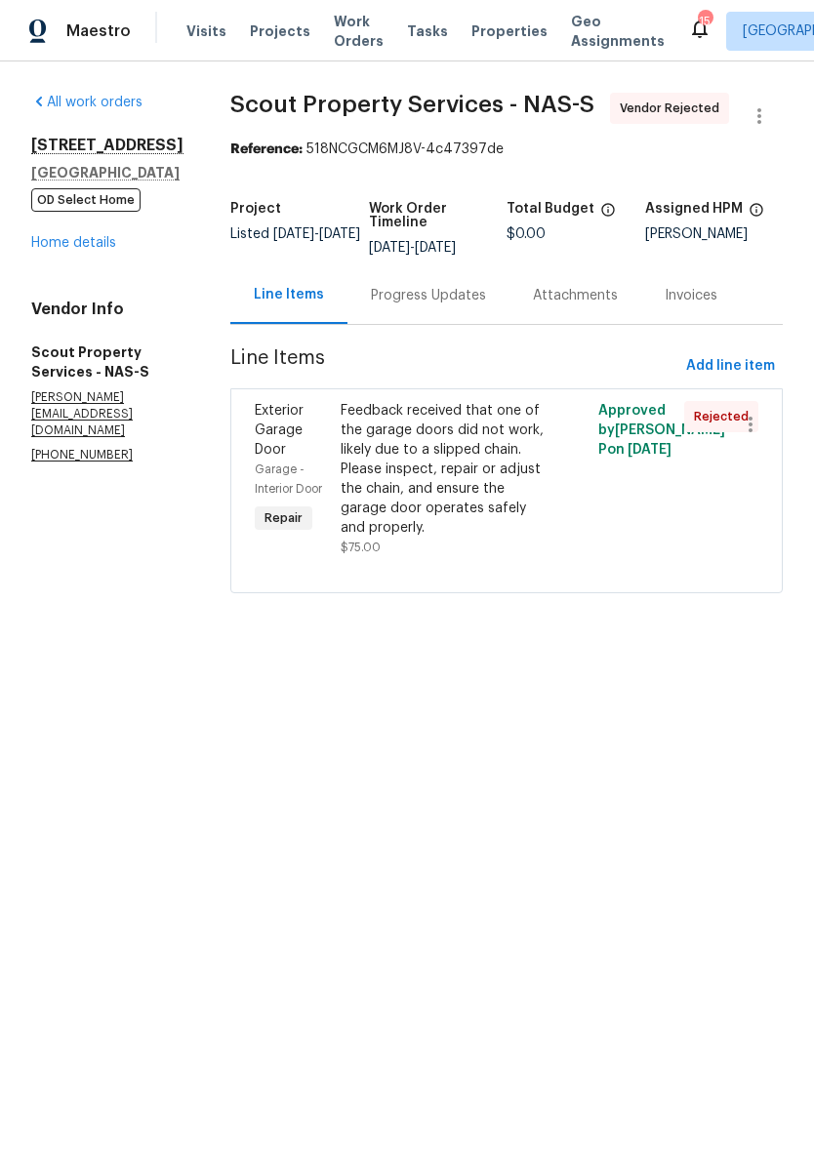
click at [87, 250] on link "Home details" at bounding box center [73, 243] width 85 height 14
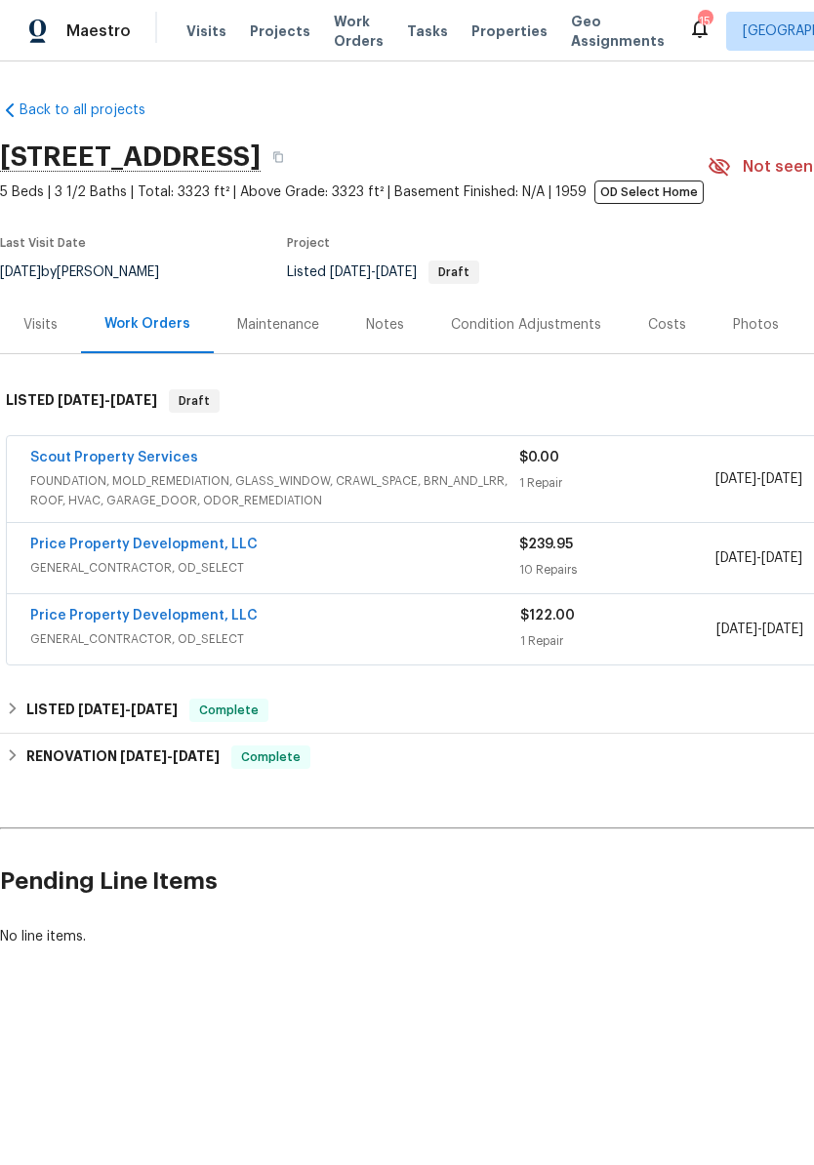
click at [194, 620] on link "Price Property Development, LLC" at bounding box center [143, 616] width 227 height 14
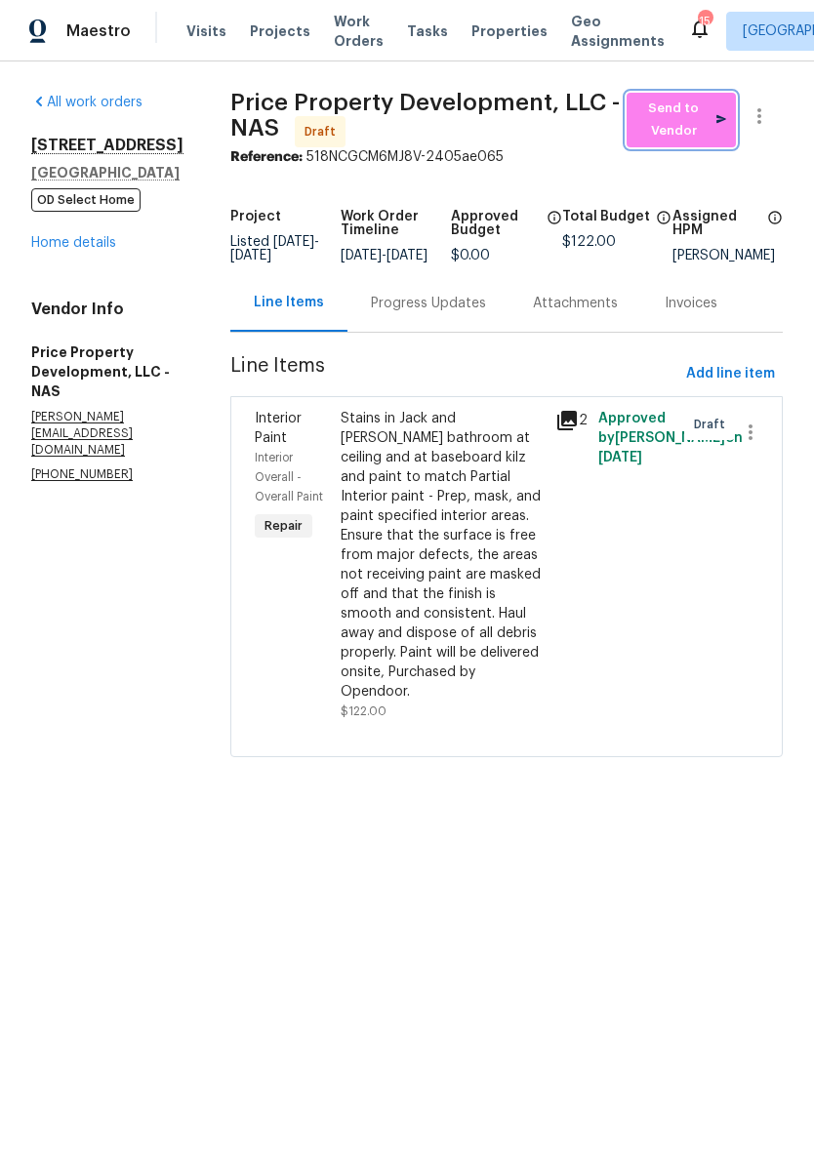
click at [690, 112] on span "Send to Vendor" at bounding box center [681, 120] width 90 height 45
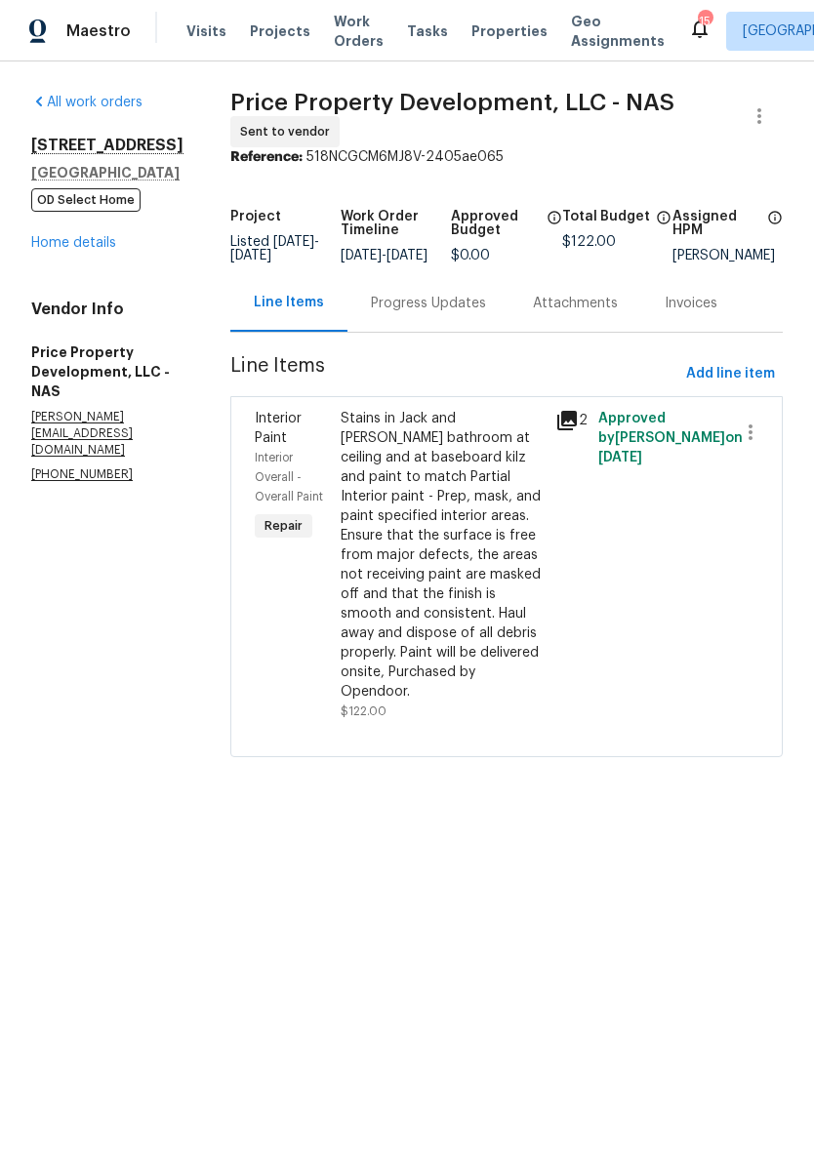
click at [104, 246] on link "Home details" at bounding box center [73, 243] width 85 height 14
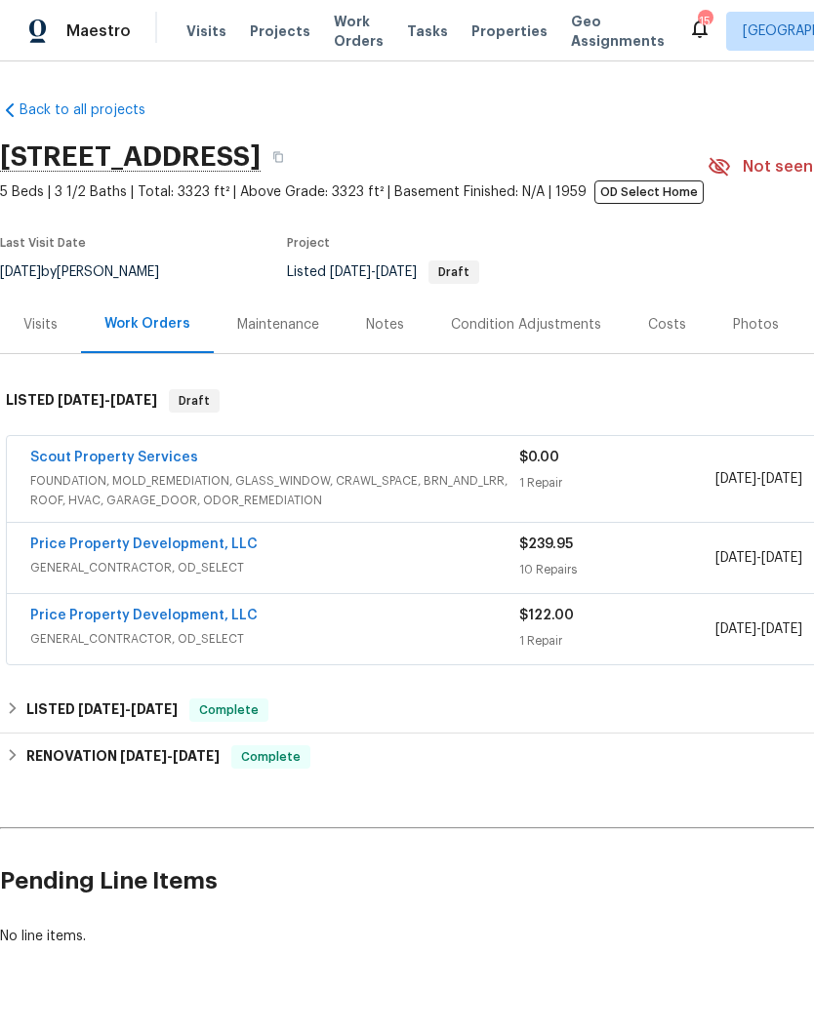
click at [199, 27] on span "Visits" at bounding box center [206, 31] width 40 height 20
